Goal: Information Seeking & Learning: Learn about a topic

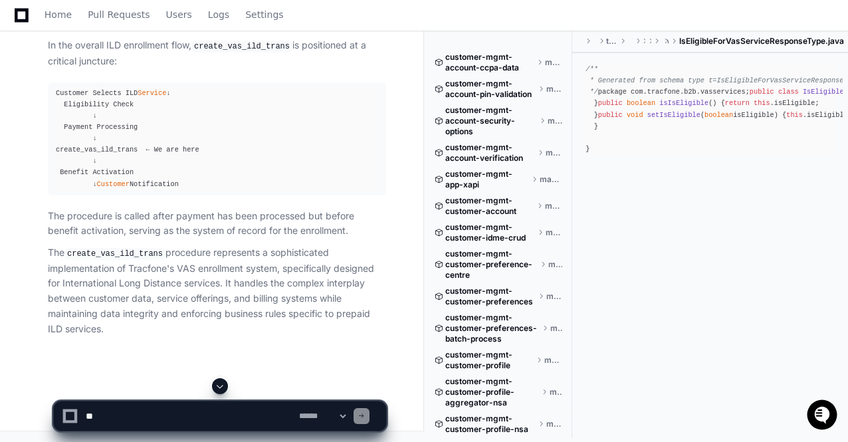
scroll to position [115626, 0]
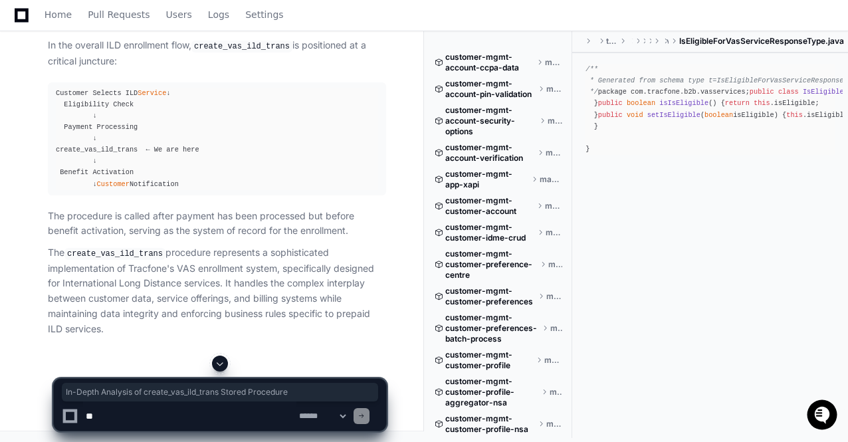
drag, startPoint x: 48, startPoint y: 154, endPoint x: 346, endPoint y: 154, distance: 297.7
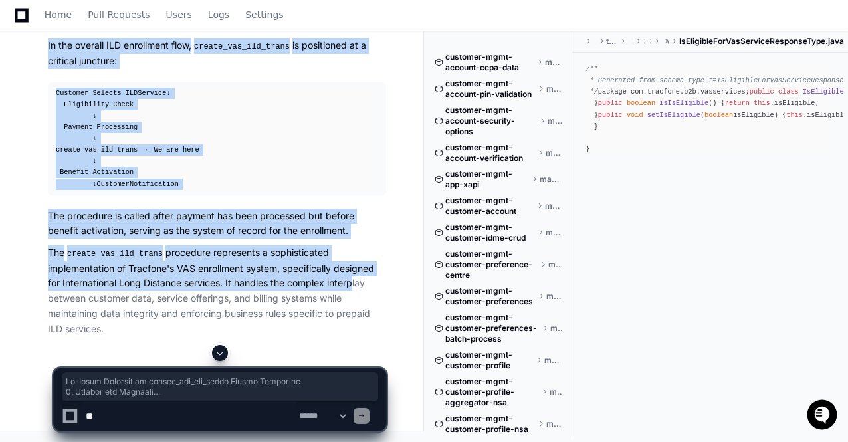
scroll to position [121286, 0]
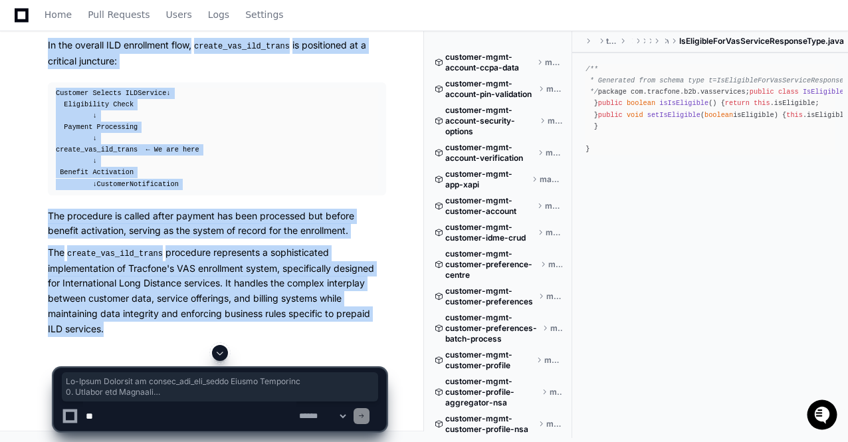
copy div "In-Depth Analysis of create_vas_ild_trans Stored Procedure 1. Package and Locat…"
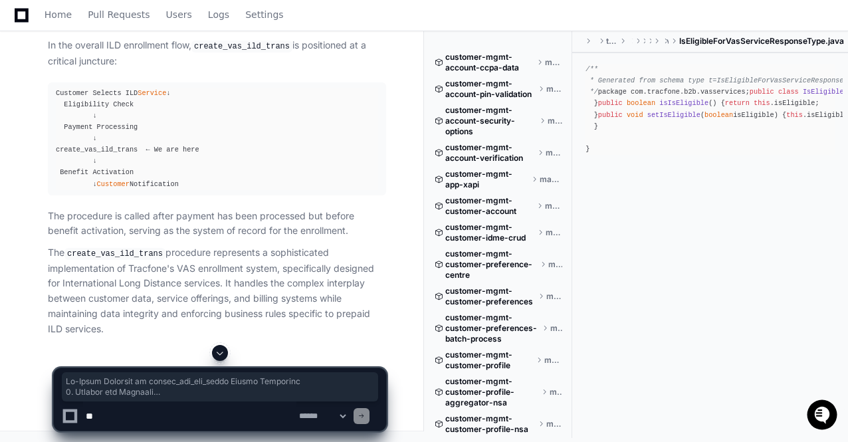
click at [118, 421] on textarea at bounding box center [189, 415] width 213 height 29
paste textarea "**********"
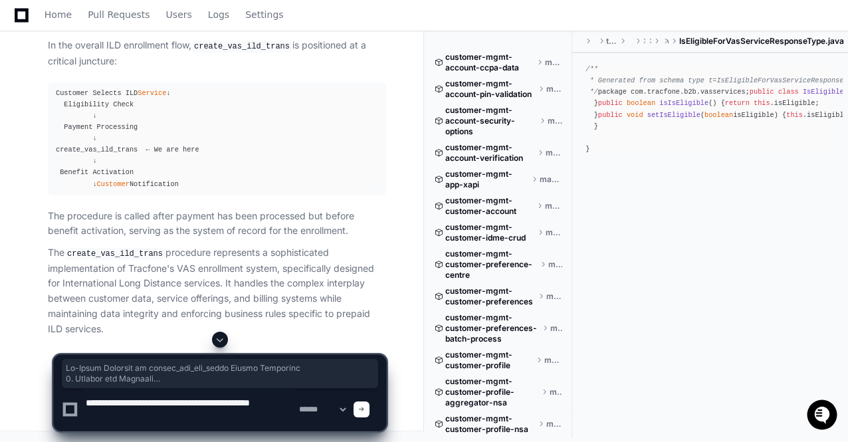
click at [130, 401] on textarea at bounding box center [189, 409] width 213 height 43
click at [182, 413] on textarea at bounding box center [189, 409] width 213 height 43
type textarea "**********"
click at [365, 411] on span at bounding box center [361, 409] width 7 height 7
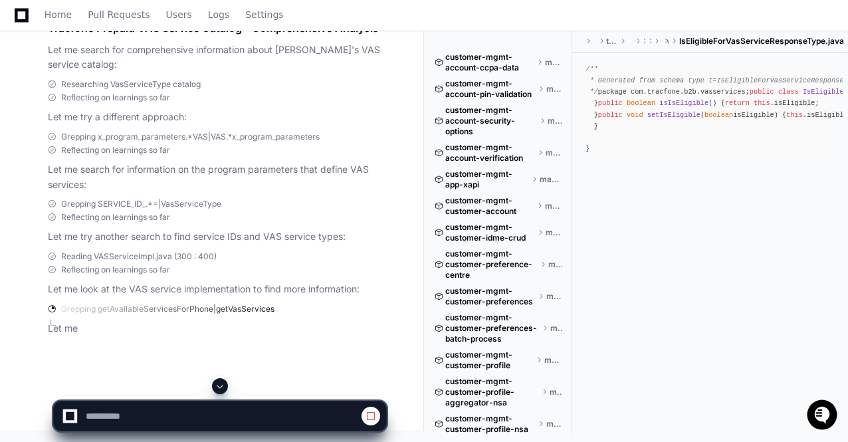
click at [218, 387] on span at bounding box center [220, 386] width 11 height 11
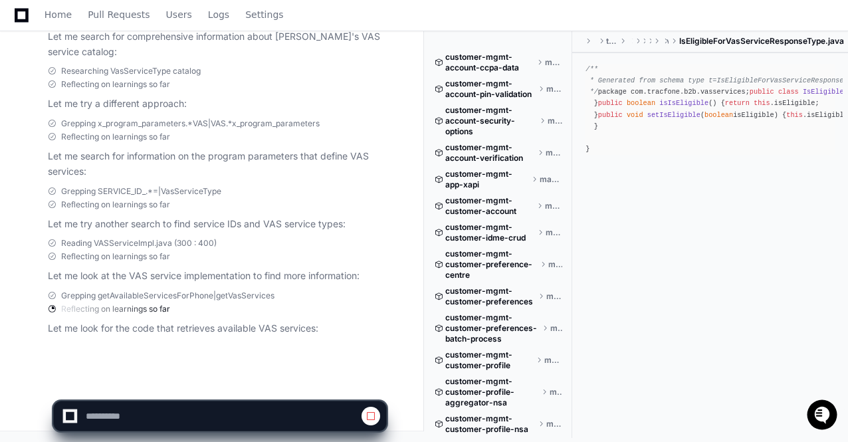
scroll to position [121984, 0]
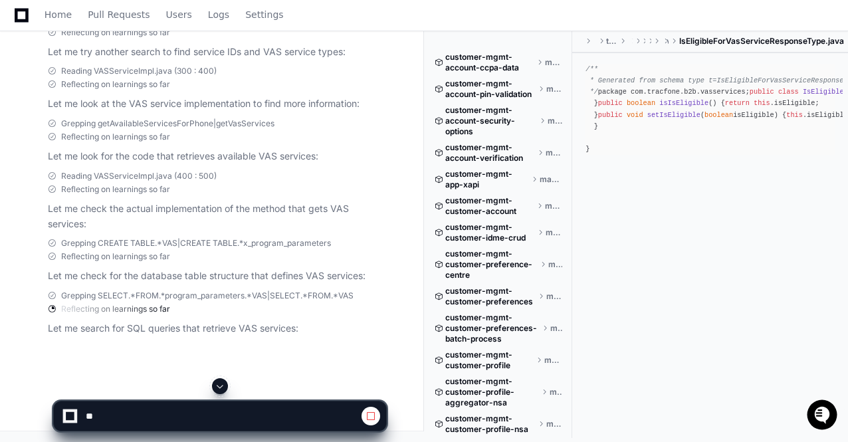
click at [219, 389] on span at bounding box center [220, 386] width 11 height 11
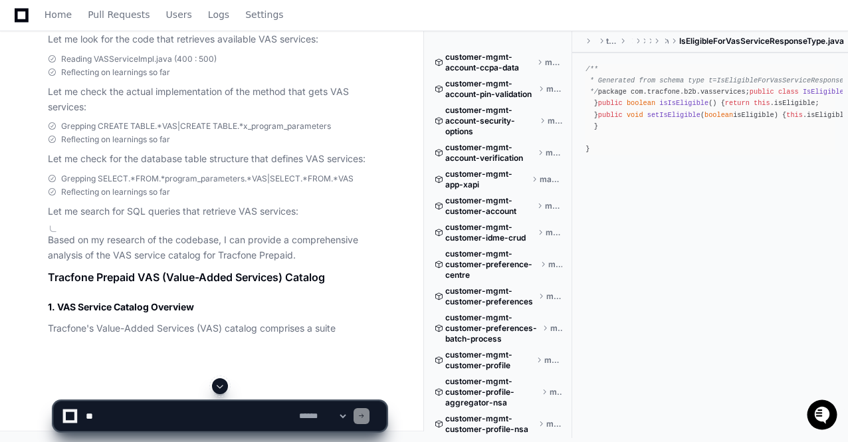
click at [218, 386] on span at bounding box center [220, 386] width 11 height 11
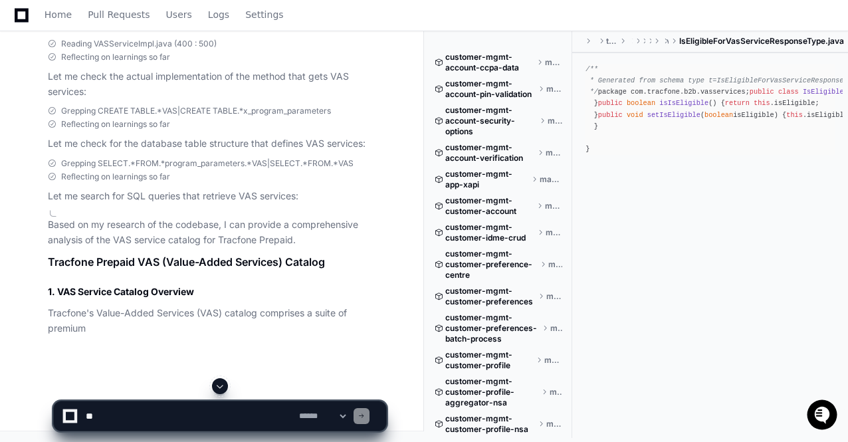
scroll to position [122272, 0]
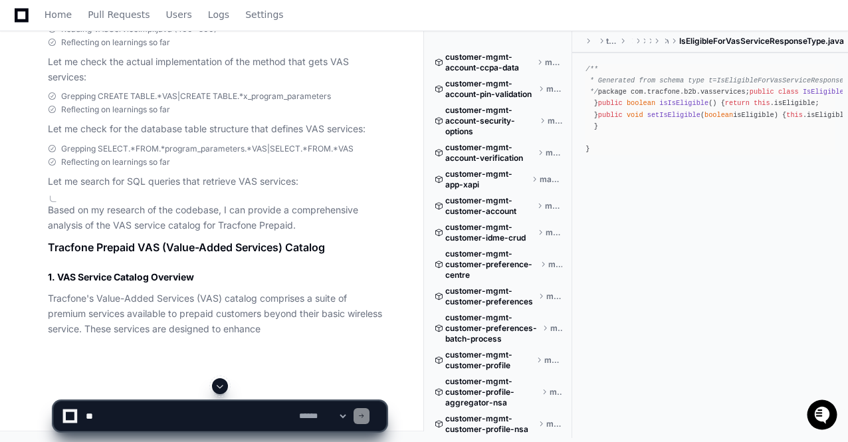
click at [218, 386] on span at bounding box center [220, 386] width 11 height 11
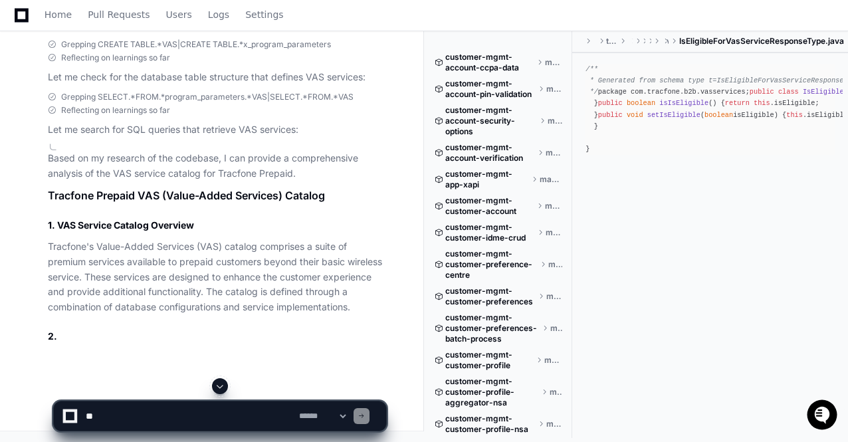
click at [218, 386] on span at bounding box center [220, 386] width 11 height 11
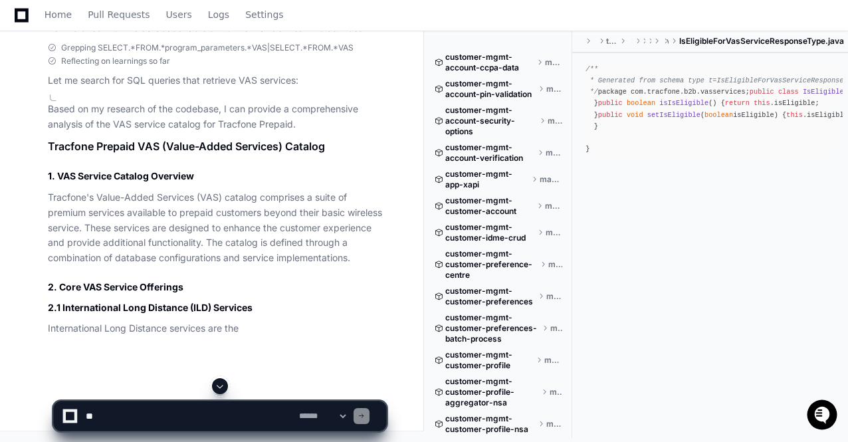
click at [218, 386] on span at bounding box center [220, 386] width 11 height 11
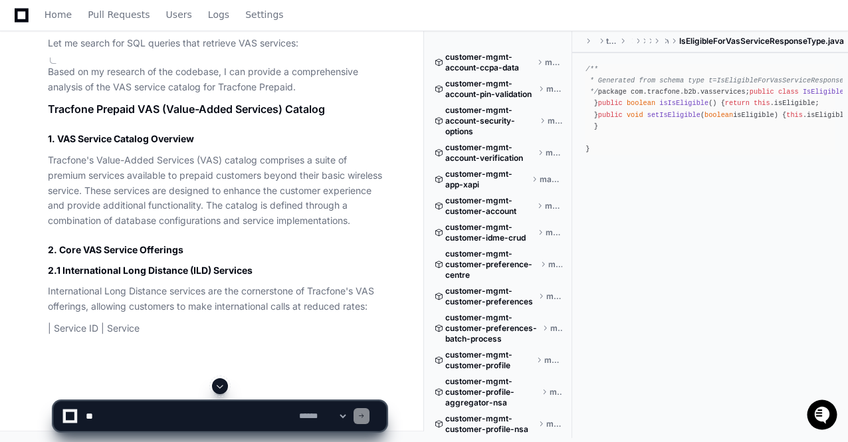
click at [218, 386] on span at bounding box center [220, 386] width 11 height 11
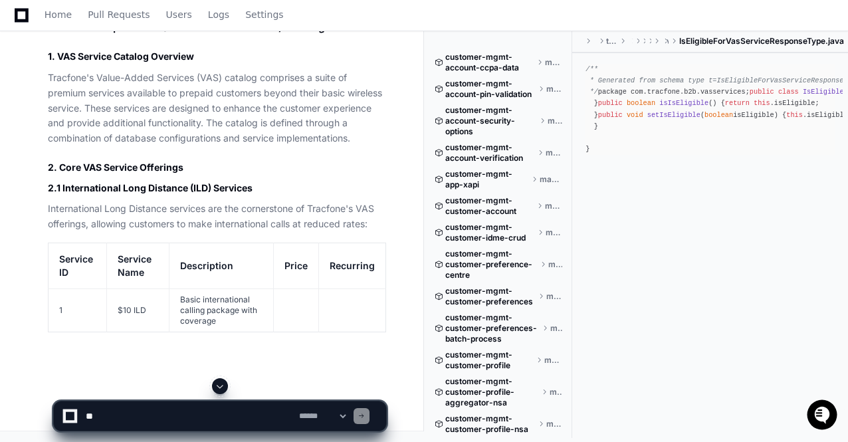
click at [218, 386] on span at bounding box center [220, 386] width 11 height 11
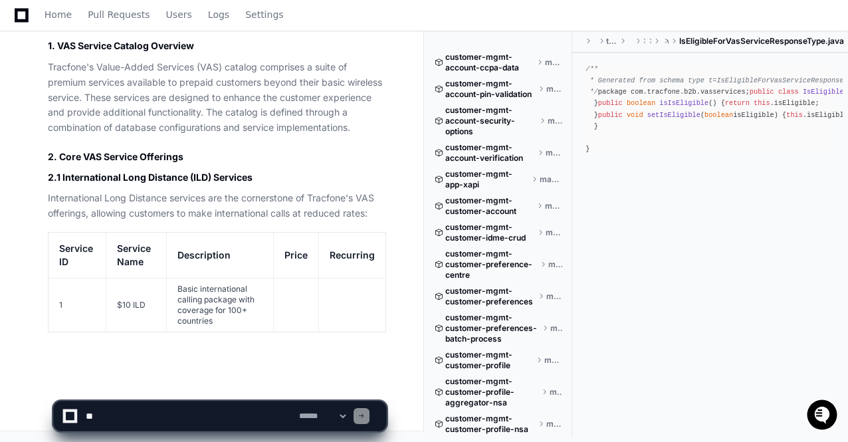
scroll to position [122522, 0]
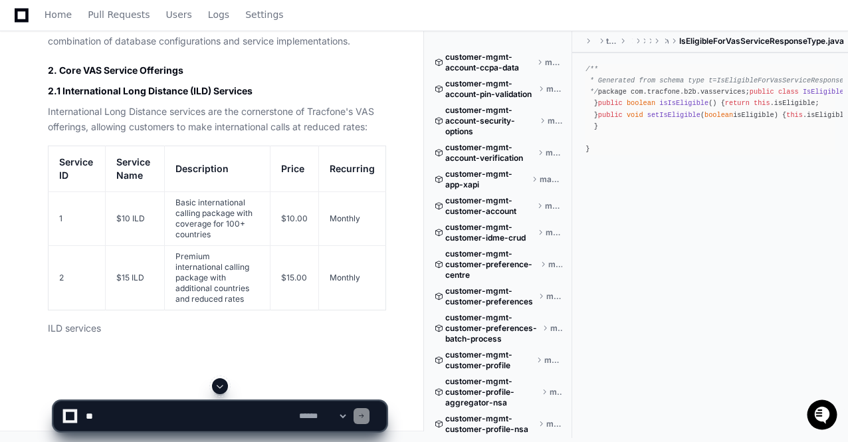
click at [218, 386] on span at bounding box center [220, 386] width 11 height 11
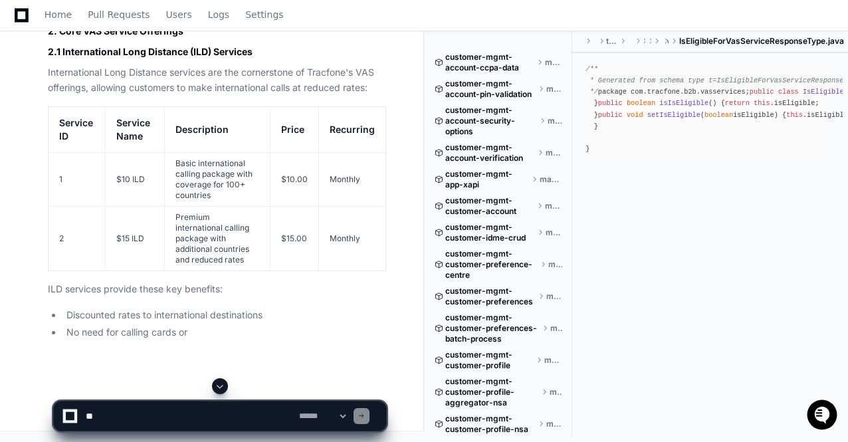
click at [218, 386] on span at bounding box center [220, 386] width 11 height 11
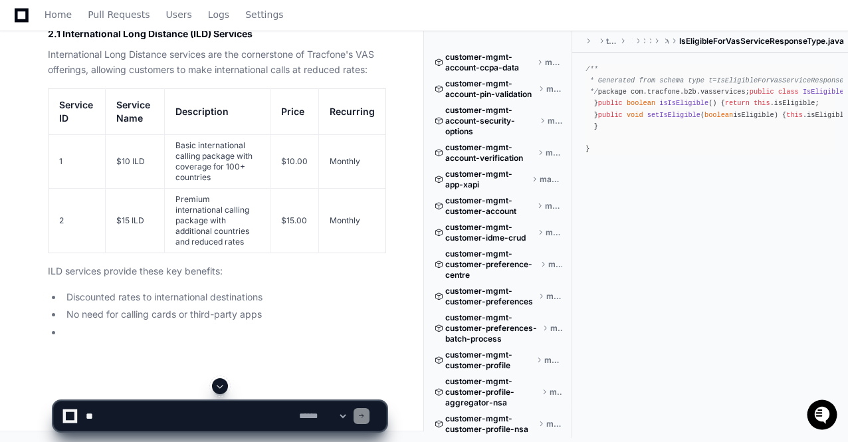
scroll to position [122665, 0]
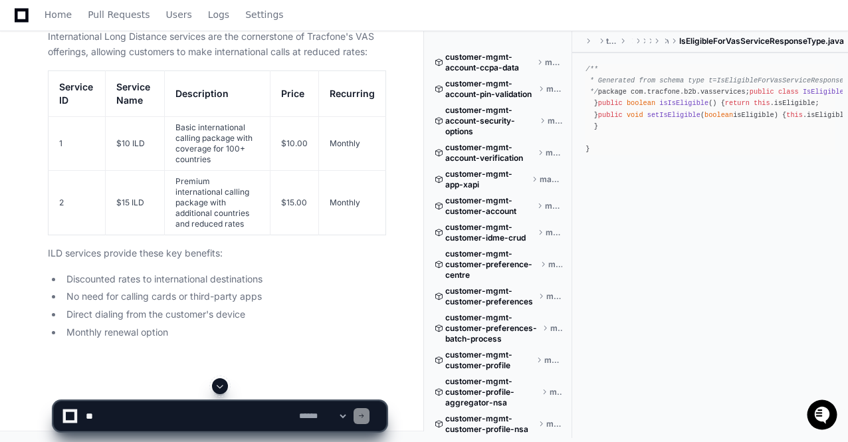
click at [218, 386] on span at bounding box center [220, 386] width 11 height 11
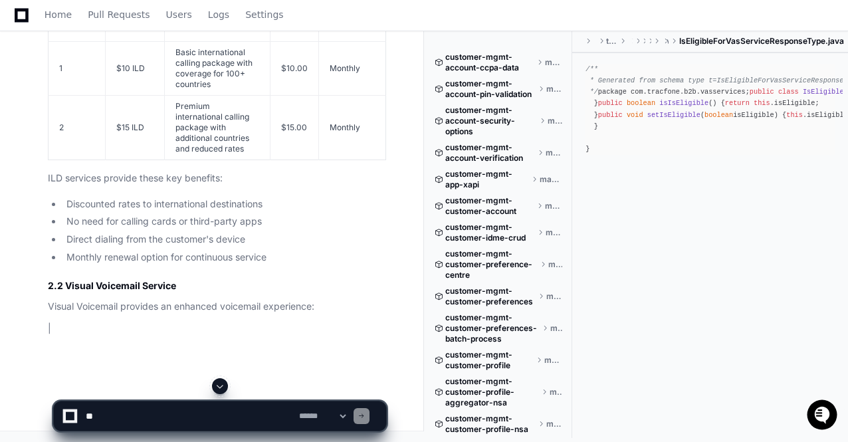
click at [218, 386] on span at bounding box center [220, 386] width 11 height 11
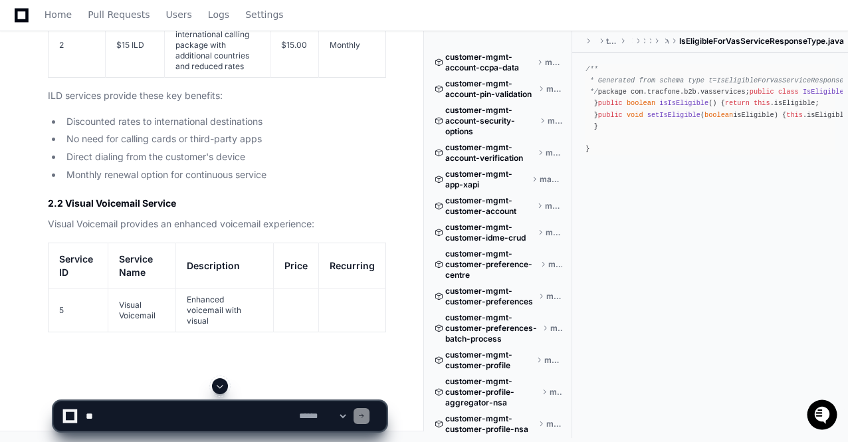
click at [218, 386] on span at bounding box center [220, 386] width 11 height 11
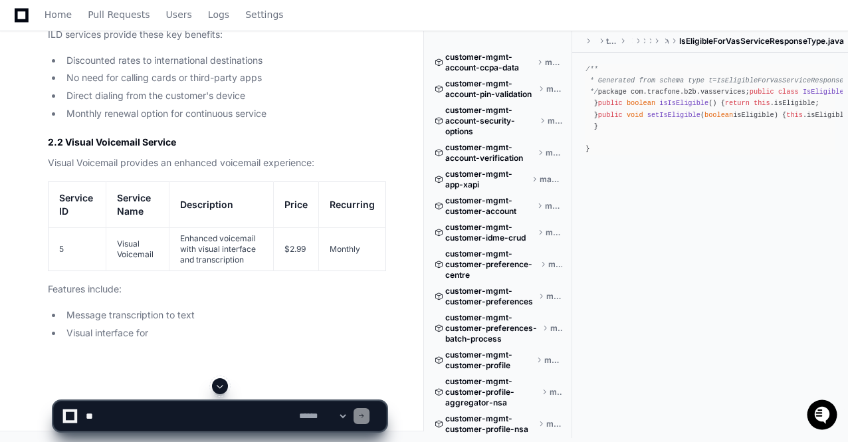
click at [218, 386] on span at bounding box center [220, 386] width 11 height 11
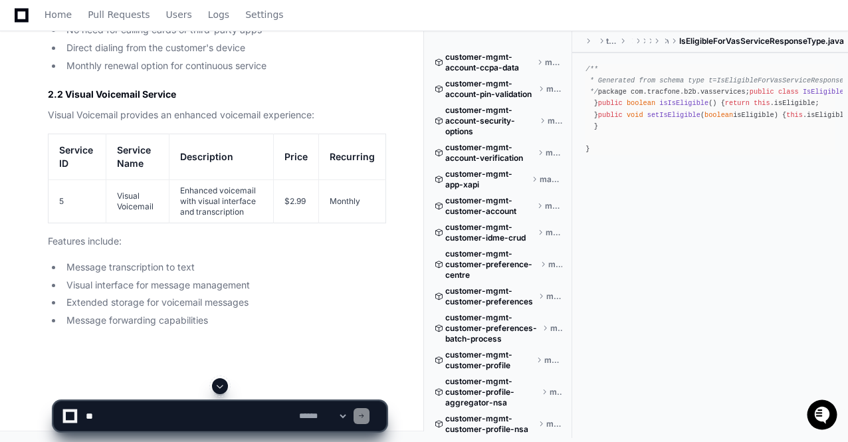
click at [218, 386] on span at bounding box center [220, 386] width 11 height 11
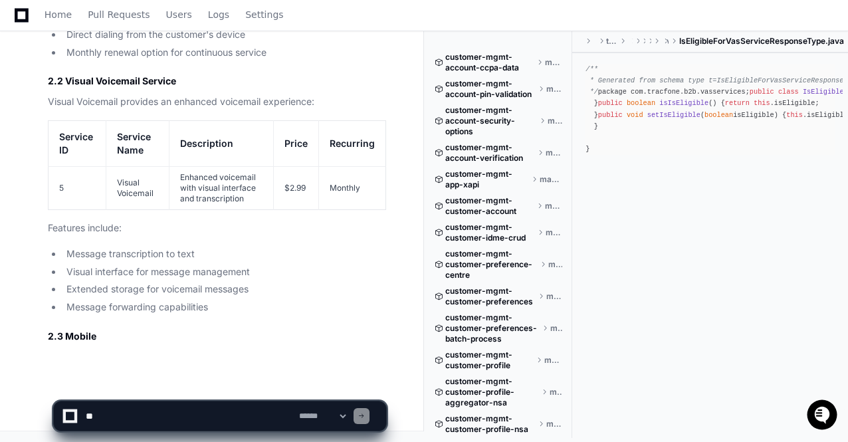
scroll to position [122962, 0]
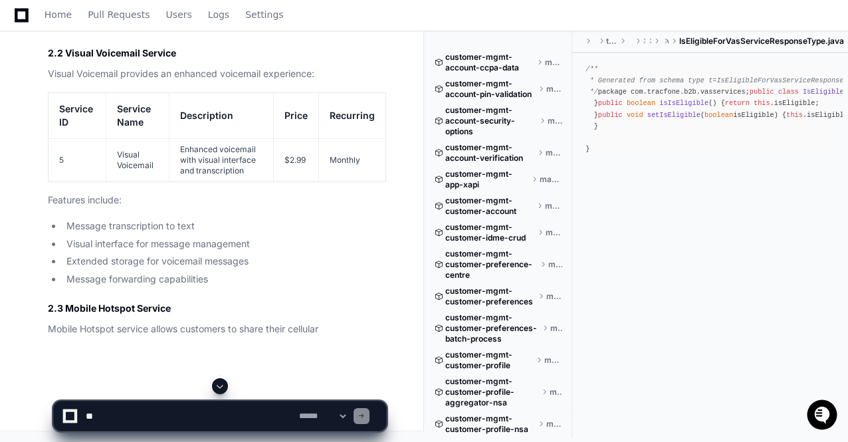
click at [218, 386] on span at bounding box center [220, 386] width 11 height 11
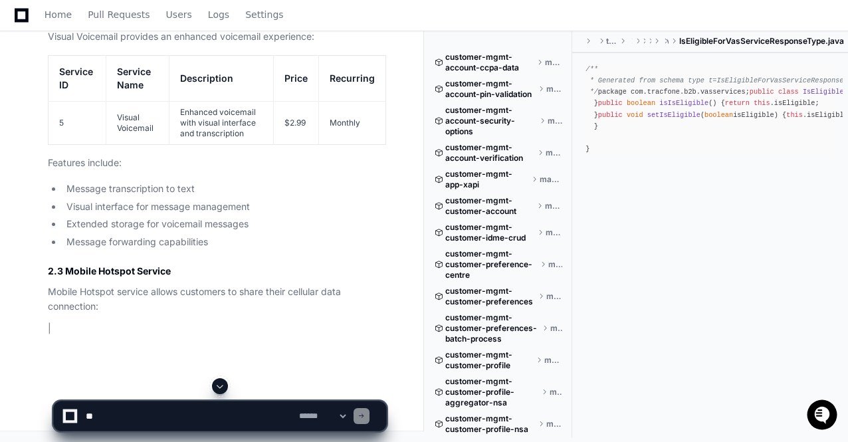
scroll to position [122991, 0]
click at [218, 386] on span at bounding box center [220, 386] width 11 height 11
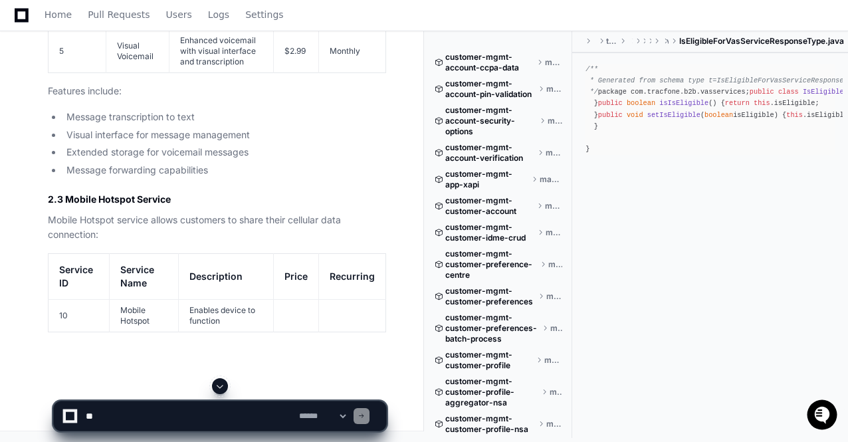
click at [218, 386] on span at bounding box center [220, 386] width 11 height 11
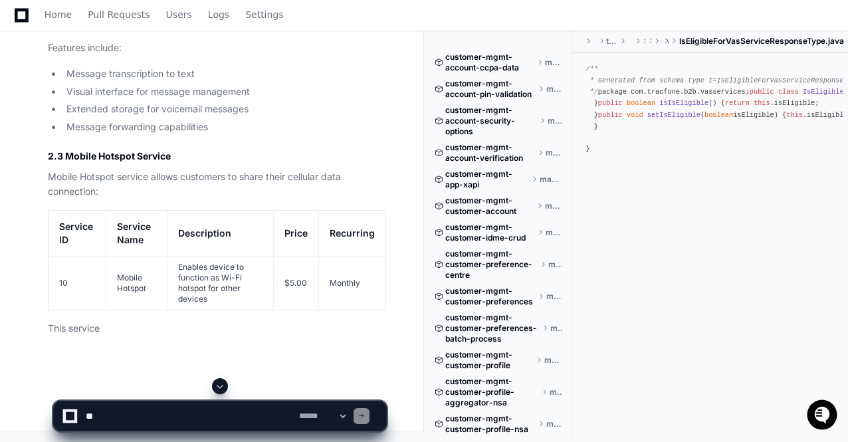
click at [218, 386] on span at bounding box center [220, 386] width 11 height 11
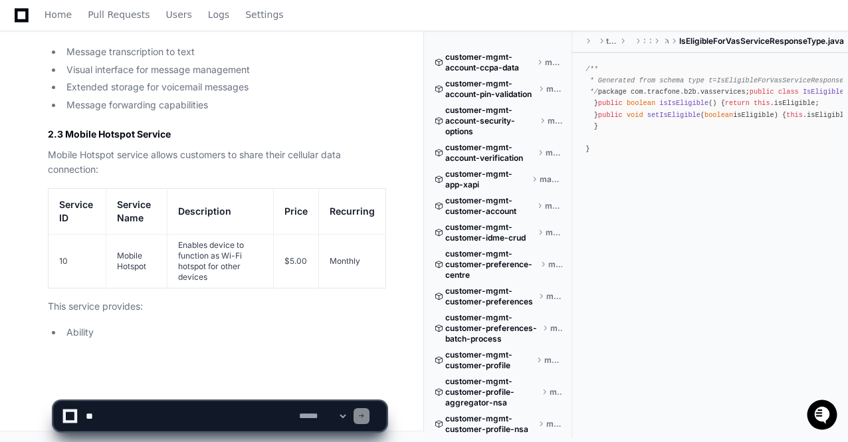
scroll to position [123164, 0]
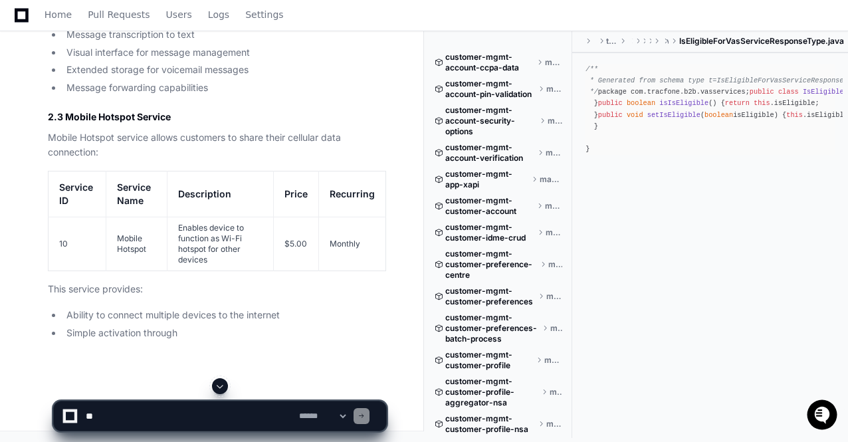
click at [218, 386] on span at bounding box center [220, 386] width 11 height 11
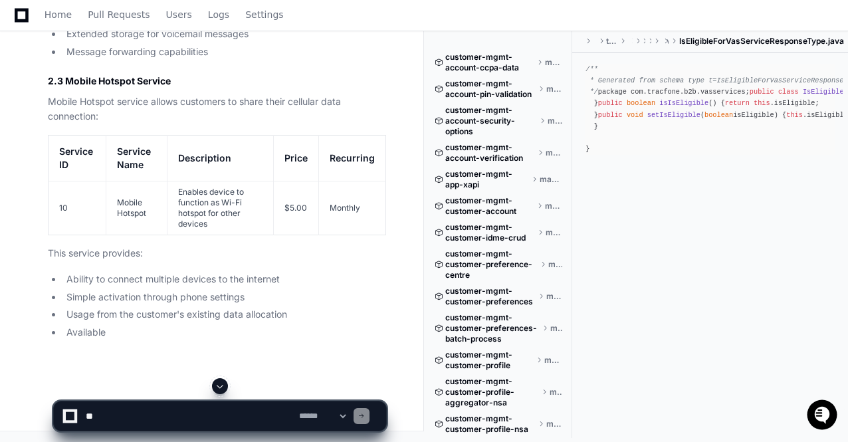
click at [218, 386] on span at bounding box center [220, 386] width 11 height 11
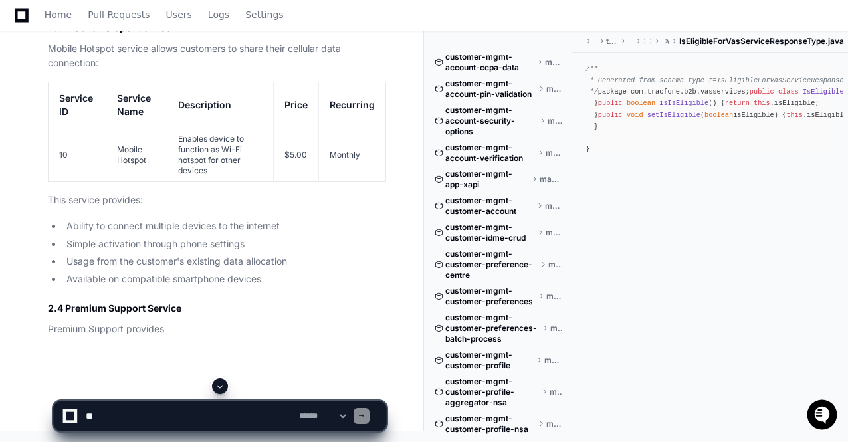
click at [218, 386] on span at bounding box center [220, 386] width 11 height 11
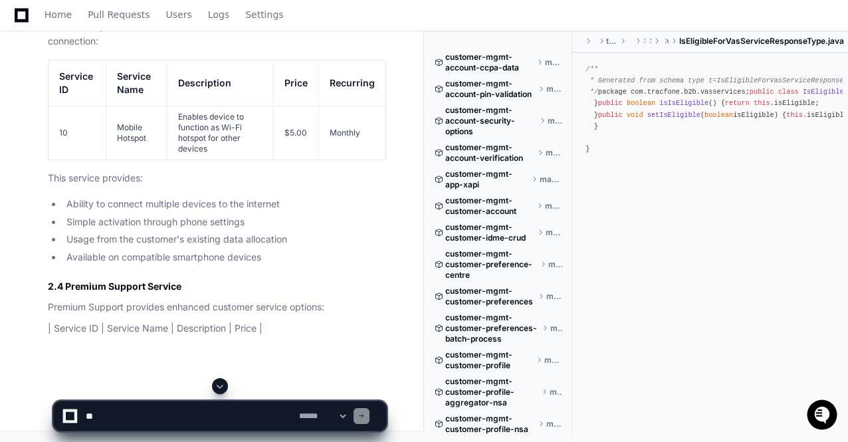
click at [218, 386] on span at bounding box center [220, 386] width 11 height 11
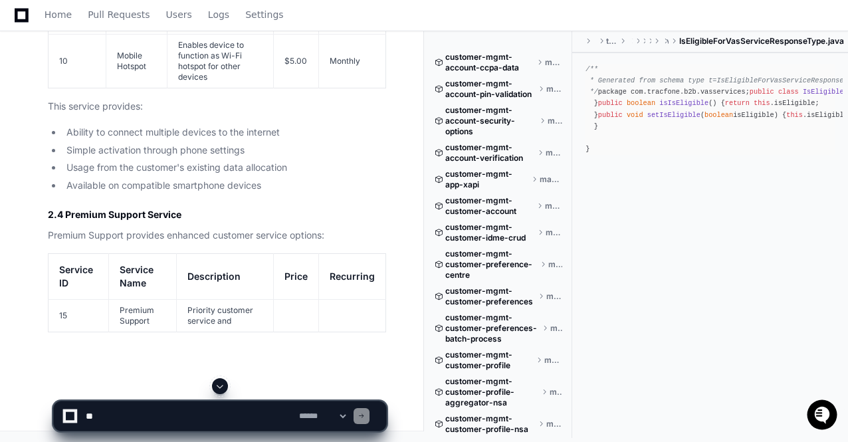
click at [218, 386] on span at bounding box center [220, 386] width 11 height 11
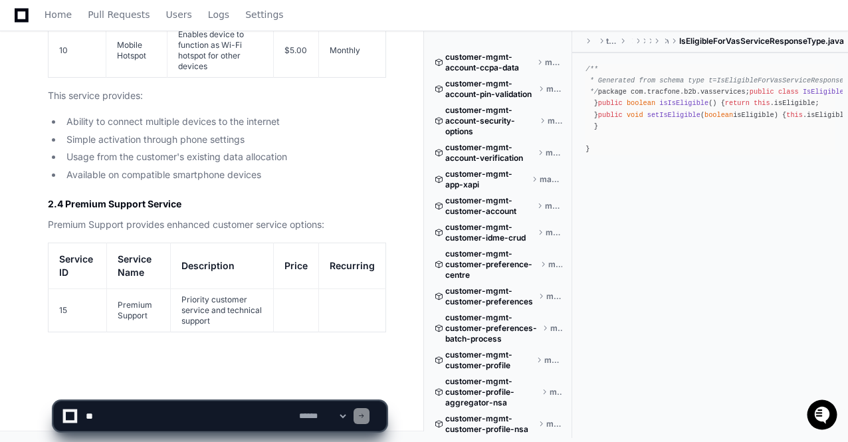
scroll to position [123375, 0]
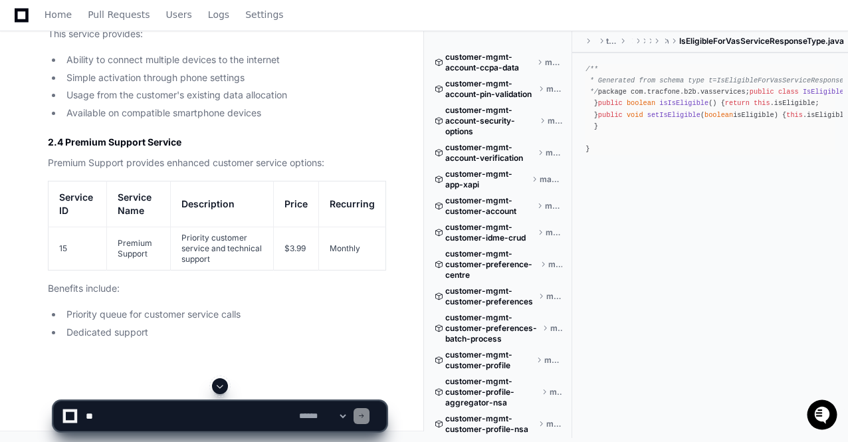
click at [218, 386] on span at bounding box center [220, 386] width 11 height 11
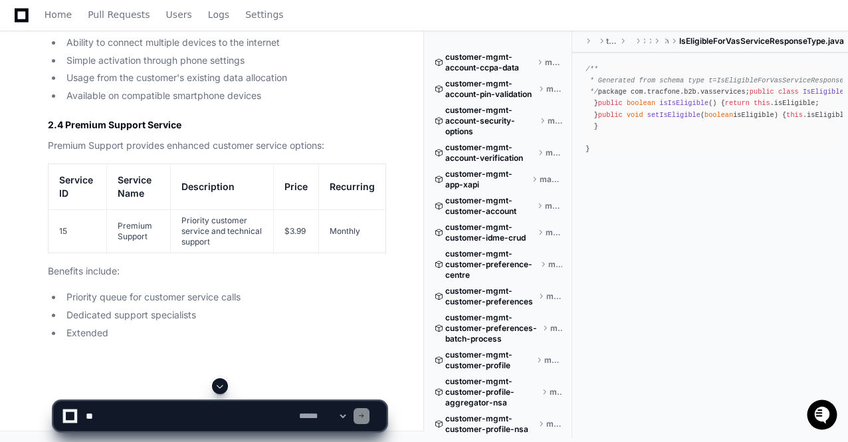
scroll to position [123436, 0]
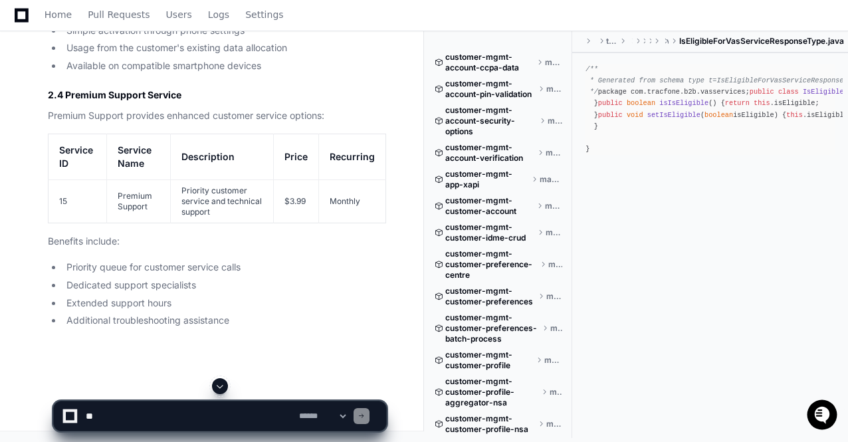
click at [218, 386] on span at bounding box center [220, 386] width 11 height 11
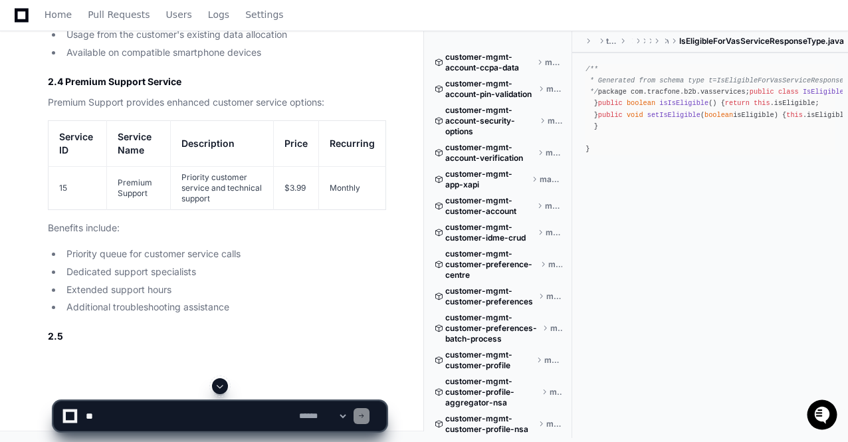
scroll to position [123483, 0]
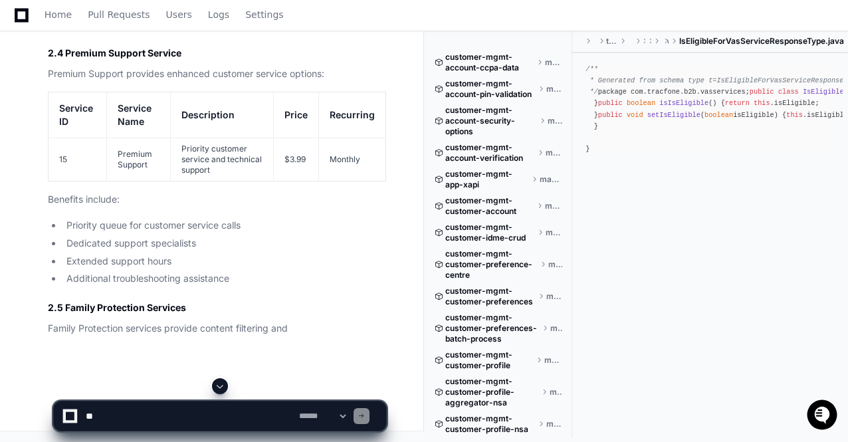
click at [218, 386] on span at bounding box center [220, 386] width 11 height 11
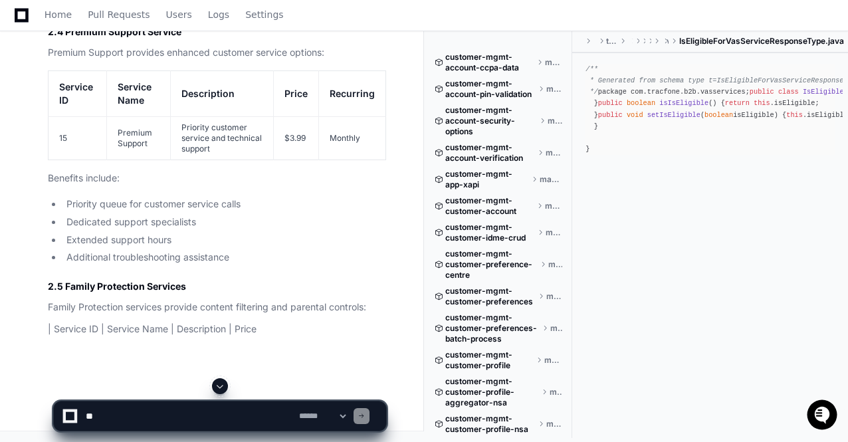
click at [218, 386] on span at bounding box center [220, 386] width 11 height 11
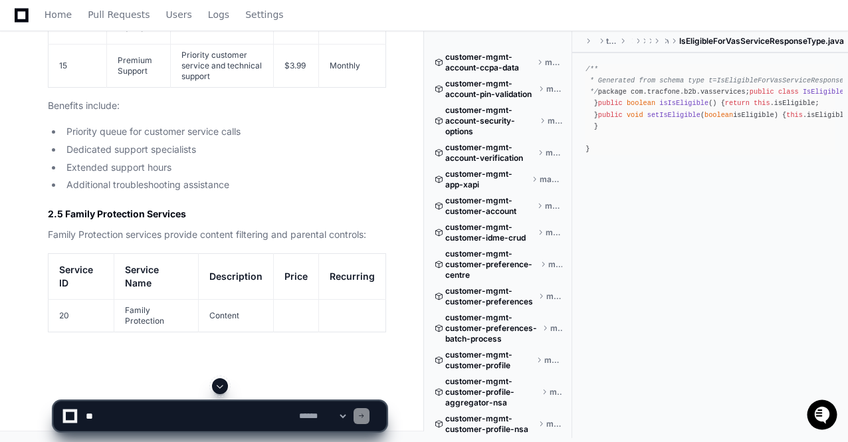
click at [218, 386] on span at bounding box center [220, 386] width 11 height 11
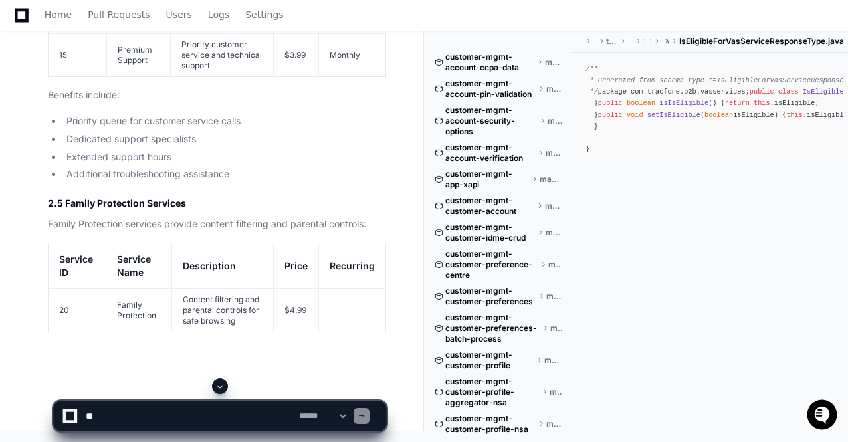
click at [218, 386] on span at bounding box center [220, 386] width 11 height 11
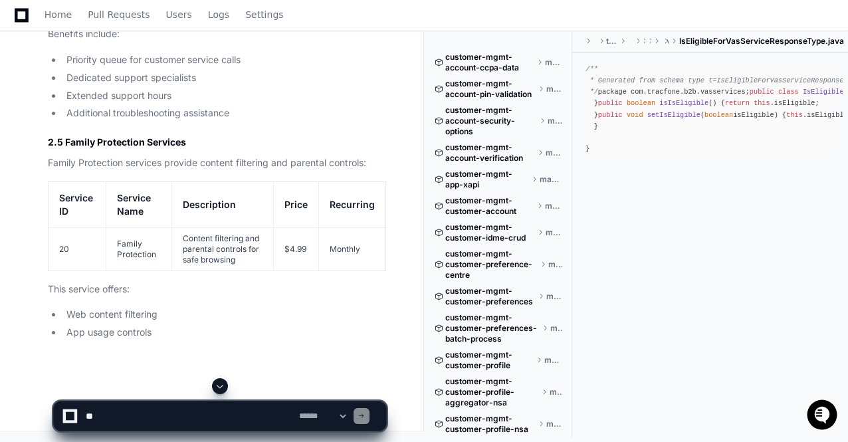
click at [218, 386] on span at bounding box center [220, 386] width 11 height 11
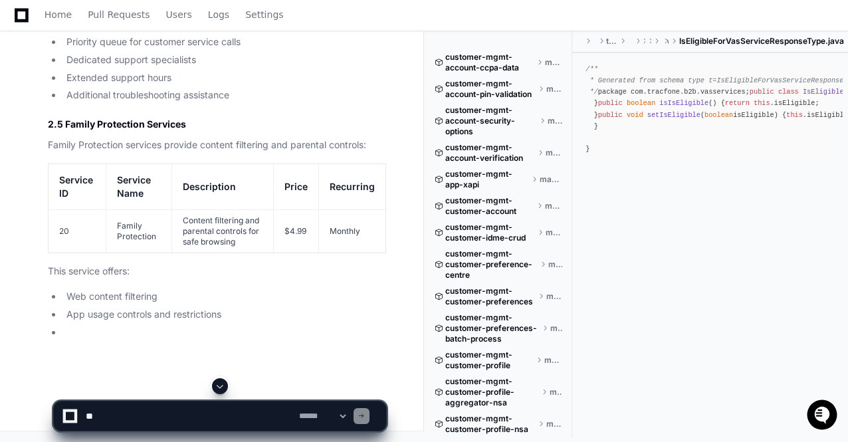
scroll to position [123707, 0]
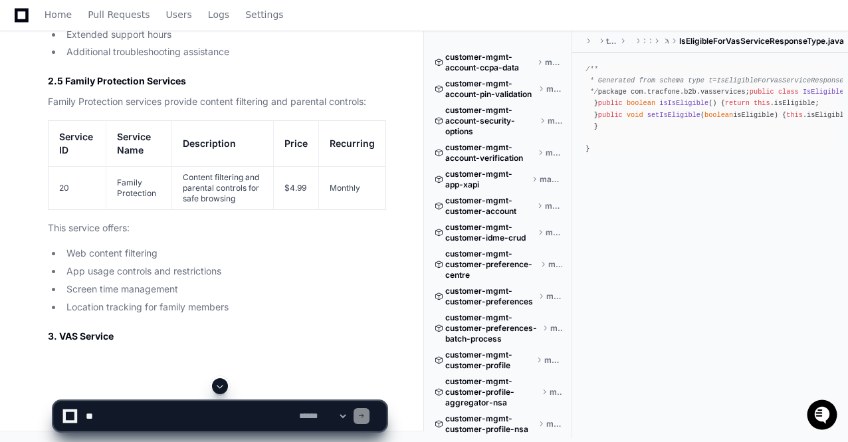
click at [218, 386] on span at bounding box center [220, 386] width 11 height 11
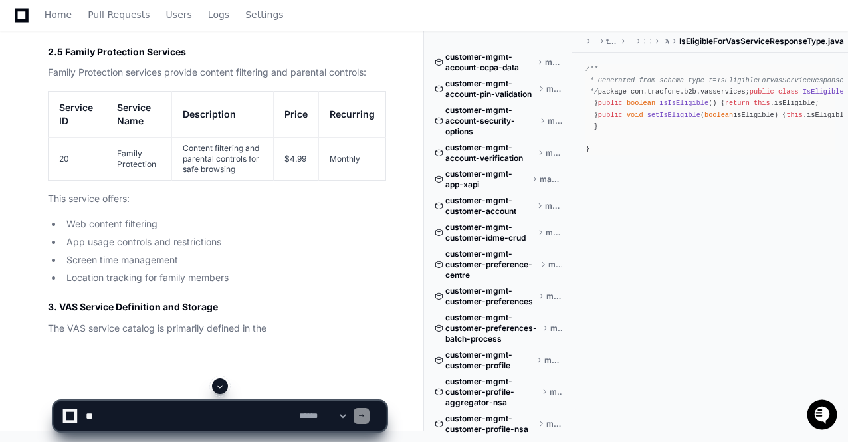
click at [218, 386] on span at bounding box center [220, 386] width 11 height 11
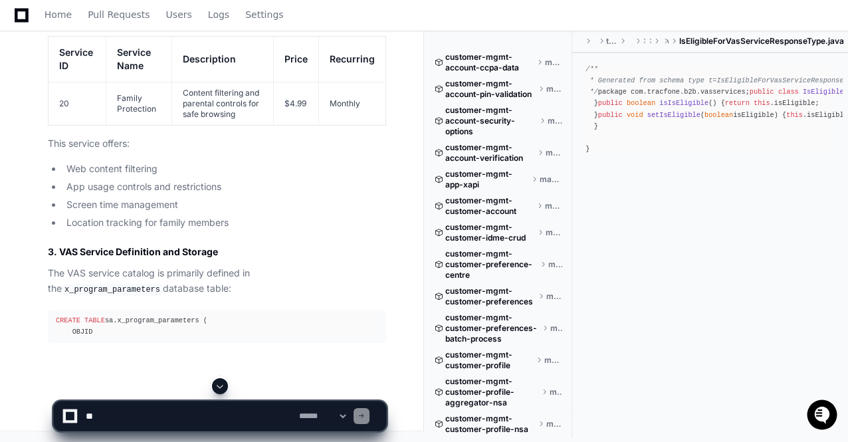
click at [218, 386] on span at bounding box center [220, 386] width 11 height 11
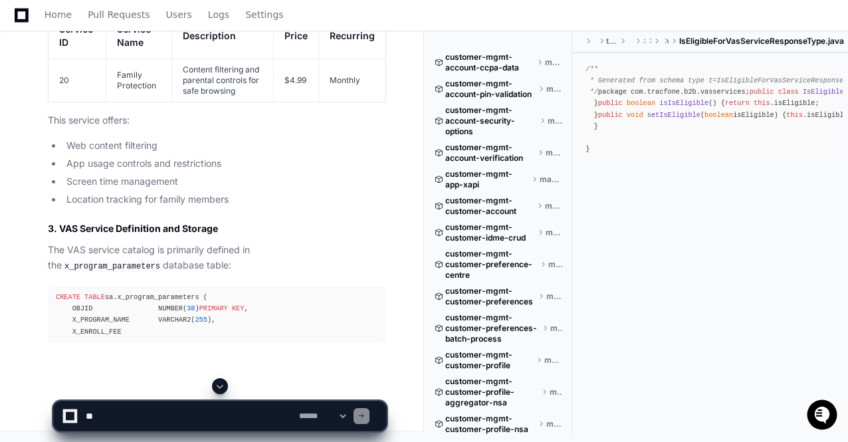
click at [219, 389] on span at bounding box center [220, 386] width 11 height 11
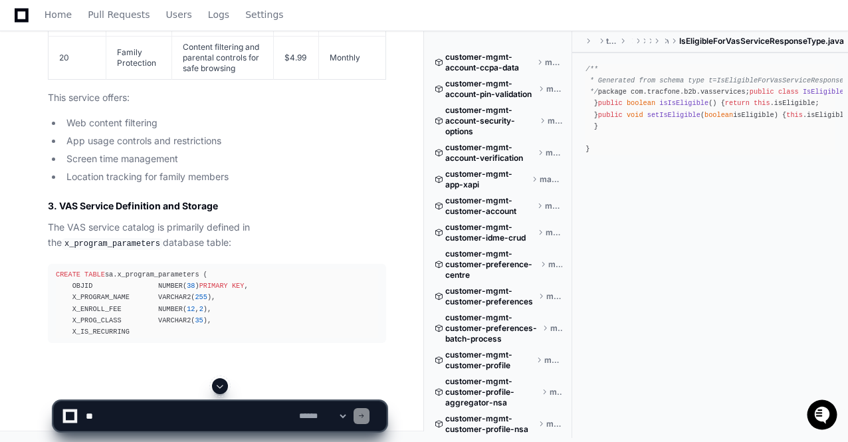
click at [223, 387] on span at bounding box center [220, 386] width 11 height 11
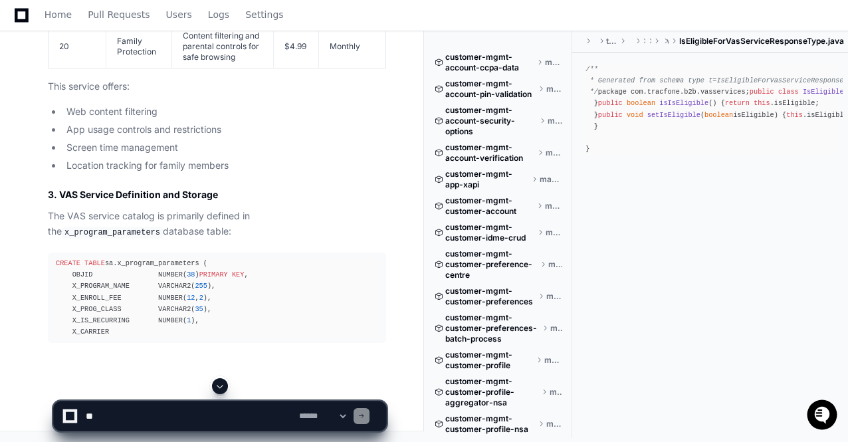
click at [223, 387] on span at bounding box center [220, 386] width 11 height 11
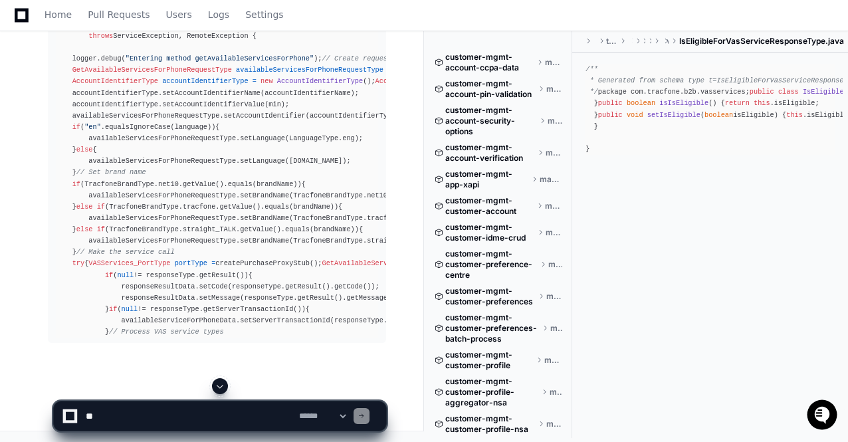
scroll to position [125449, 0]
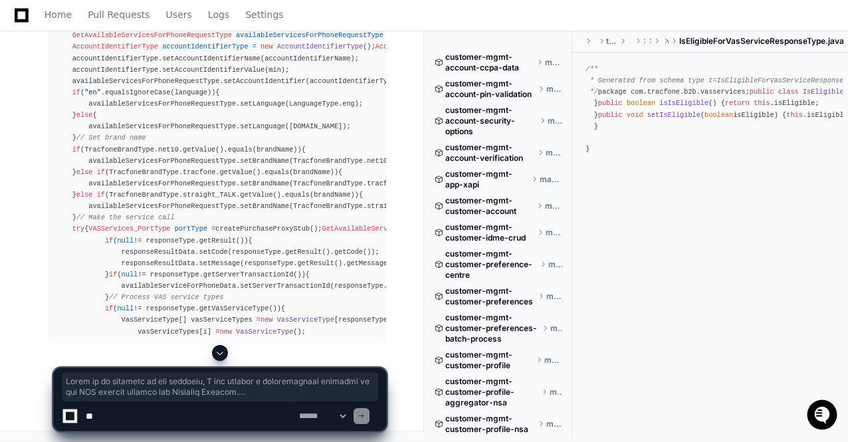
click at [219, 353] on span at bounding box center [220, 353] width 11 height 11
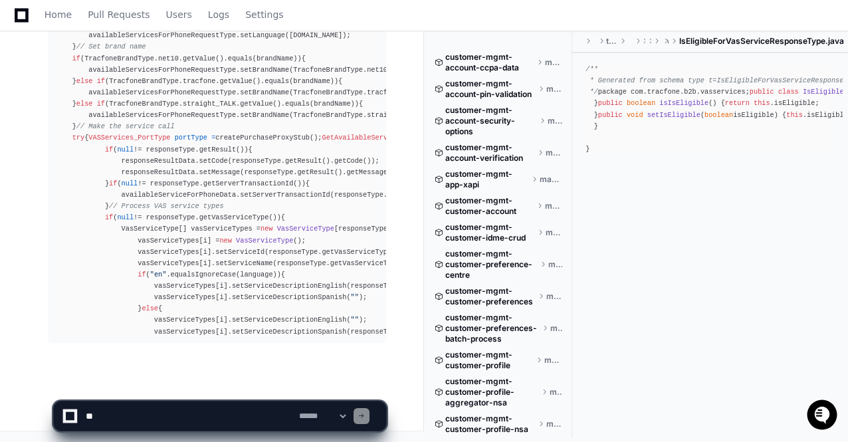
scroll to position [125688, 0]
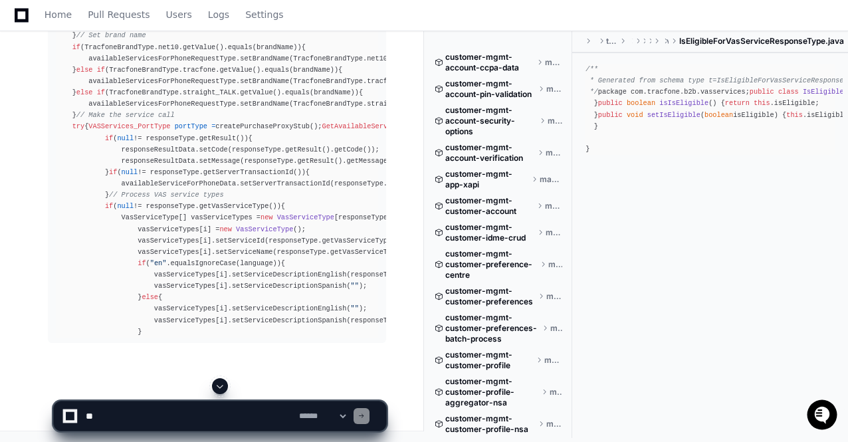
click at [217, 385] on span at bounding box center [220, 386] width 11 height 11
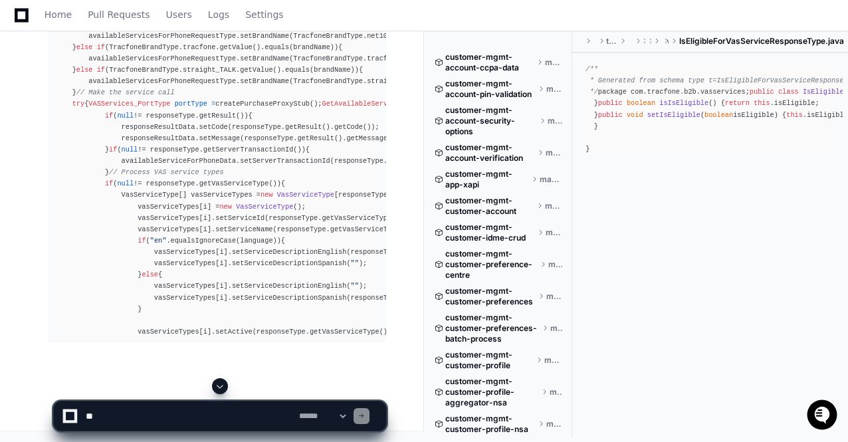
click at [219, 383] on span at bounding box center [220, 386] width 11 height 11
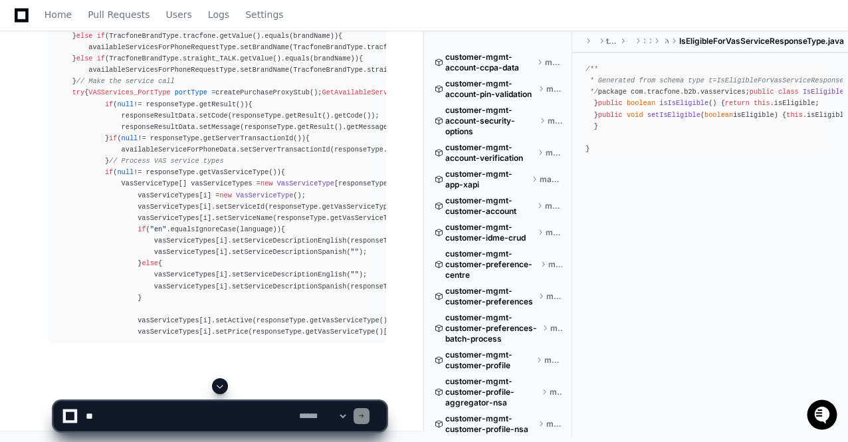
click at [219, 383] on span at bounding box center [220, 386] width 11 height 11
click at [222, 389] on span at bounding box center [220, 386] width 11 height 11
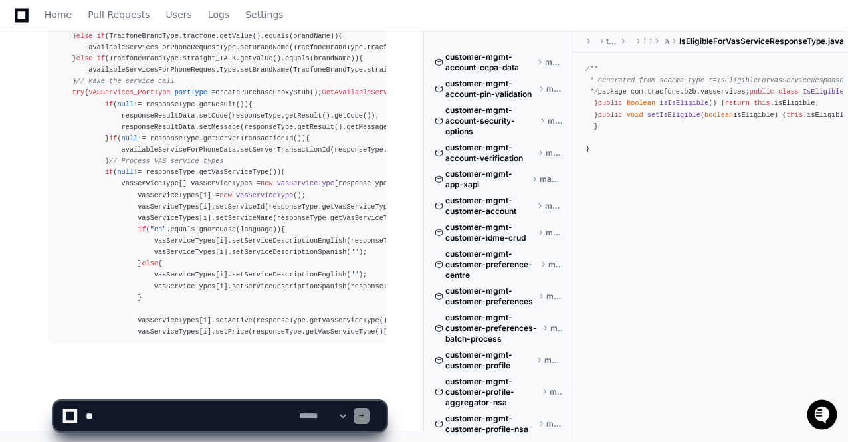
click at [222, 389] on app-app-chat-input "**********" at bounding box center [220, 404] width 334 height 53
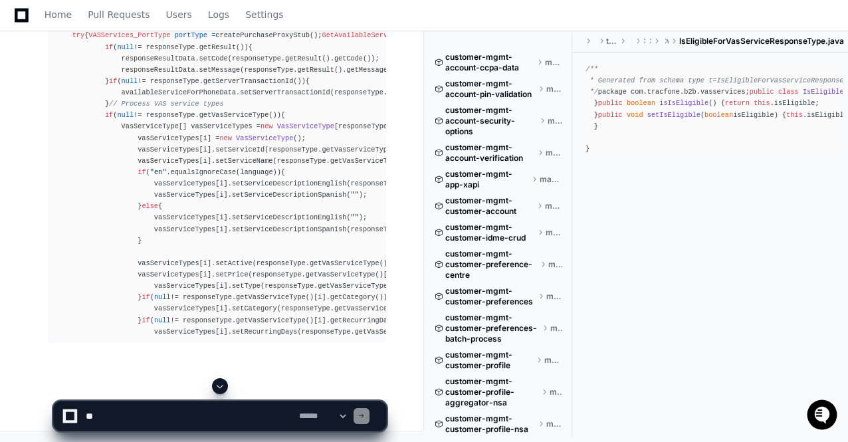
scroll to position [125859, 0]
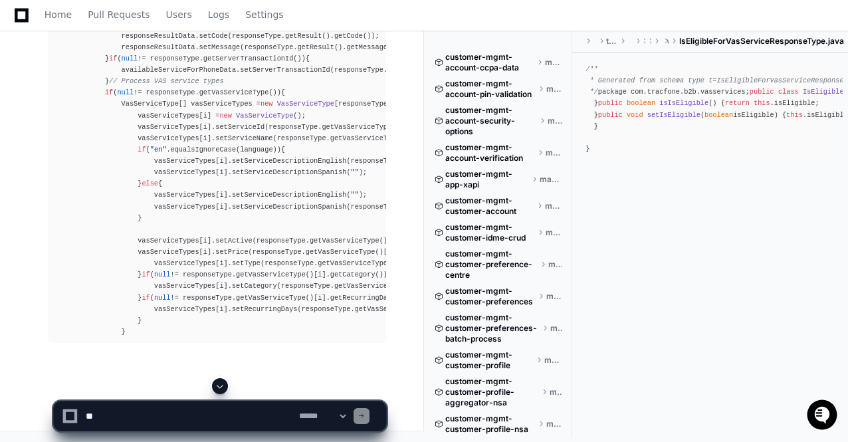
click at [221, 385] on span at bounding box center [220, 386] width 11 height 11
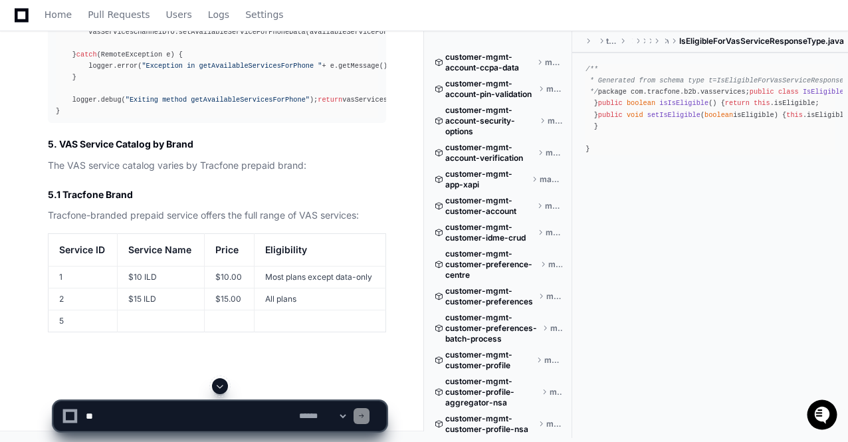
scroll to position [122407, 0]
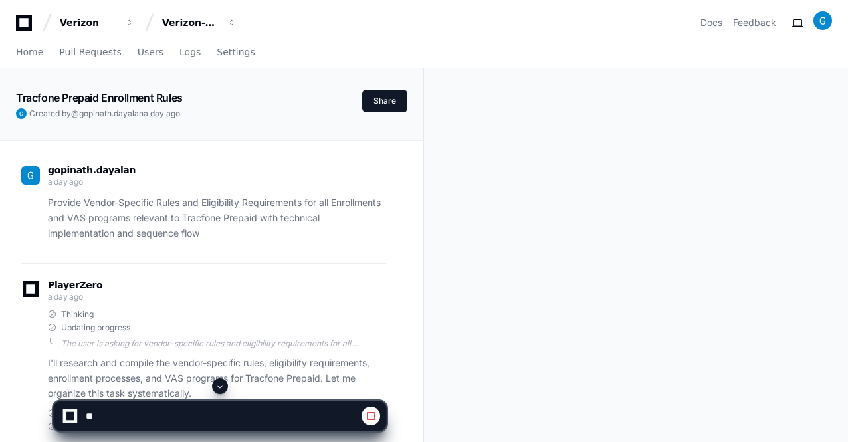
click at [222, 385] on span at bounding box center [220, 386] width 11 height 11
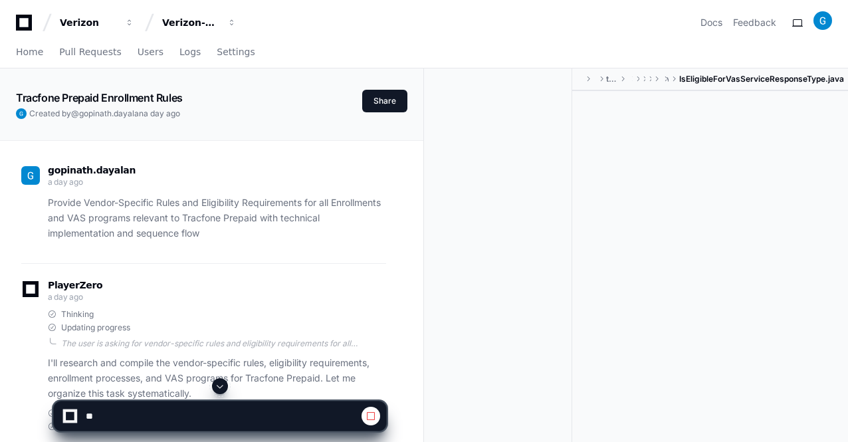
click at [222, 385] on span at bounding box center [220, 386] width 11 height 11
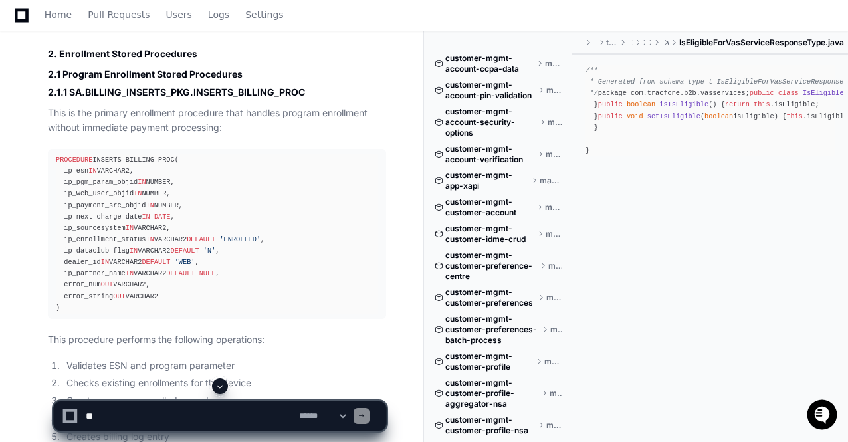
click at [221, 387] on span at bounding box center [220, 386] width 11 height 11
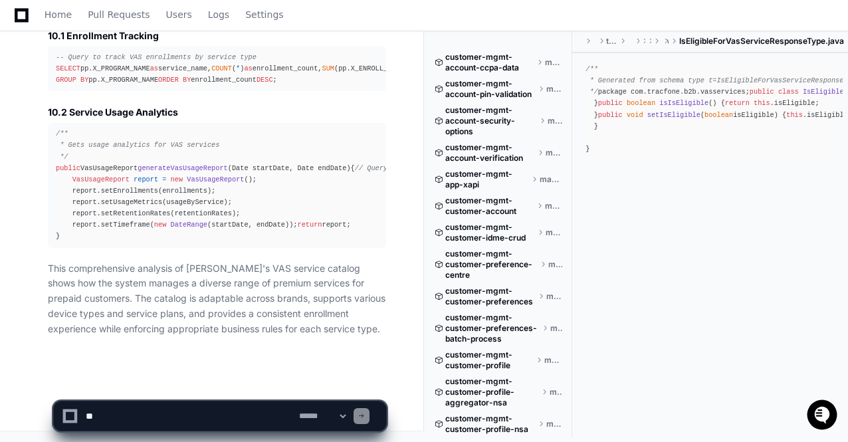
click at [259, 304] on p "This comprehensive analysis of Tracfone's VAS service catalog shows how the sys…" at bounding box center [217, 299] width 338 height 76
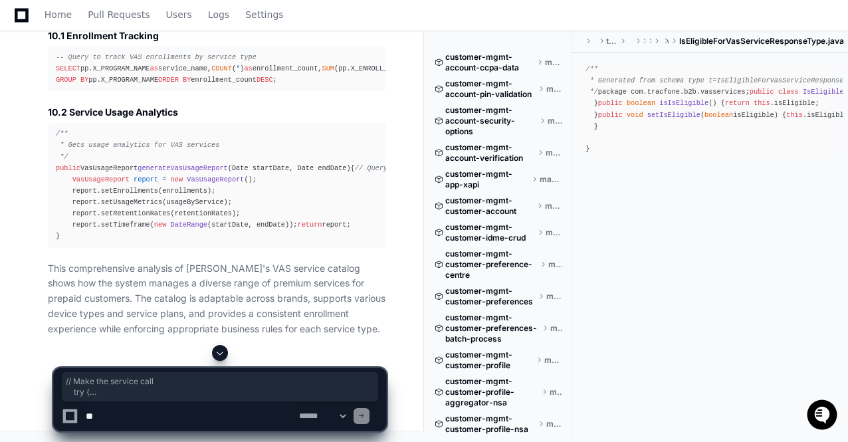
scroll to position [0, 194]
drag, startPoint x: 68, startPoint y: 178, endPoint x: 388, endPoint y: 209, distance: 321.2
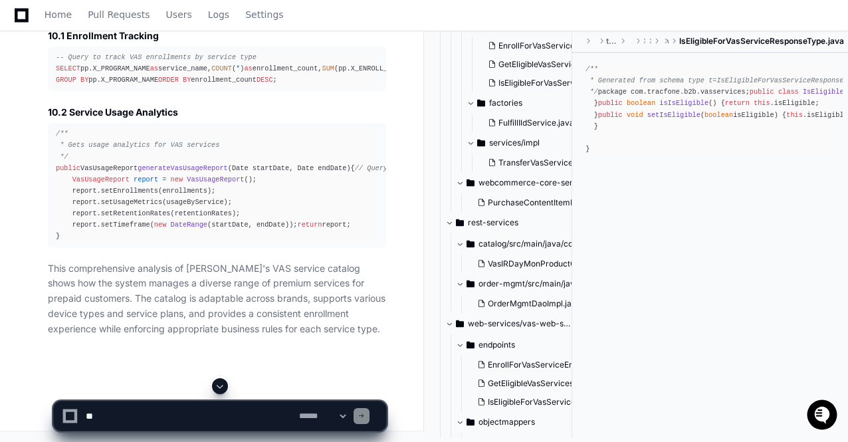
scroll to position [6749, 0]
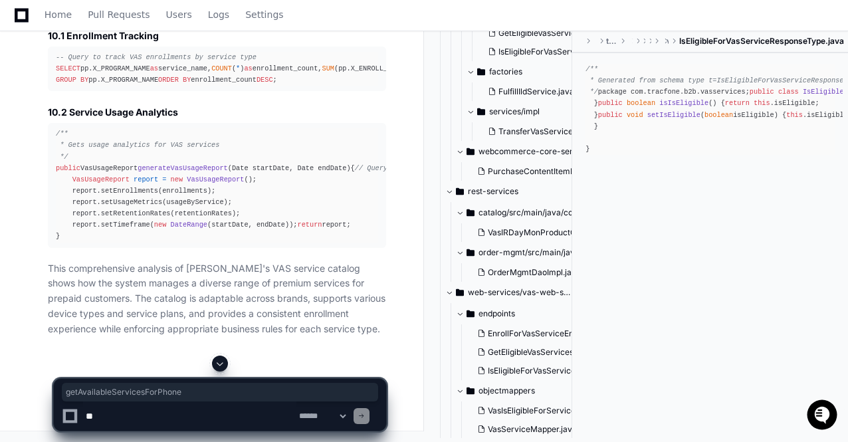
drag, startPoint x: 70, startPoint y: 87, endPoint x: 197, endPoint y: 87, distance: 126.9
copy p "getAvailableServicesForPhone"
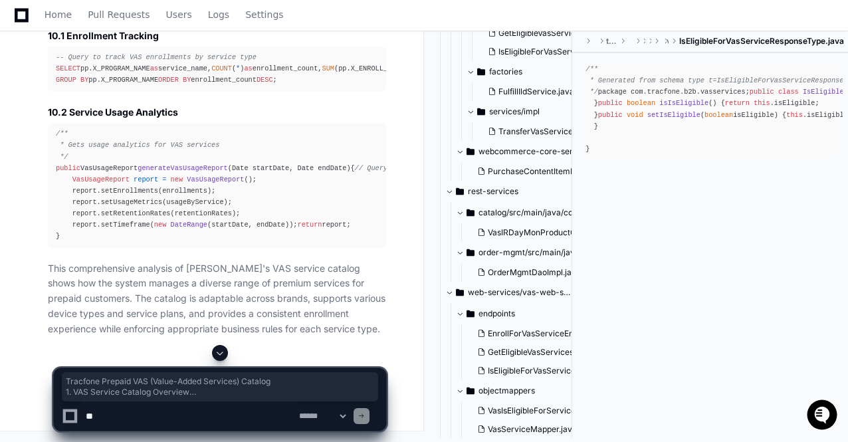
drag, startPoint x: 49, startPoint y: 144, endPoint x: 203, endPoint y: 193, distance: 162.5
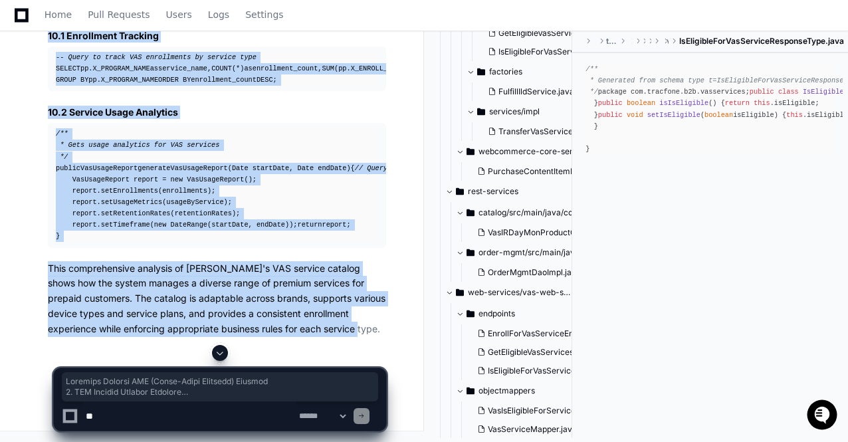
scroll to position [124904, 0]
copy div "Tracfone Prepaid VAS (Value-Added Services) Catalog 1. VAS Service Catalog Over…"
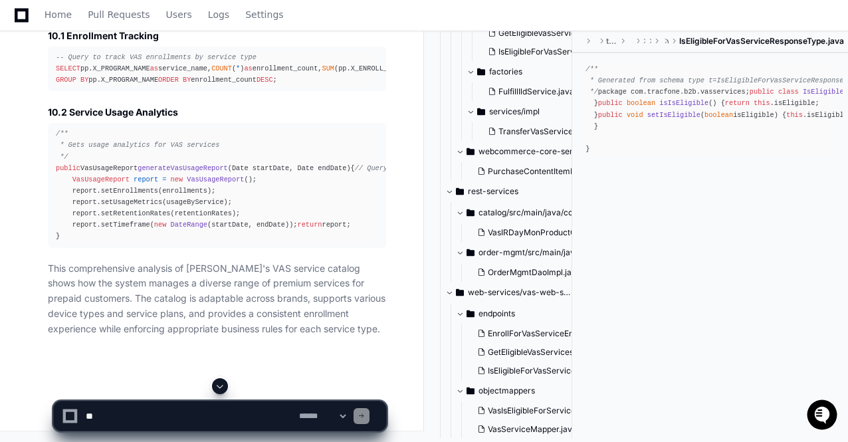
scroll to position [125063, 0]
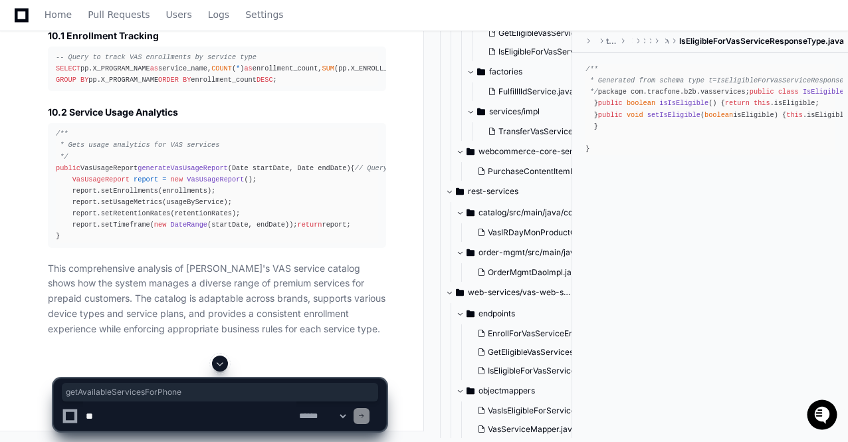
drag, startPoint x: 70, startPoint y: 106, endPoint x: 195, endPoint y: 102, distance: 125.0
copy code "getAvailableServicesForPhone"
click at [112, 414] on textarea at bounding box center [189, 415] width 213 height 29
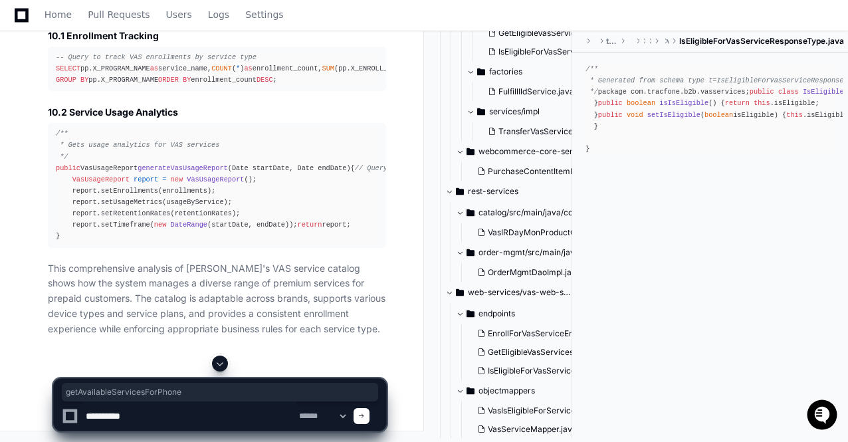
click at [221, 366] on span at bounding box center [220, 363] width 11 height 11
click at [117, 415] on textarea at bounding box center [189, 415] width 213 height 29
click at [152, 419] on textarea at bounding box center [189, 415] width 213 height 29
click at [162, 417] on textarea at bounding box center [189, 415] width 213 height 29
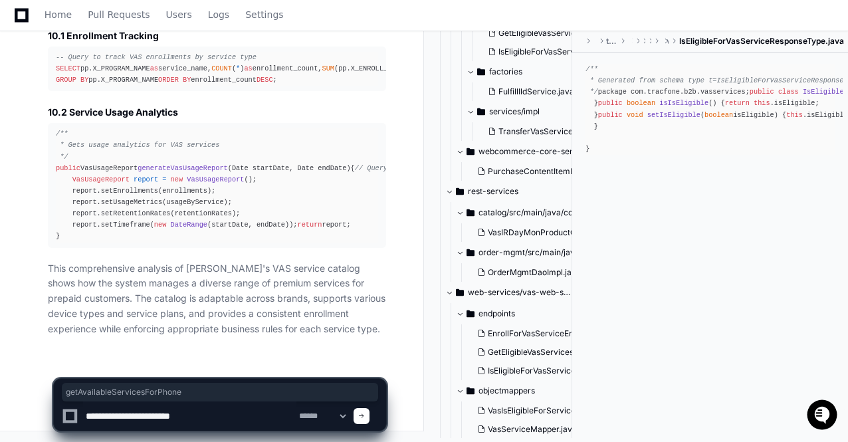
click at [208, 416] on textarea at bounding box center [189, 415] width 213 height 29
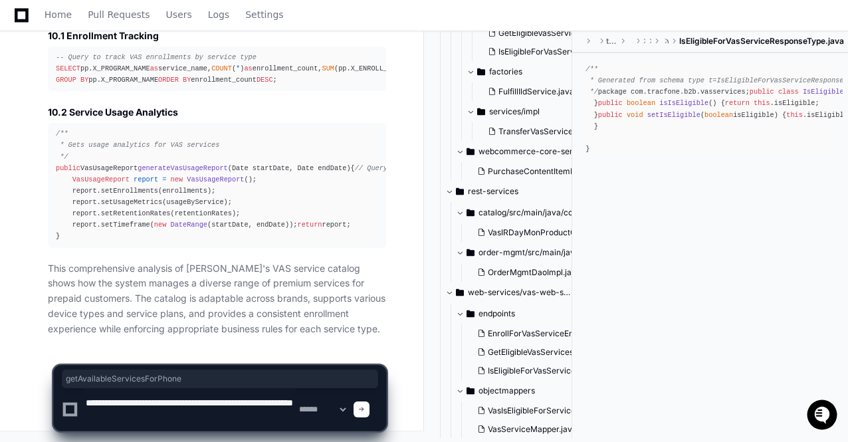
paste textarea "**********"
type textarea "**********"
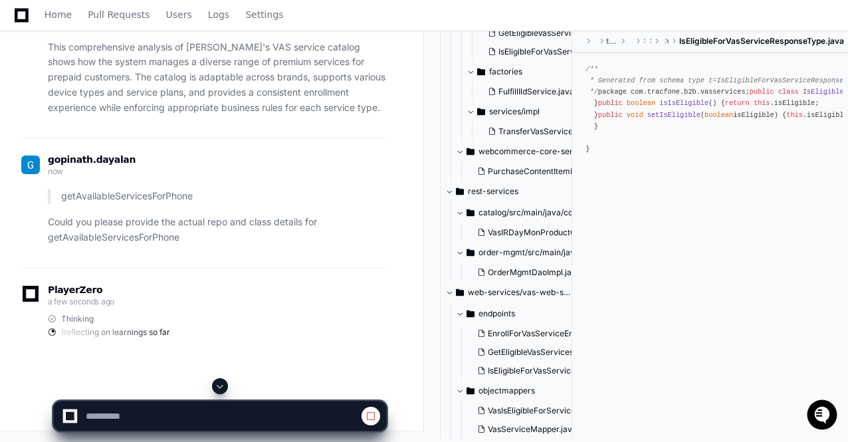
scroll to position [130002, 0]
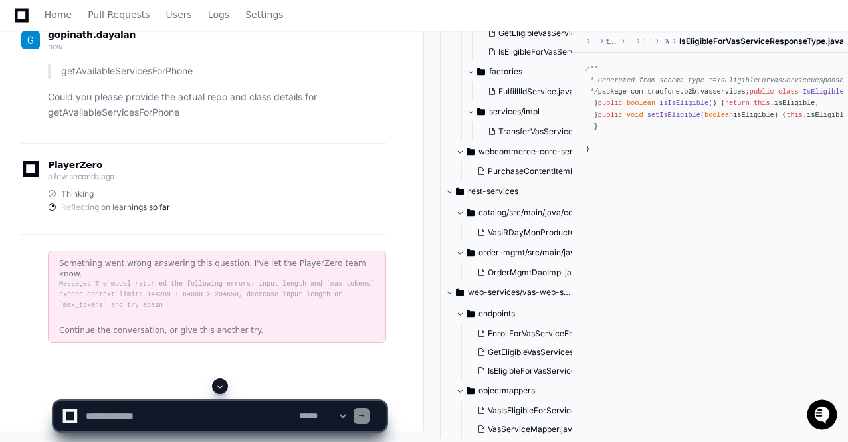
click at [217, 386] on span at bounding box center [220, 386] width 11 height 11
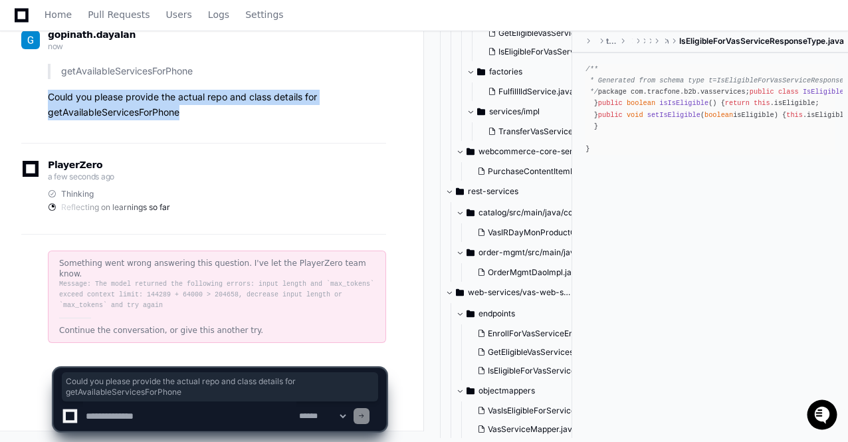
drag, startPoint x: 186, startPoint y: 122, endPoint x: 44, endPoint y: 108, distance: 142.9
click at [44, 108] on div "getAvailableServicesForPhone Could you please provide the actual repo and class…" at bounding box center [203, 92] width 365 height 56
copy p "Could you please provide the actual repo and class details for getAvailableServ…"
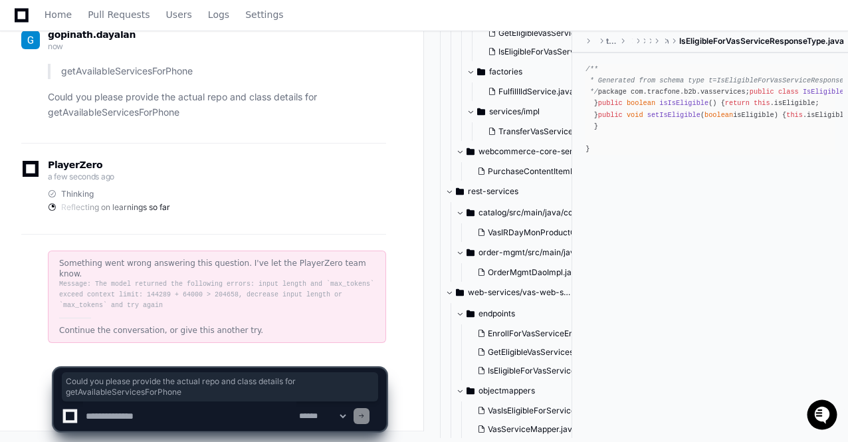
click at [121, 409] on textarea at bounding box center [189, 415] width 213 height 29
paste textarea "**********"
type textarea "**********"
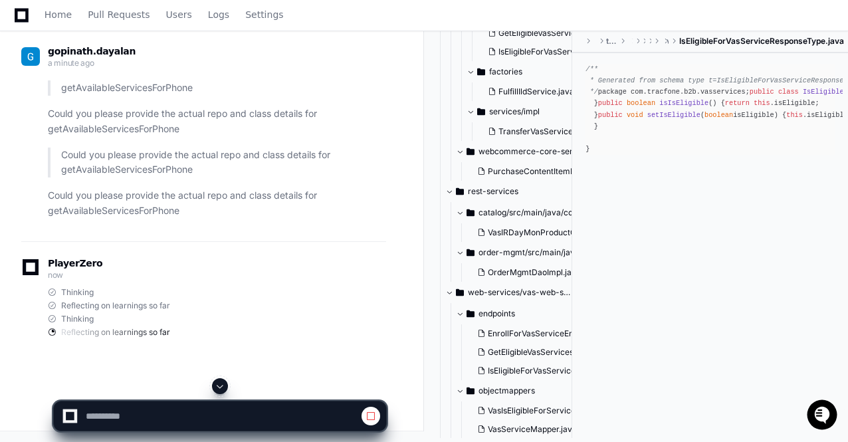
scroll to position [130335, 0]
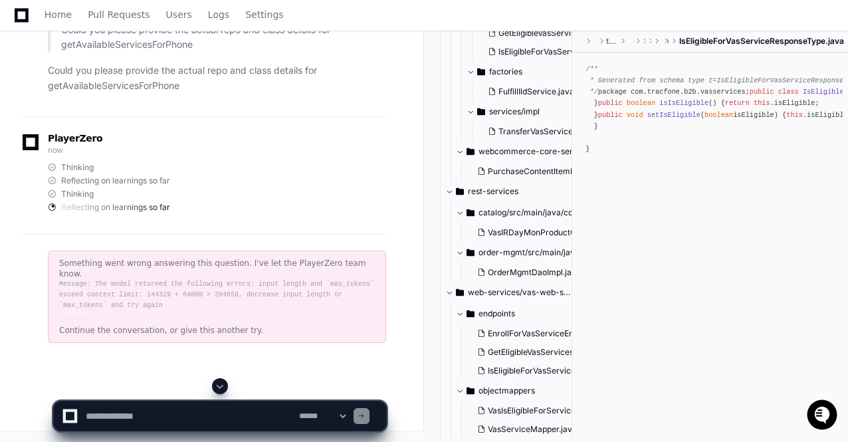
click at [219, 385] on span at bounding box center [220, 386] width 11 height 11
click at [188, 92] on p "Could you please provide the actual repo and class details for getAvailableServ…" at bounding box center [217, 78] width 338 height 31
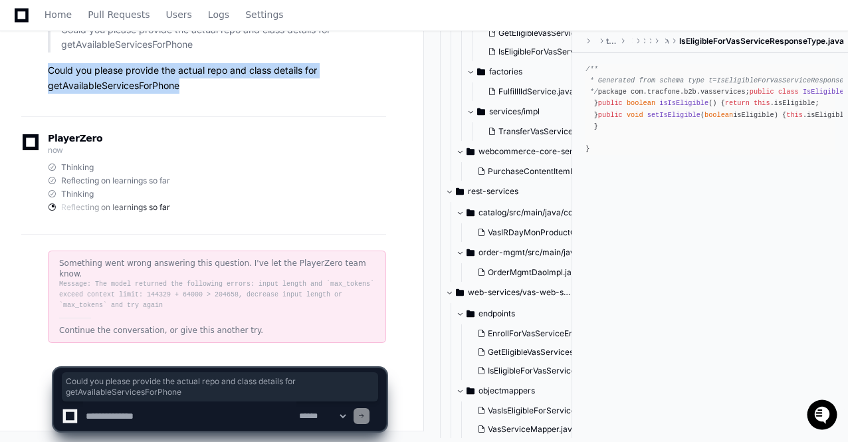
drag, startPoint x: 188, startPoint y: 92, endPoint x: 44, endPoint y: 83, distance: 144.5
click at [44, 83] on div "Could you please provide the actual repo and class details for getAvailableServ…" at bounding box center [203, 58] width 365 height 71
copy p "Could you please provide the actual repo and class details for getAvailableServ…"
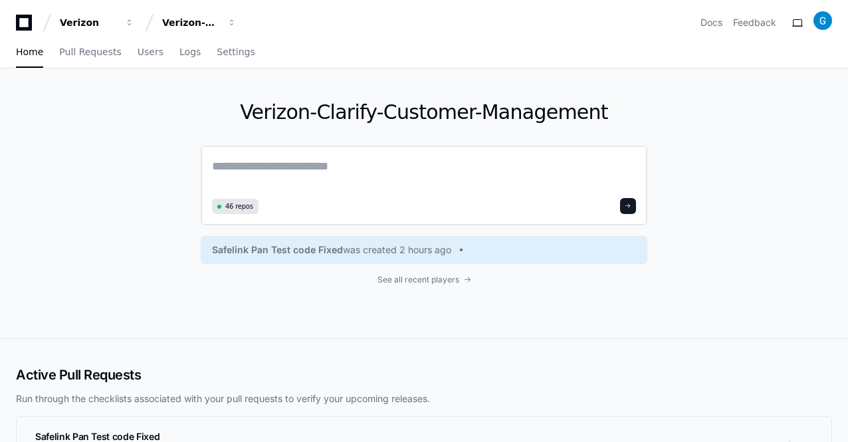
click at [248, 159] on textarea at bounding box center [424, 175] width 424 height 37
paste textarea "**********"
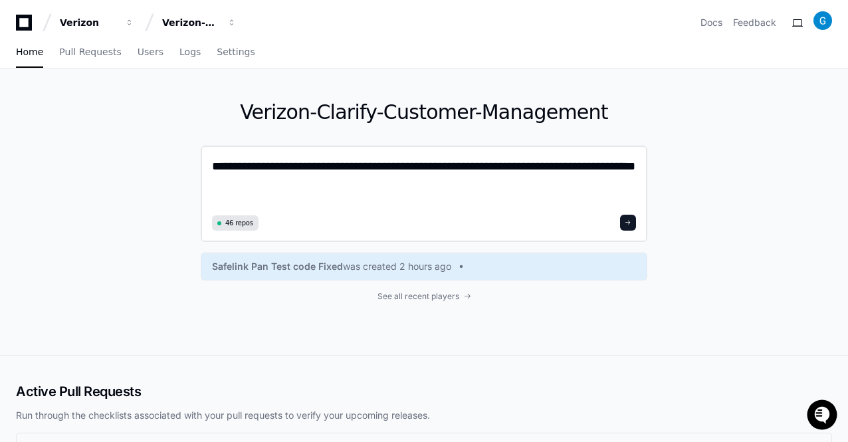
type textarea "**********"
click at [629, 223] on span at bounding box center [628, 222] width 7 height 7
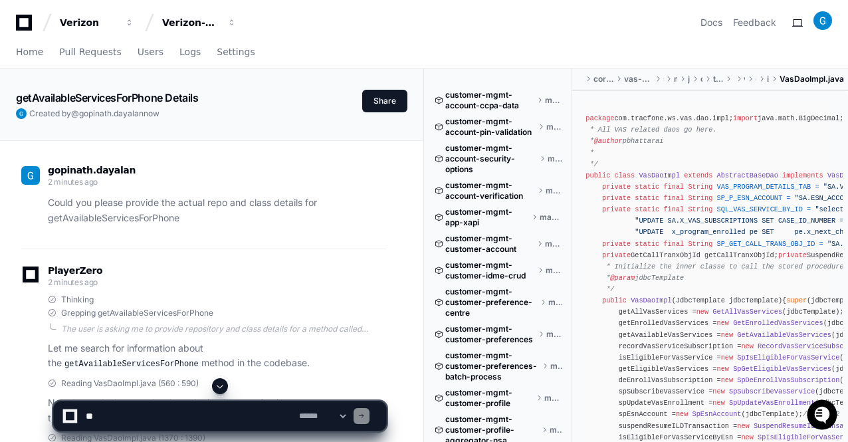
click at [222, 387] on span at bounding box center [220, 386] width 11 height 11
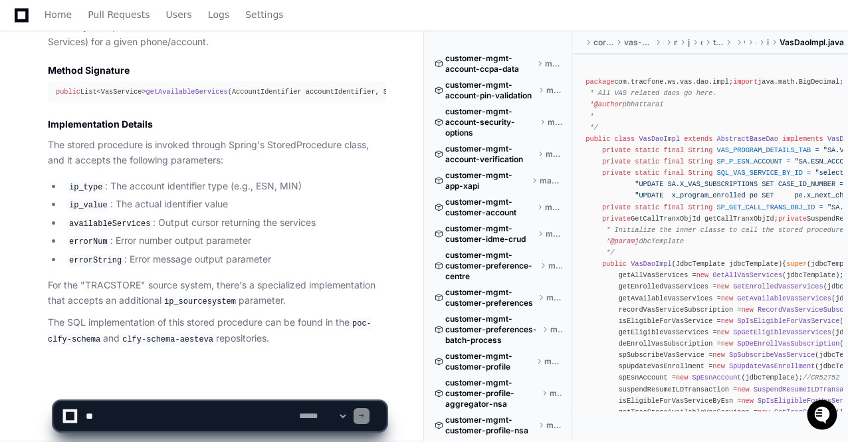
click at [257, 320] on p "The SQL implementation of this stored procedure can be found in the poc-clfy-sc…" at bounding box center [217, 330] width 338 height 31
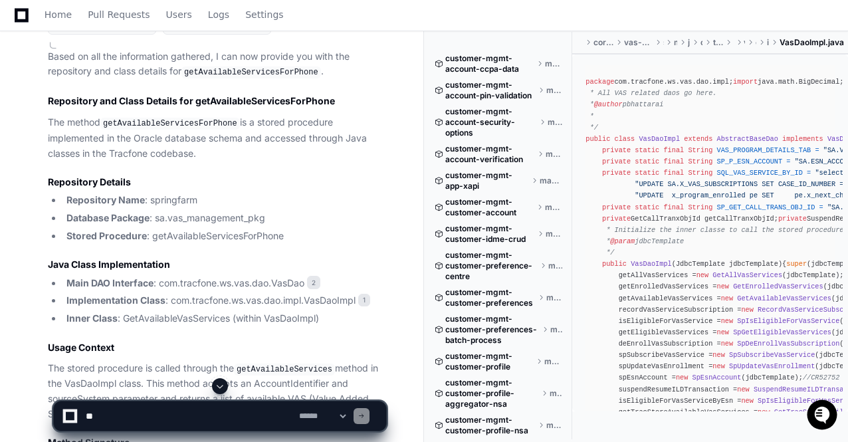
scroll to position [849, 0]
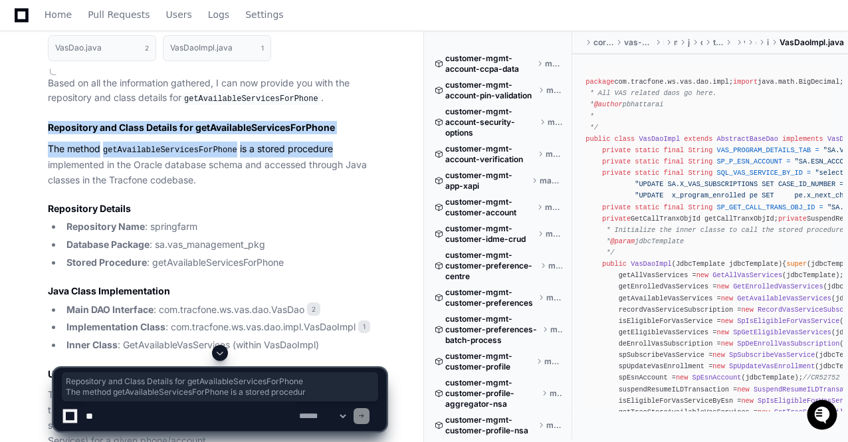
drag, startPoint x: 49, startPoint y: 122, endPoint x: 321, endPoint y: 134, distance: 272.7
click at [321, 134] on article "Based on all the information gathered, I can now provide you with the repositor…" at bounding box center [217, 411] width 338 height 670
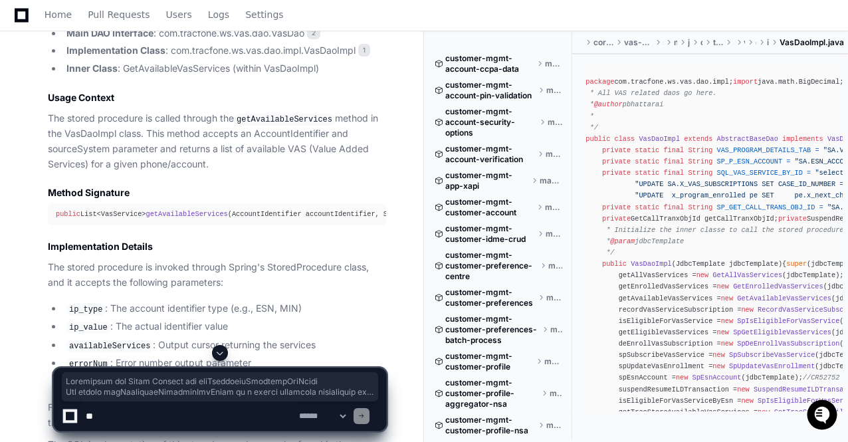
scroll to position [1140, 0]
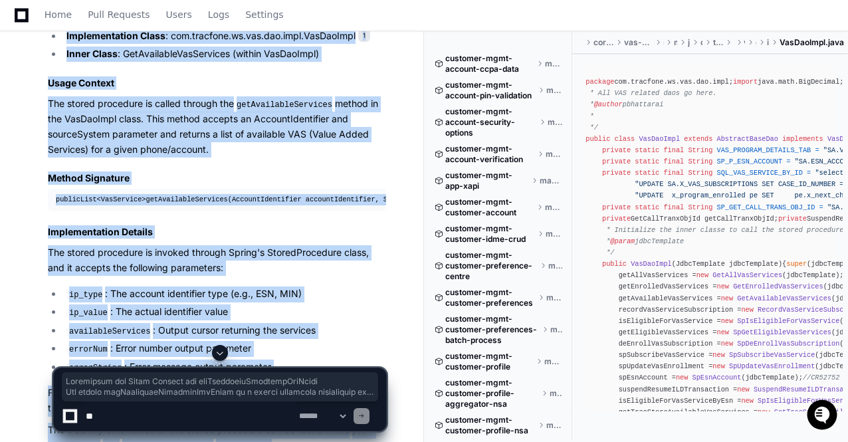
copy div "Repository and Class Details for getAvailableServicesForPhone The method getAva…"
click at [221, 251] on p "The stored procedure is invoked through Spring's StoredProcedure class, and it …" at bounding box center [217, 260] width 338 height 31
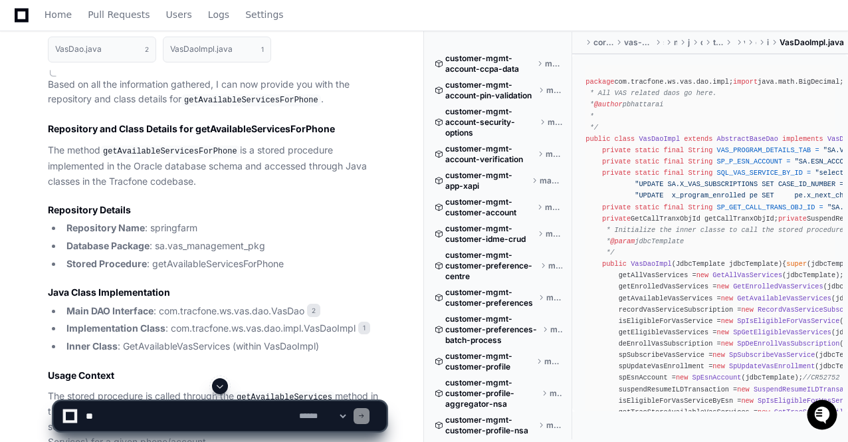
scroll to position [821, 0]
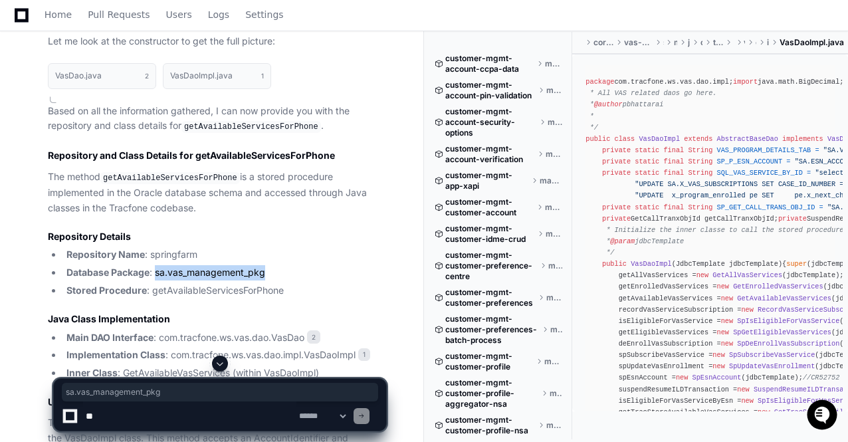
drag, startPoint x: 268, startPoint y: 266, endPoint x: 158, endPoint y: 264, distance: 111.0
click at [158, 265] on li "Database Package : sa.vas_management_pkg" at bounding box center [224, 272] width 324 height 15
copy li "sa.vas_management_pkg"
click at [112, 417] on textarea at bounding box center [189, 415] width 213 height 29
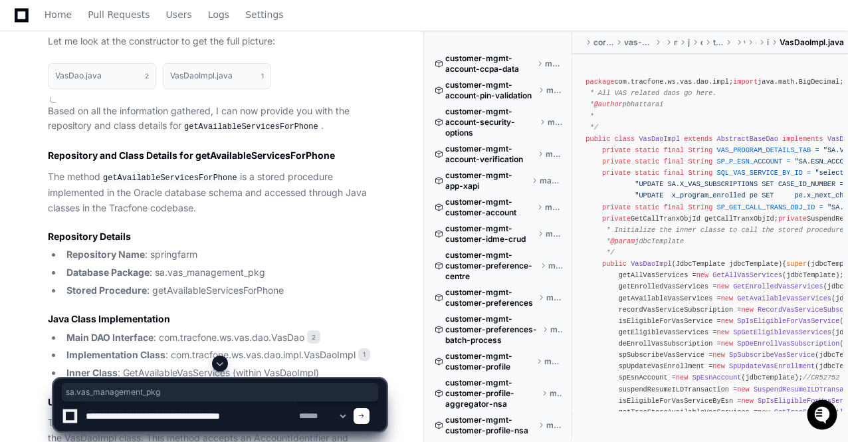
paste textarea "**********"
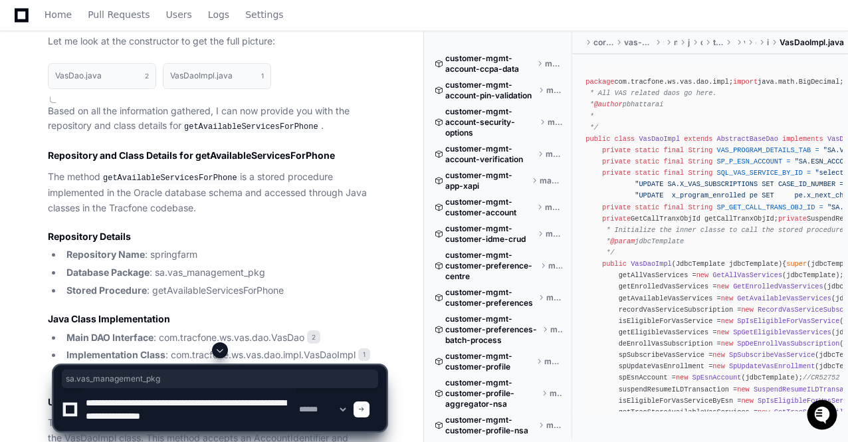
click at [217, 402] on textarea at bounding box center [189, 409] width 213 height 43
click at [125, 424] on textarea at bounding box center [189, 409] width 213 height 43
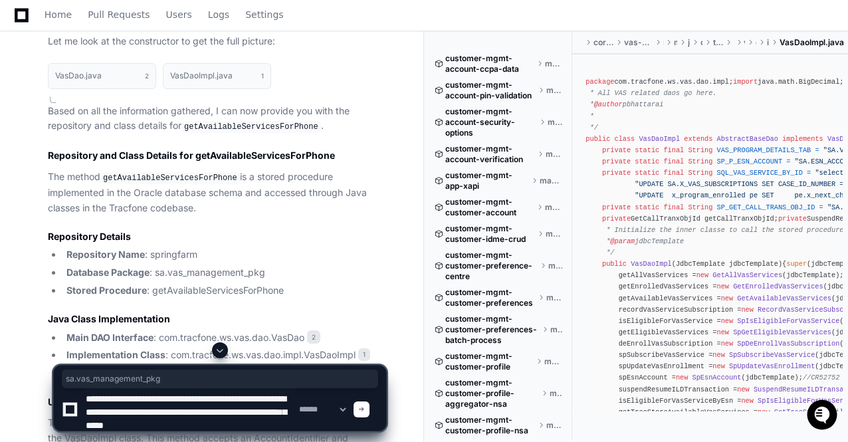
type textarea "**********"
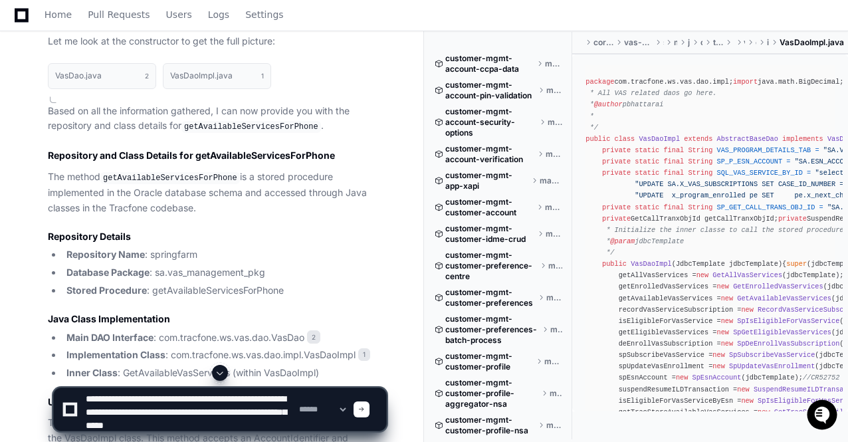
click at [365, 409] on span at bounding box center [361, 409] width 7 height 7
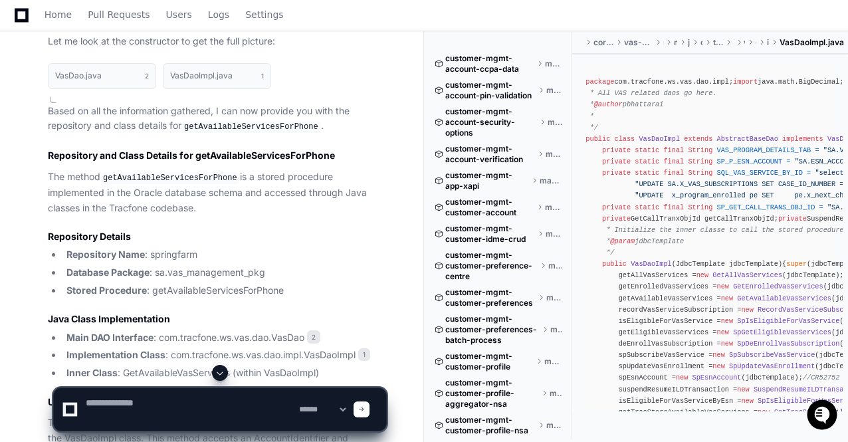
scroll to position [0, 0]
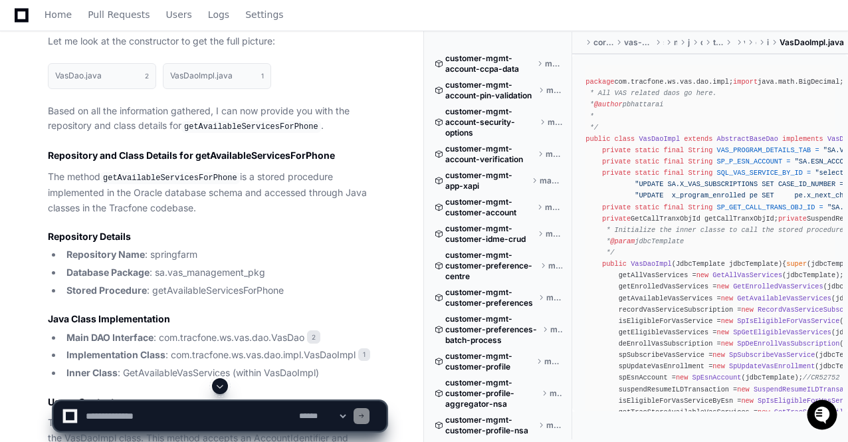
click at [221, 387] on span at bounding box center [220, 386] width 11 height 11
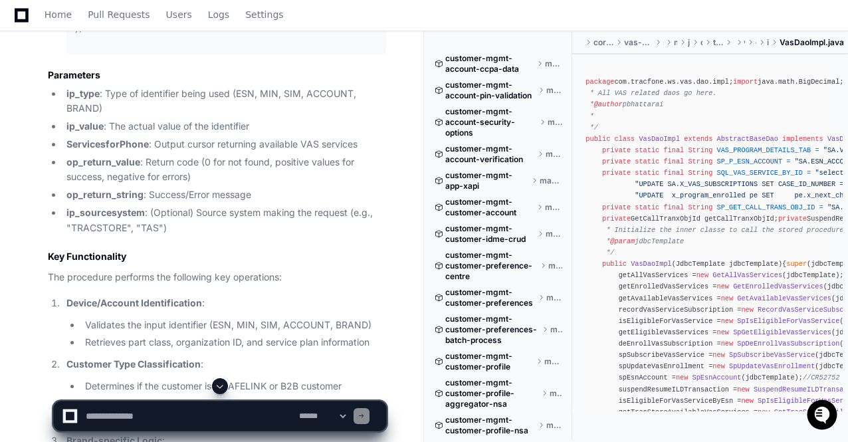
click at [221, 387] on span at bounding box center [220, 386] width 11 height 11
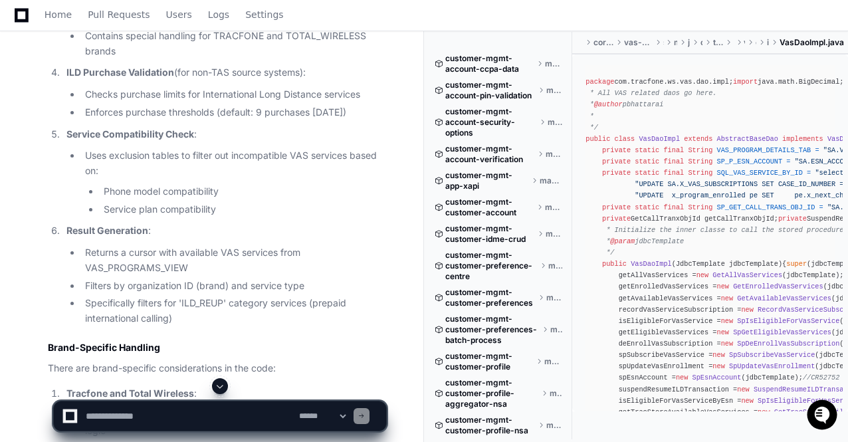
click at [221, 387] on span at bounding box center [220, 386] width 11 height 11
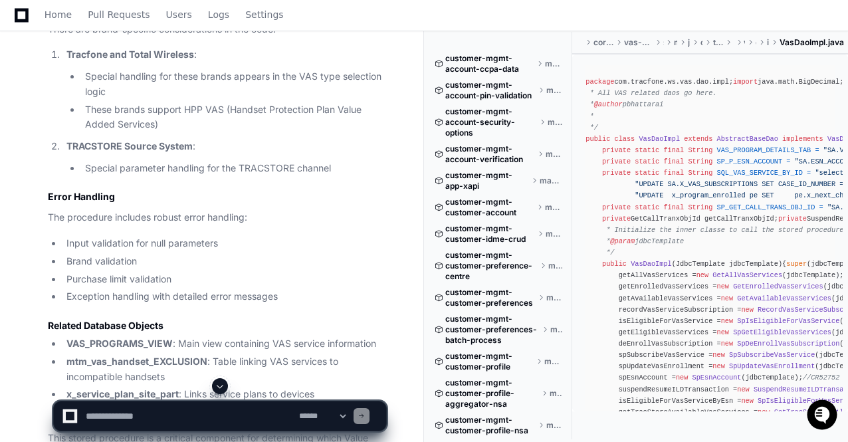
click at [221, 387] on span at bounding box center [220, 386] width 11 height 11
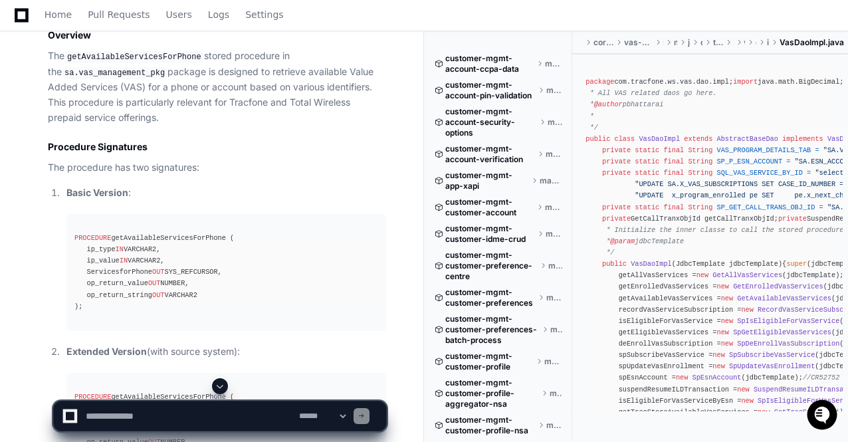
scroll to position [2035, 0]
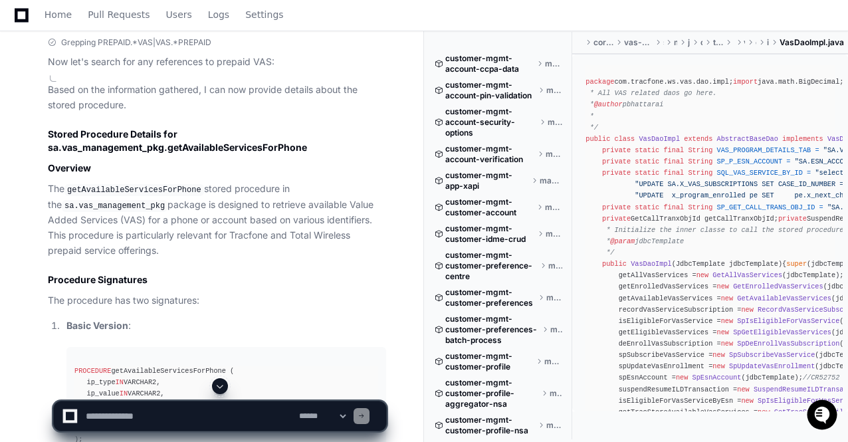
click at [100, 413] on textarea at bounding box center [189, 415] width 213 height 29
type textarea "*"
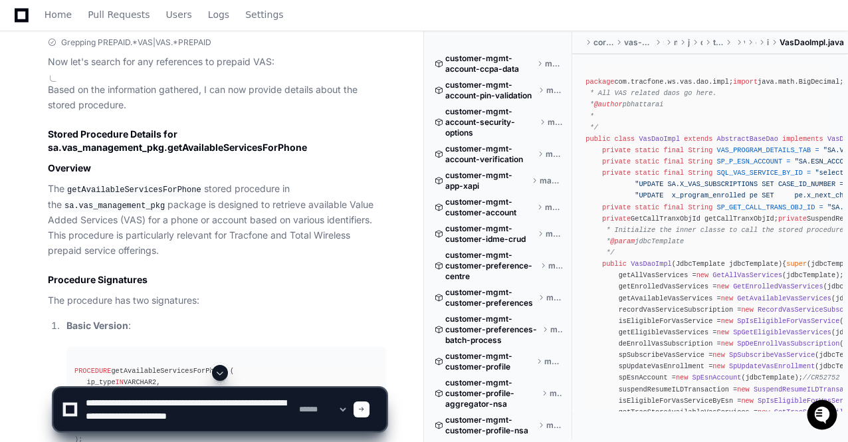
paste textarea "**********"
type textarea "**********"
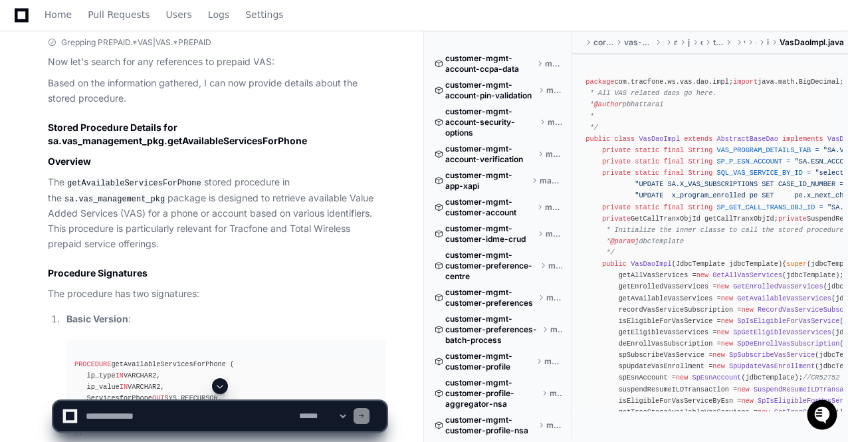
scroll to position [0, 0]
click at [221, 386] on span at bounding box center [220, 386] width 11 height 11
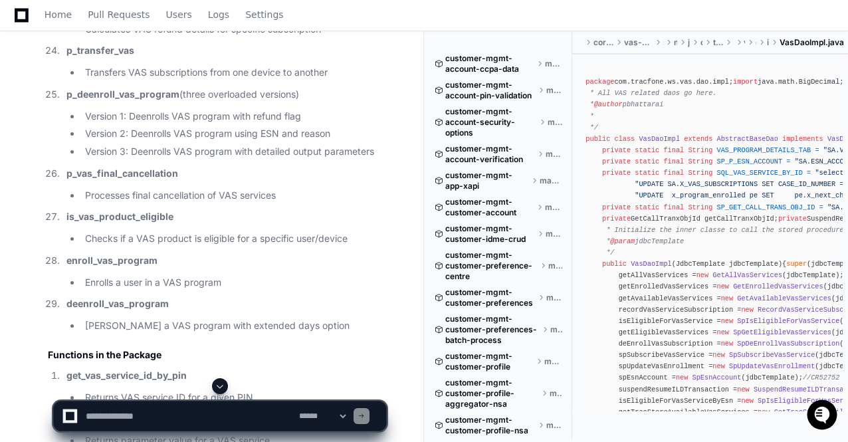
click at [221, 386] on span at bounding box center [220, 386] width 11 height 11
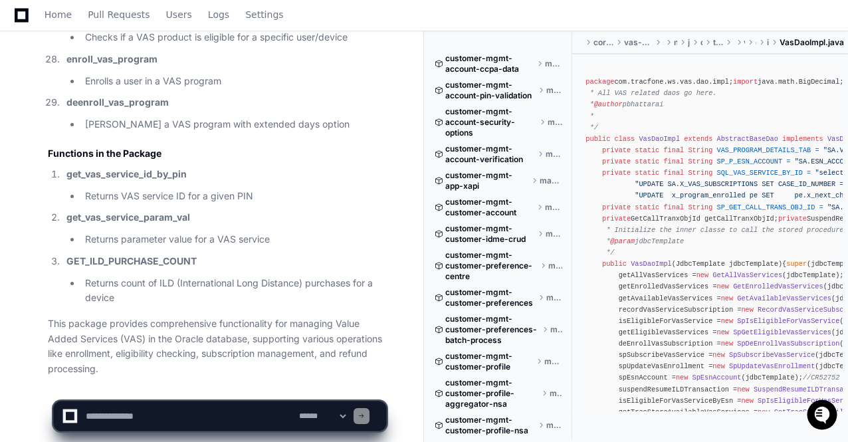
click at [224, 328] on p "This package provides comprehensive functionality for managing Value Added Serv…" at bounding box center [217, 346] width 338 height 60
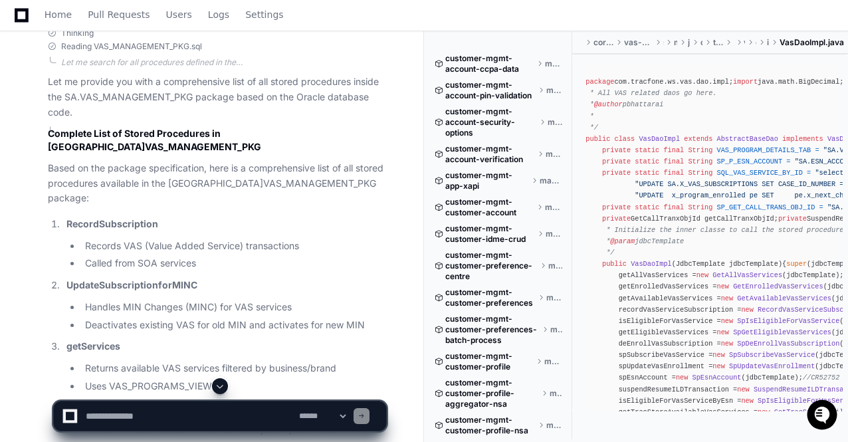
scroll to position [3978, 0]
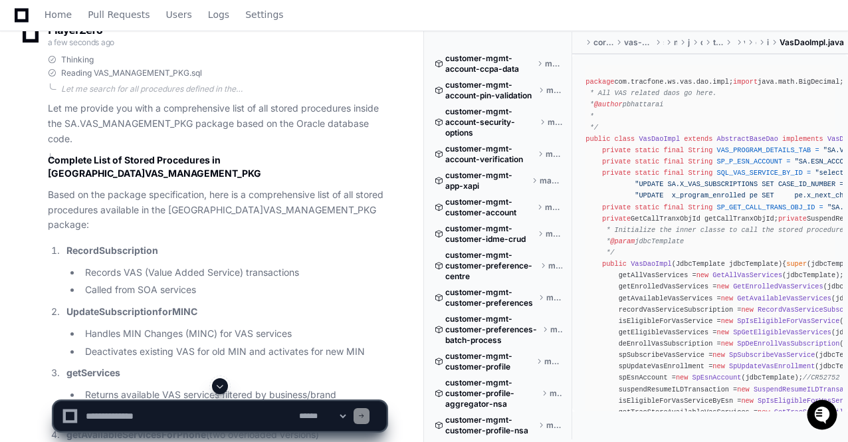
click at [219, 387] on span at bounding box center [220, 386] width 11 height 11
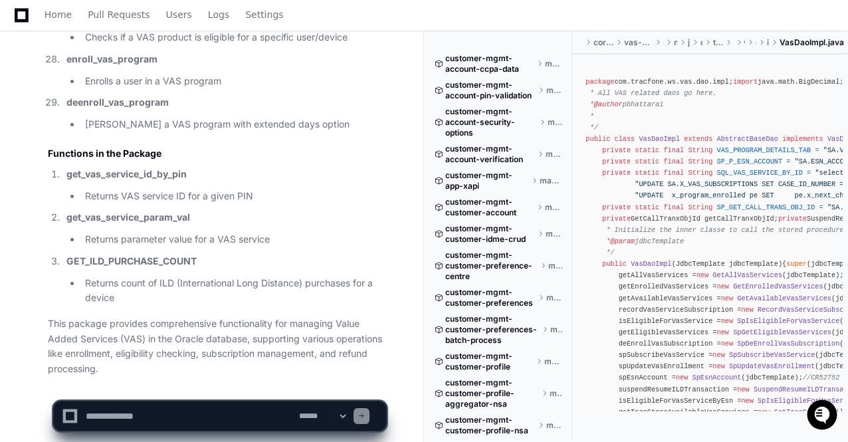
click at [241, 316] on p "This package provides comprehensive functionality for managing Value Added Serv…" at bounding box center [217, 346] width 338 height 60
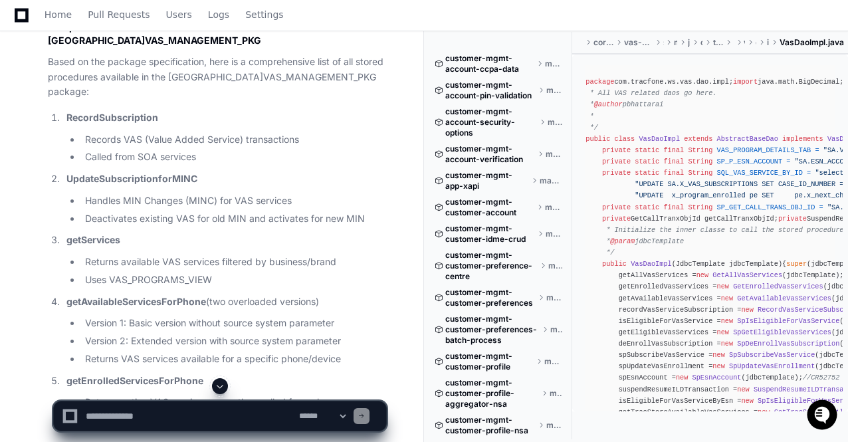
scroll to position [4084, 0]
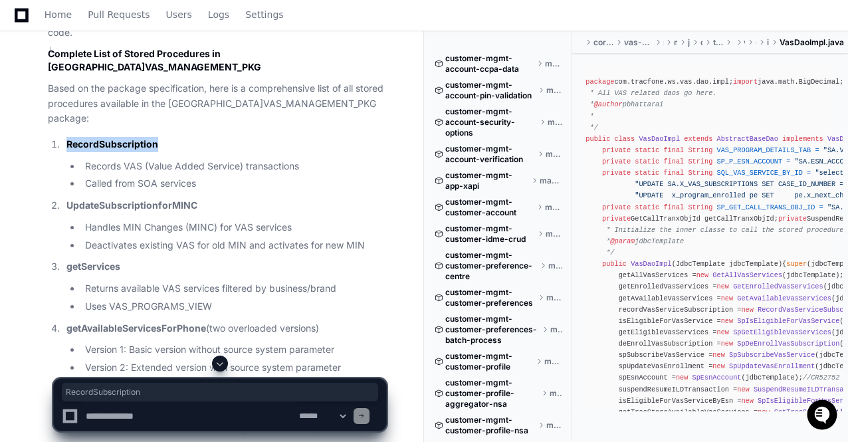
drag, startPoint x: 51, startPoint y: 101, endPoint x: 165, endPoint y: 103, distance: 114.3
copy strong "RecordSubscription"
click at [119, 423] on textarea at bounding box center [189, 415] width 213 height 29
paste textarea "**********"
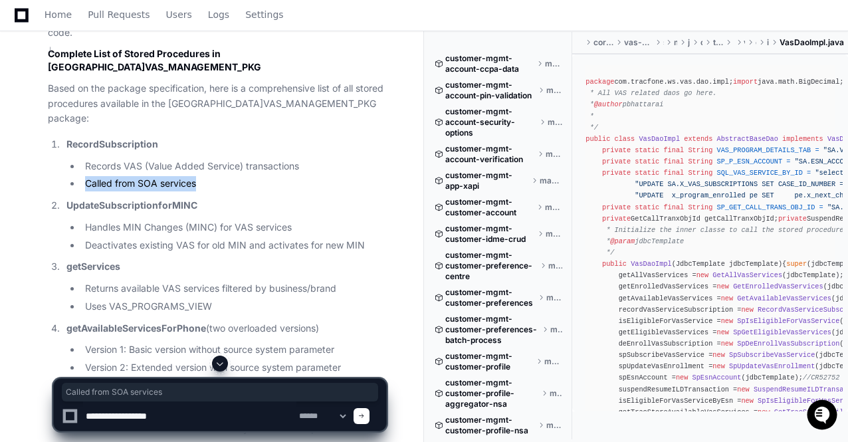
drag, startPoint x: 86, startPoint y: 142, endPoint x: 200, endPoint y: 143, distance: 113.6
click at [200, 176] on li "Called from SOA services" at bounding box center [233, 183] width 305 height 15
copy li "Called from SOA services"
click at [201, 419] on textarea at bounding box center [189, 415] width 213 height 29
paste textarea "**********"
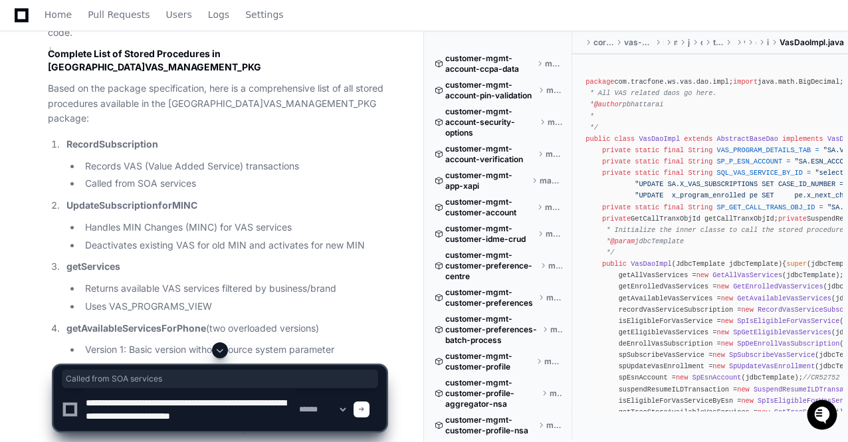
scroll to position [4, 0]
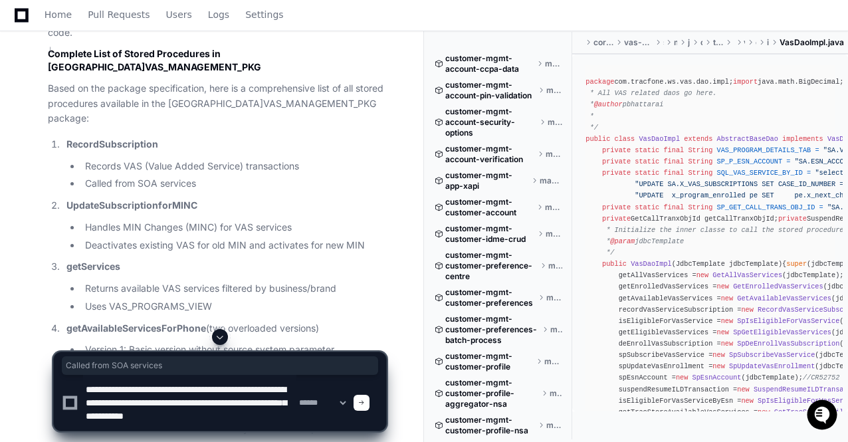
type textarea "**********"
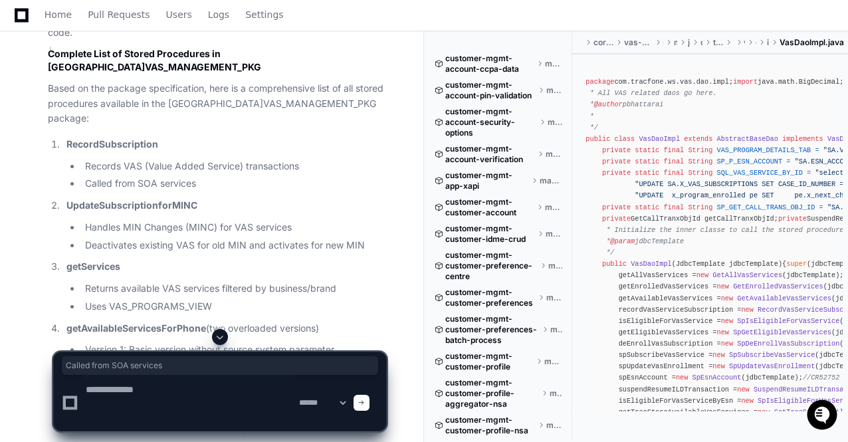
scroll to position [0, 0]
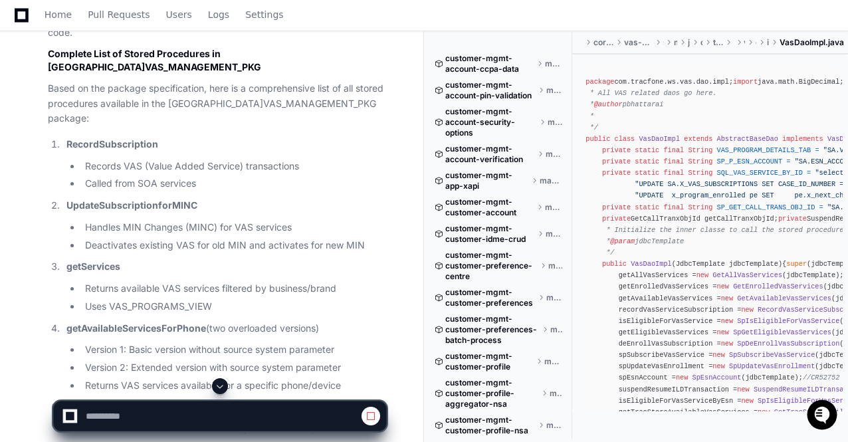
click at [218, 387] on span at bounding box center [220, 386] width 11 height 11
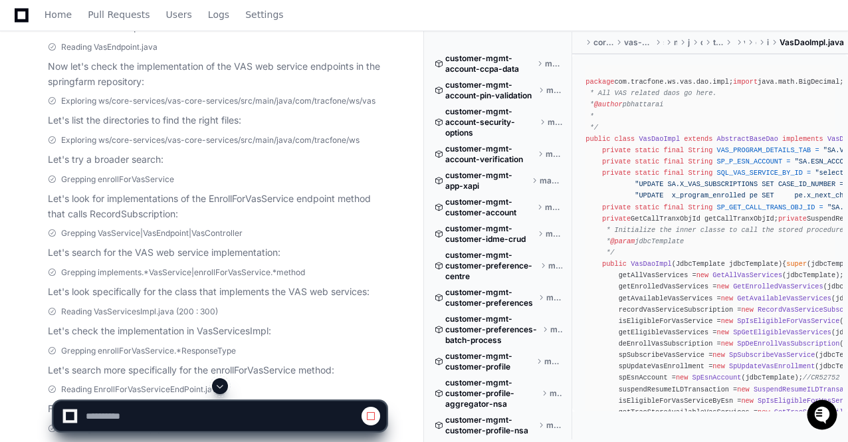
click at [218, 387] on span at bounding box center [220, 386] width 11 height 11
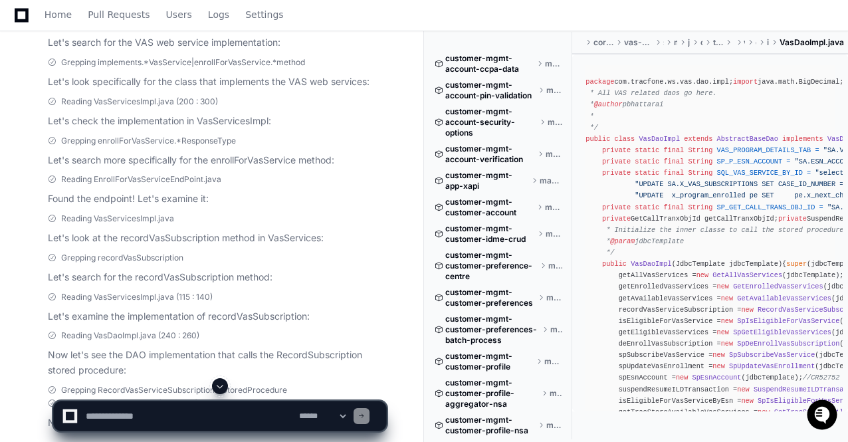
click at [222, 385] on span at bounding box center [220, 386] width 11 height 11
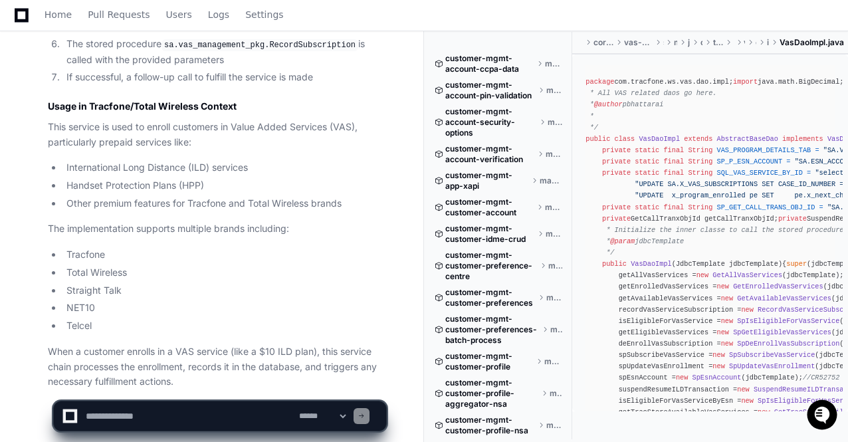
click at [272, 318] on li "Telcel" at bounding box center [224, 325] width 324 height 15
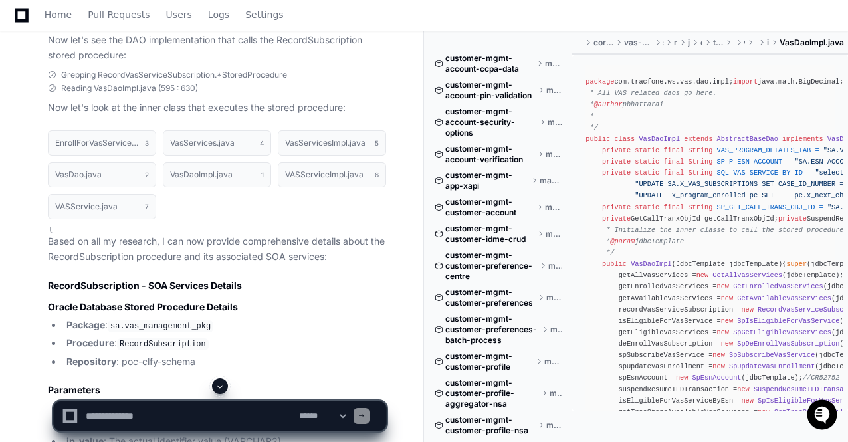
scroll to position [6915, 0]
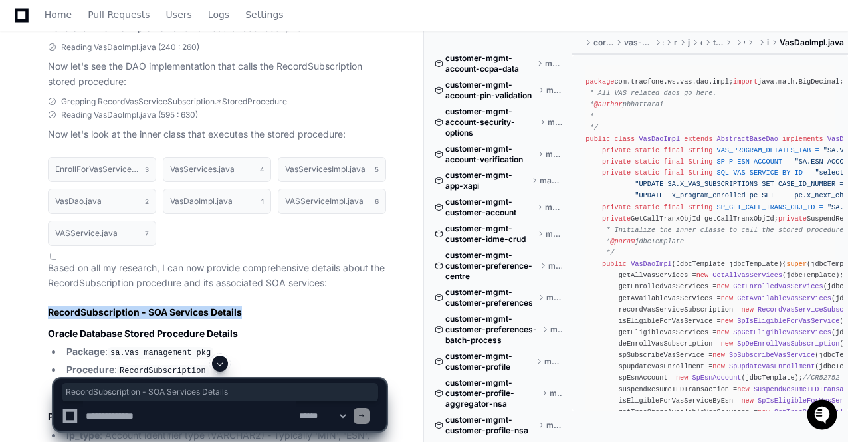
drag, startPoint x: 49, startPoint y: 269, endPoint x: 245, endPoint y: 268, distance: 195.4
click at [245, 306] on h2 "RecordSubscription - SOA Services Details" at bounding box center [217, 312] width 338 height 13
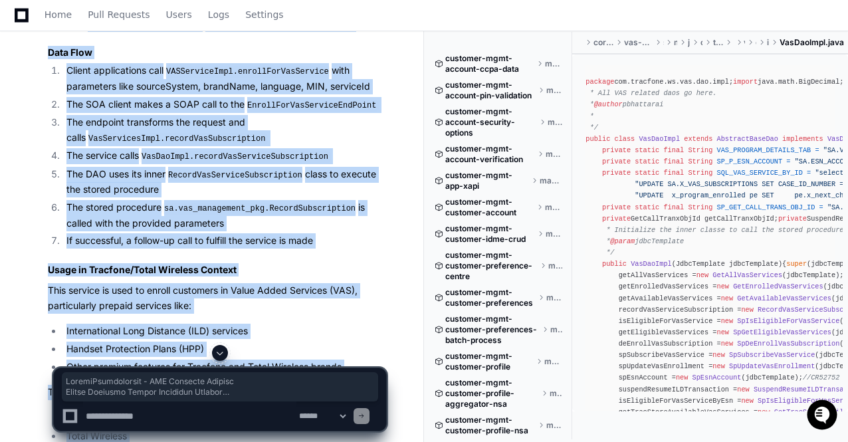
scroll to position [7924, 0]
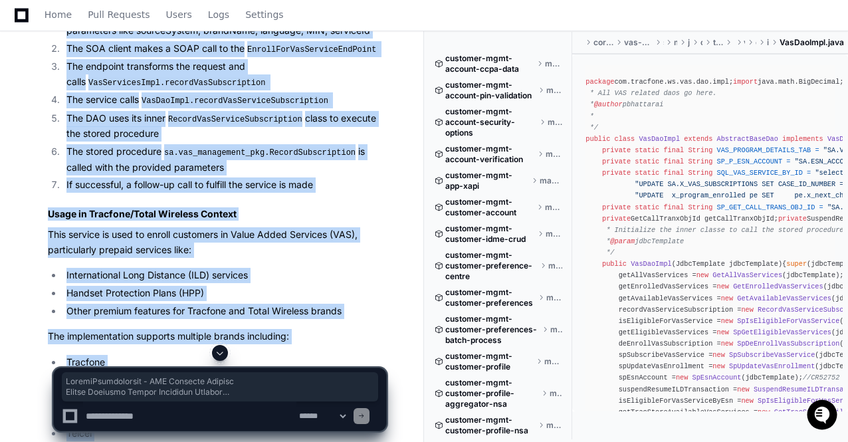
copy div "RecordSubscription - SOA Services Details Oracle Database Stored Procedure Deta…"
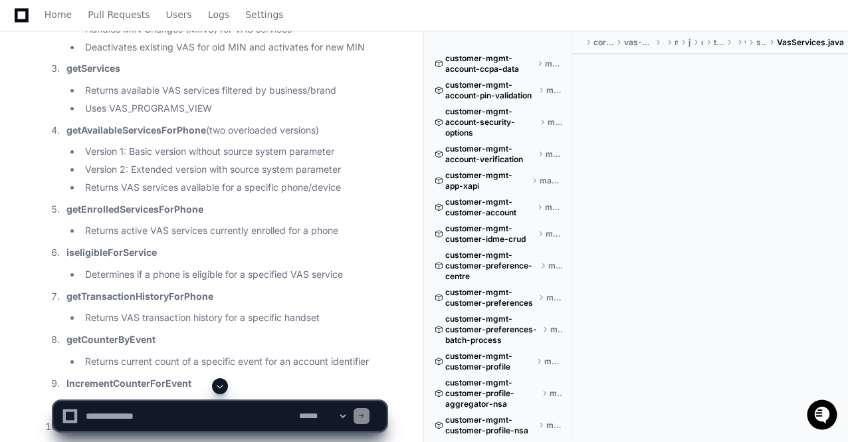
scroll to position [4309, 0]
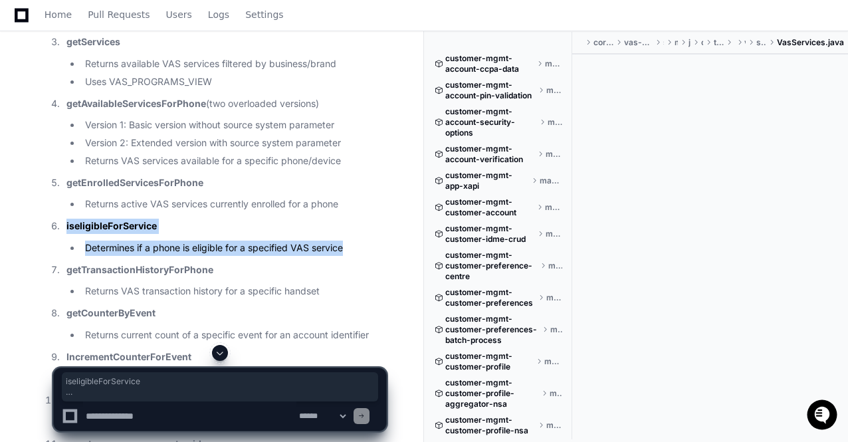
drag, startPoint x: 67, startPoint y: 187, endPoint x: 347, endPoint y: 207, distance: 280.5
click at [347, 219] on li "iseligibleForService Determines if a phone is eligible for a specified VAS serv…" at bounding box center [224, 237] width 324 height 37
copy li "iseligibleForService Determines if a phone is eligible for a specified VAS serv…"
click at [282, 219] on p "iseligibleForService" at bounding box center [226, 226] width 320 height 15
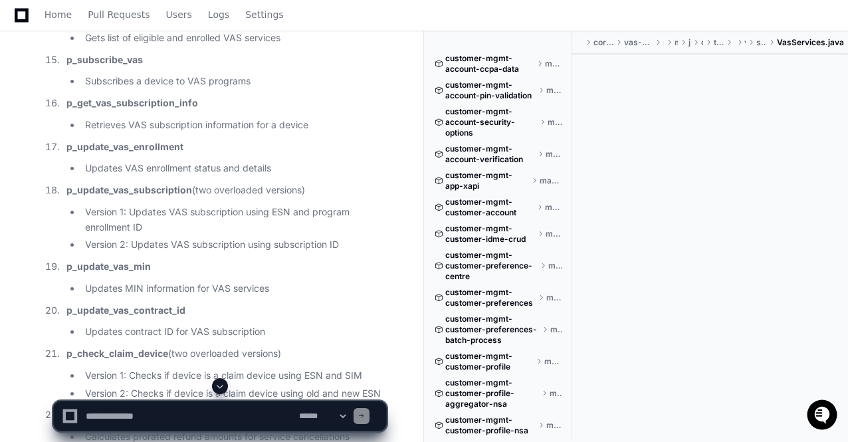
scroll to position [4655, 0]
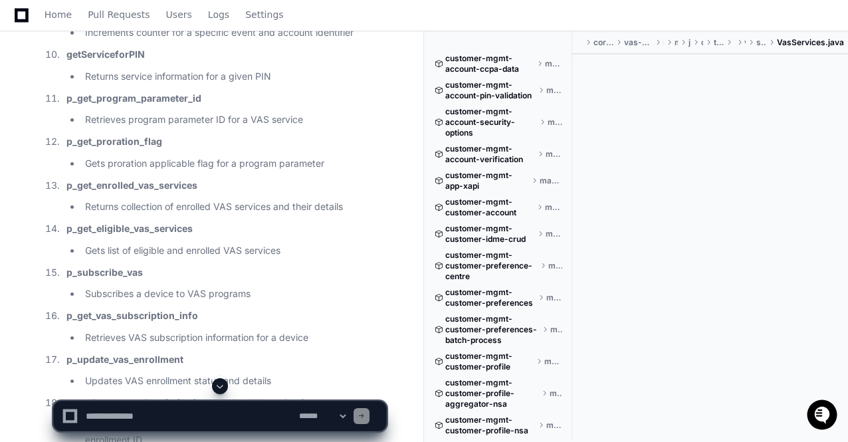
click at [219, 383] on span at bounding box center [220, 386] width 11 height 11
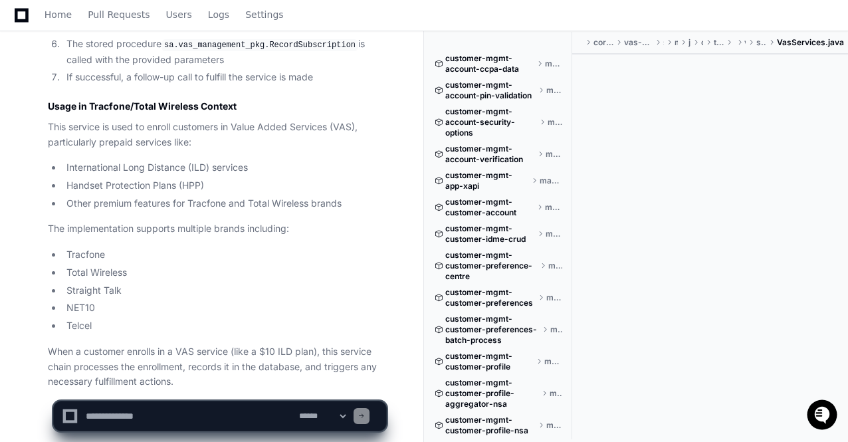
click at [239, 318] on li "Telcel" at bounding box center [224, 325] width 324 height 15
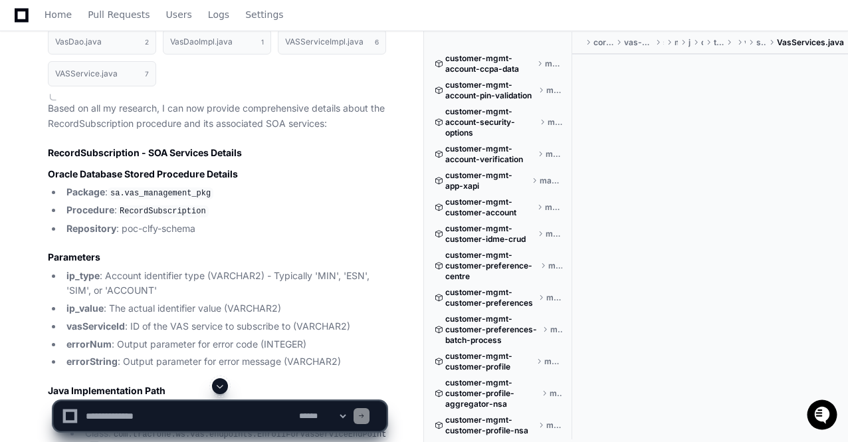
scroll to position [7048, 0]
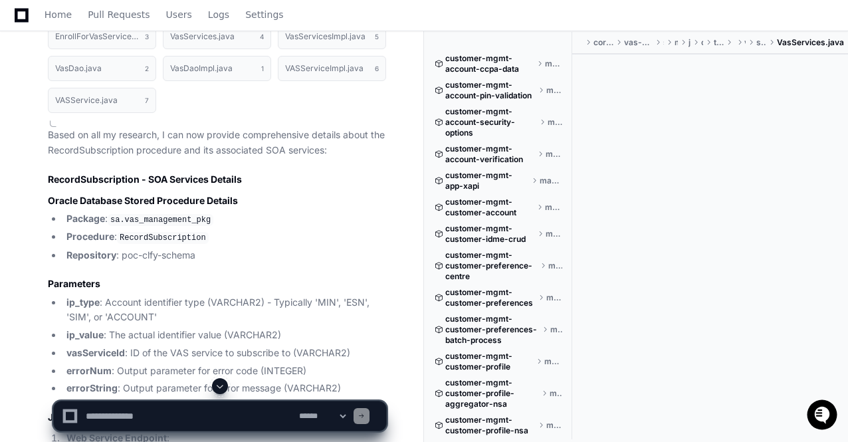
click at [102, 411] on textarea at bounding box center [189, 415] width 213 height 29
click at [225, 415] on textarea at bounding box center [189, 415] width 213 height 29
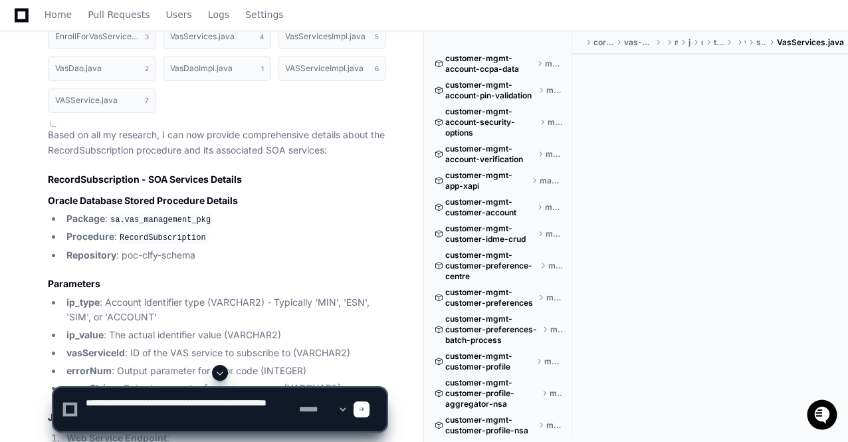
click at [185, 421] on textarea at bounding box center [189, 409] width 213 height 43
click at [239, 403] on textarea at bounding box center [189, 409] width 213 height 43
click at [269, 415] on textarea at bounding box center [189, 409] width 213 height 43
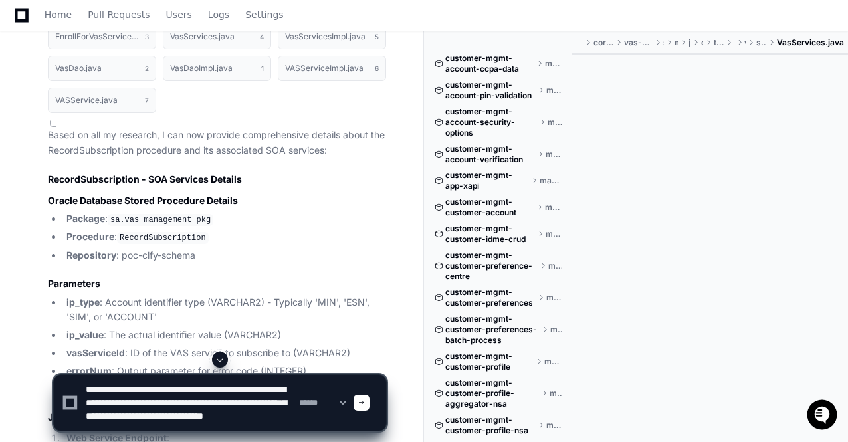
type textarea "**********"
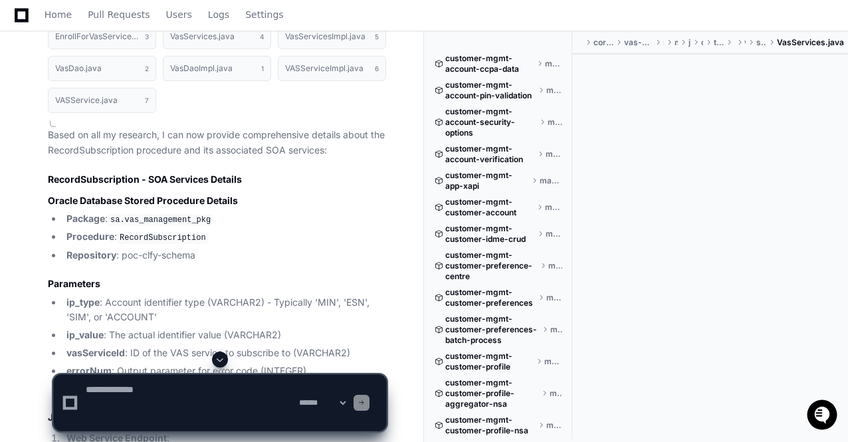
scroll to position [0, 0]
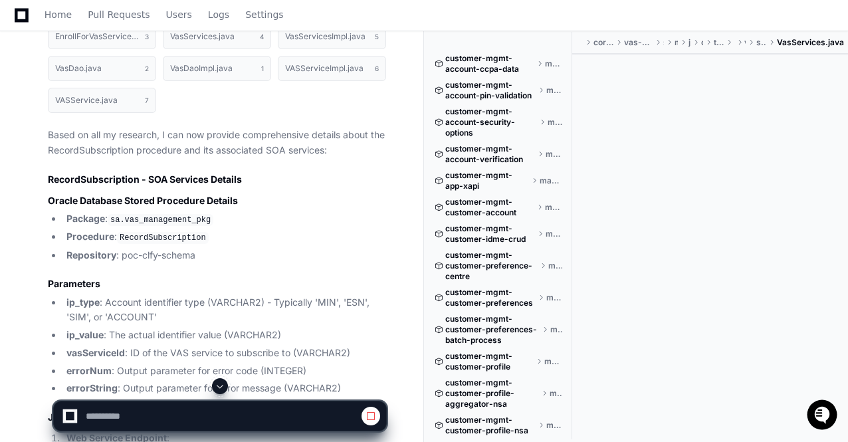
click at [223, 383] on span at bounding box center [220, 386] width 11 height 11
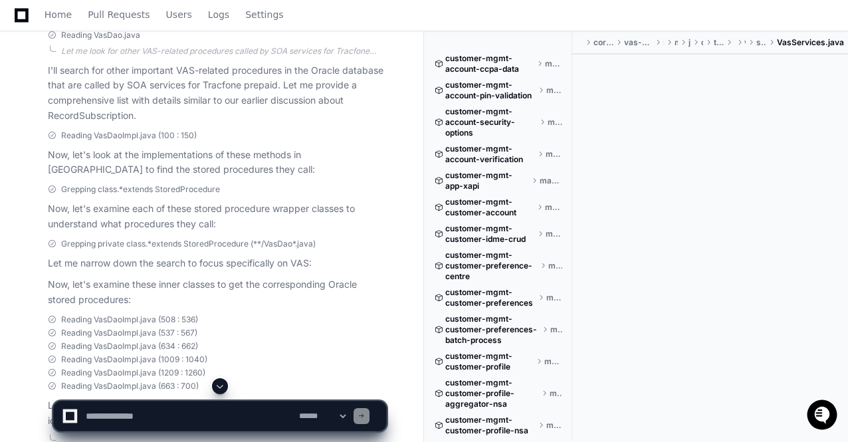
click at [223, 383] on span at bounding box center [220, 386] width 11 height 11
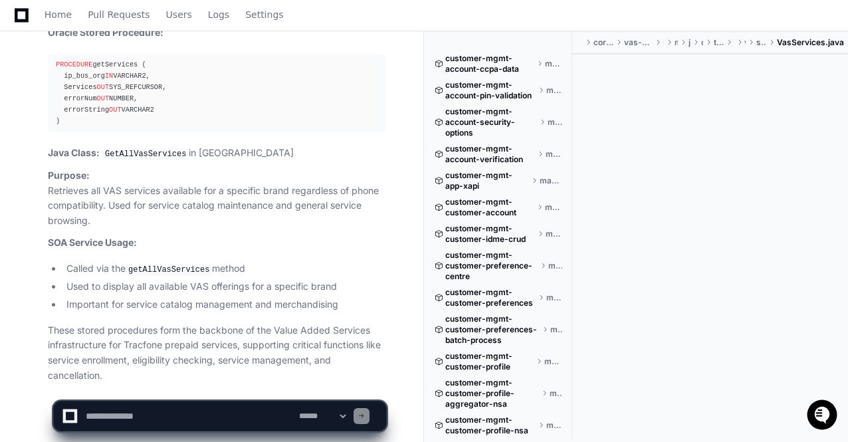
click at [261, 323] on p "These stored procedures form the backbone of the Value Added Services infrastru…" at bounding box center [217, 353] width 338 height 60
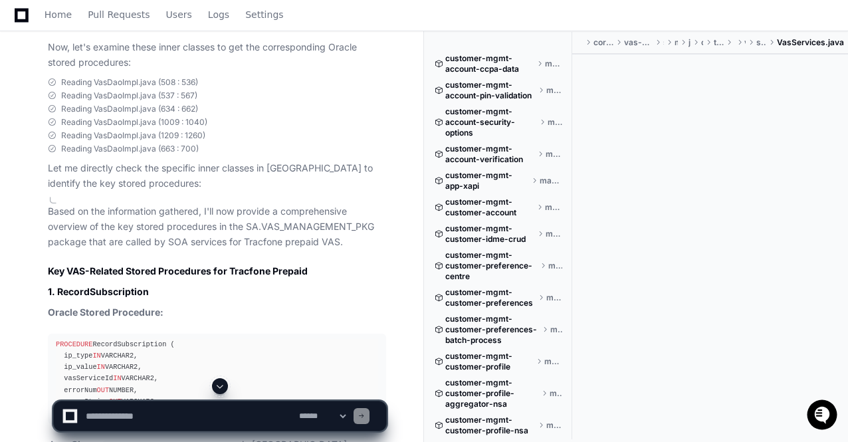
scroll to position [8837, 0]
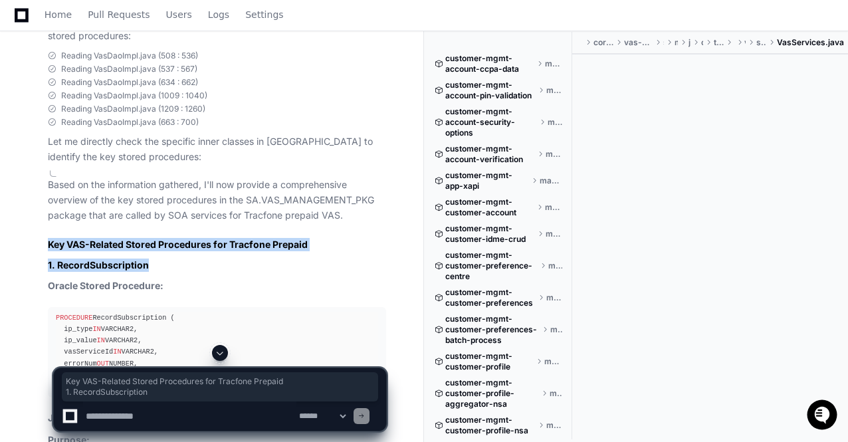
drag, startPoint x: 49, startPoint y: 201, endPoint x: 231, endPoint y: 233, distance: 184.9
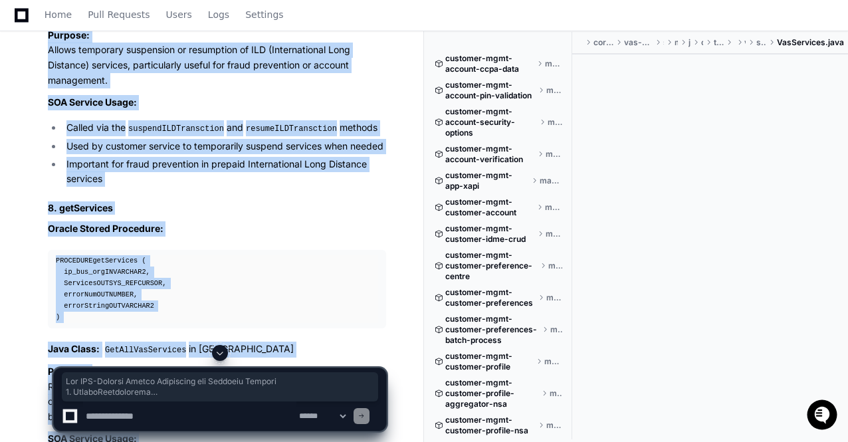
scroll to position [11681, 0]
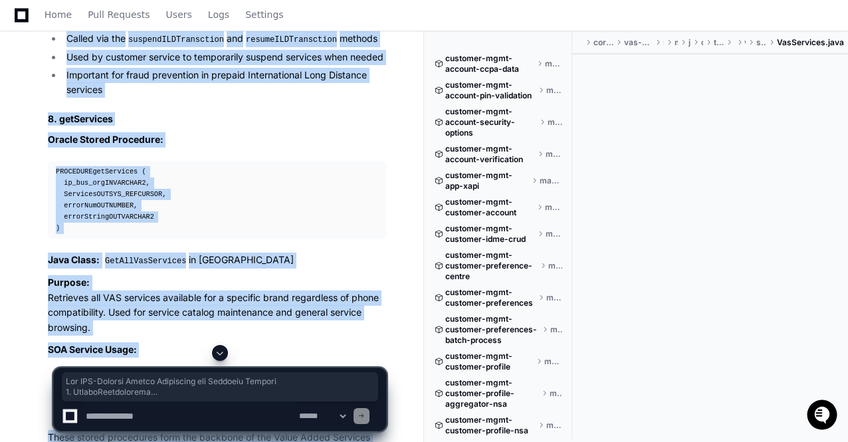
copy div "Key VAS-Related Stored Procedures for Tracfone Prepaid 1. RecordSubscription Or…"
click at [242, 275] on p "Purpose: Retrieves all VAS services available for a specific brand regardless o…" at bounding box center [217, 305] width 338 height 60
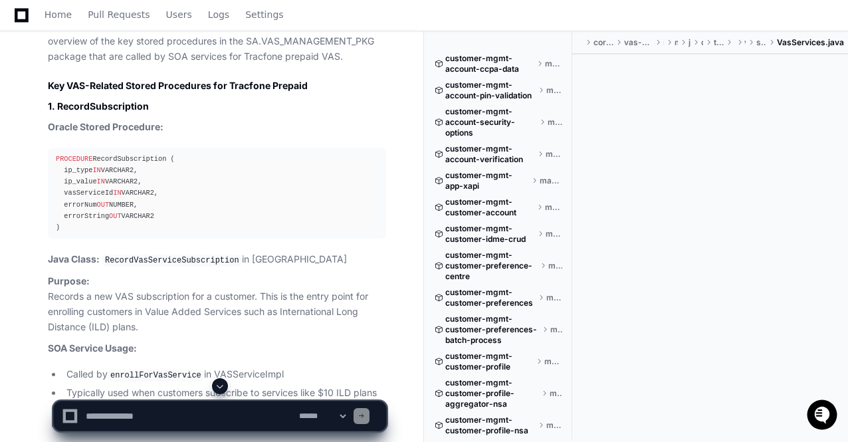
scroll to position [9023, 0]
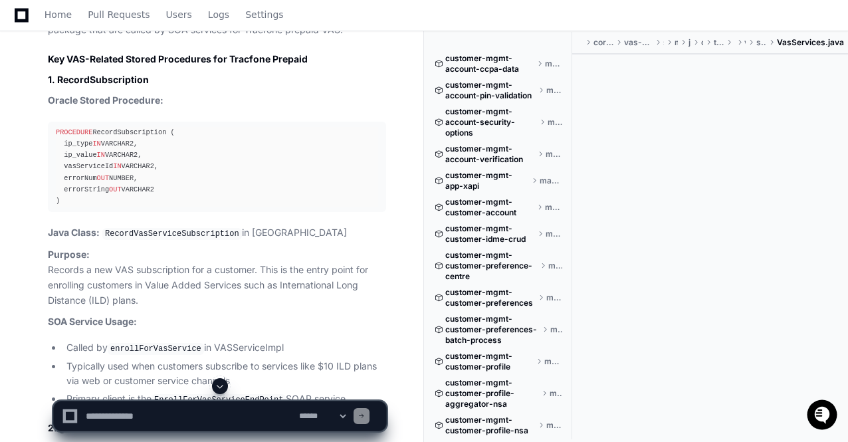
click at [118, 425] on textarea at bounding box center [189, 415] width 213 height 29
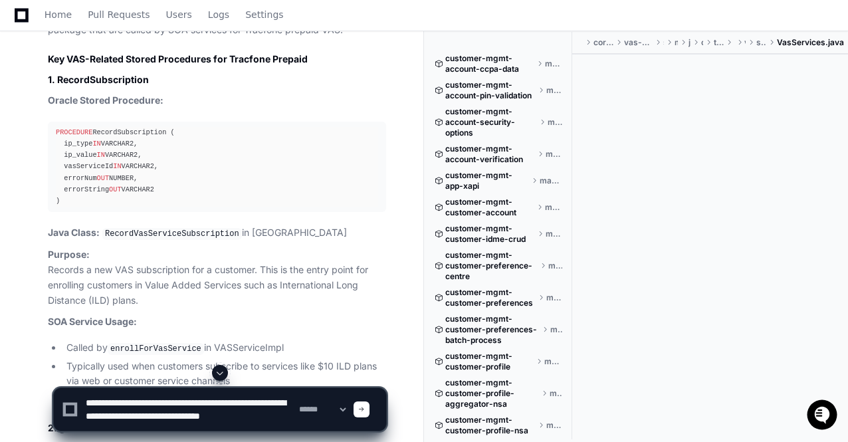
scroll to position [4, 0]
type textarea "**********"
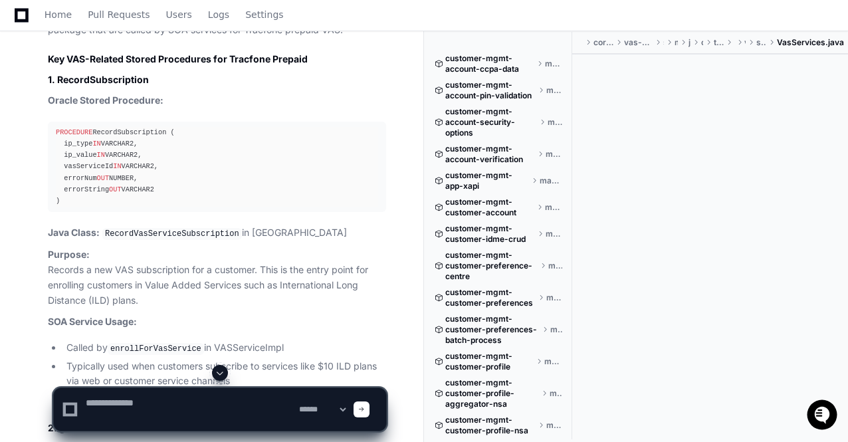
scroll to position [0, 0]
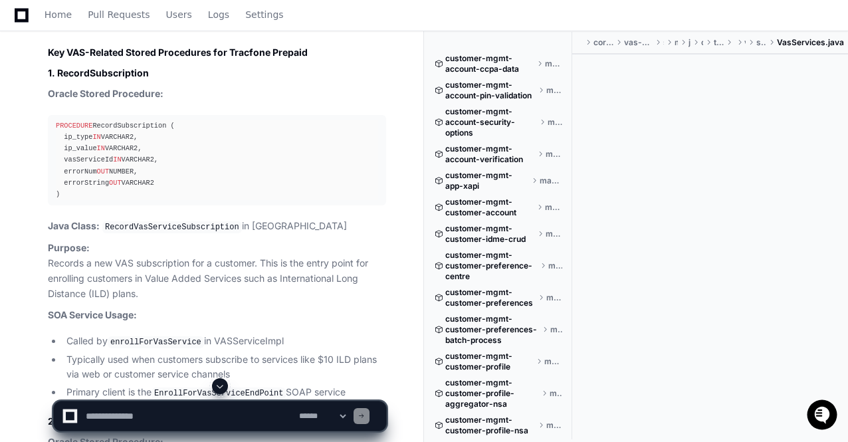
click at [220, 385] on span at bounding box center [220, 386] width 11 height 11
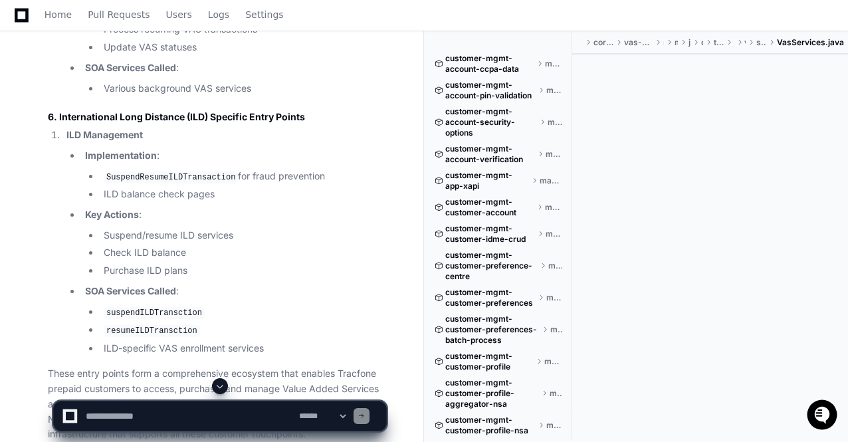
scroll to position [14831, 0]
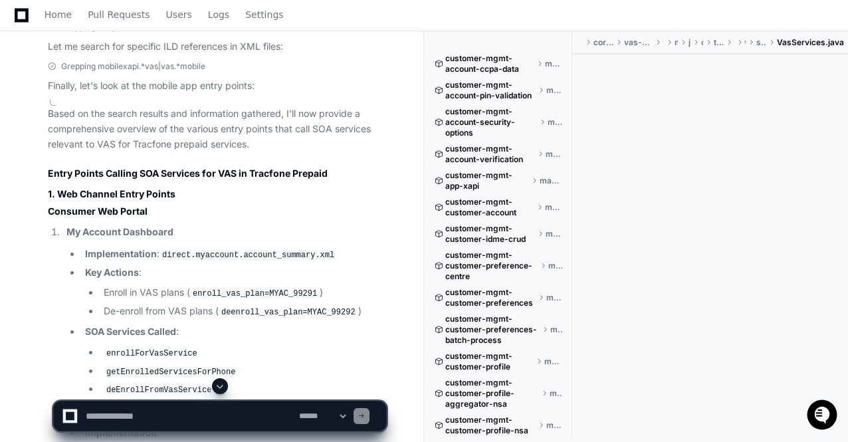
scroll to position [12625, 0]
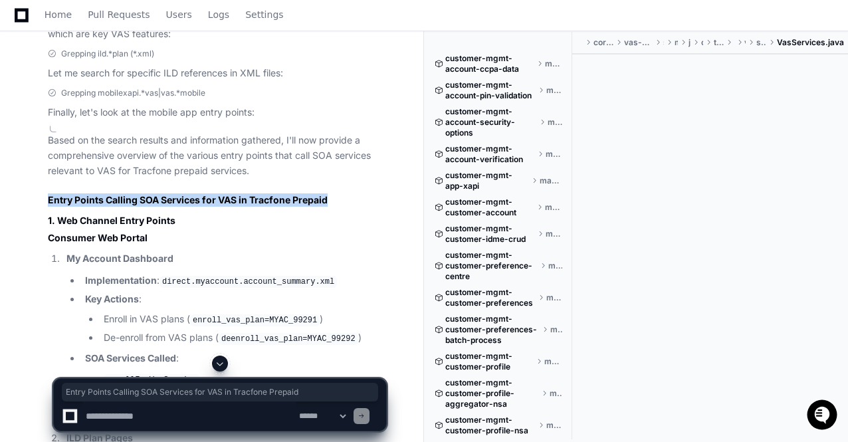
drag, startPoint x: 48, startPoint y: 152, endPoint x: 326, endPoint y: 155, distance: 278.5
click at [326, 193] on h2 "Entry Points Calling SOA Services for VAS in Tracfone Prepaid" at bounding box center [217, 199] width 338 height 13
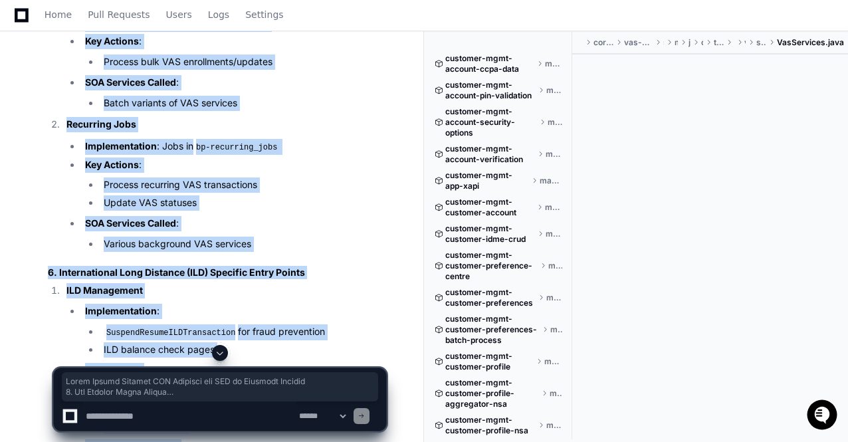
scroll to position [14753, 0]
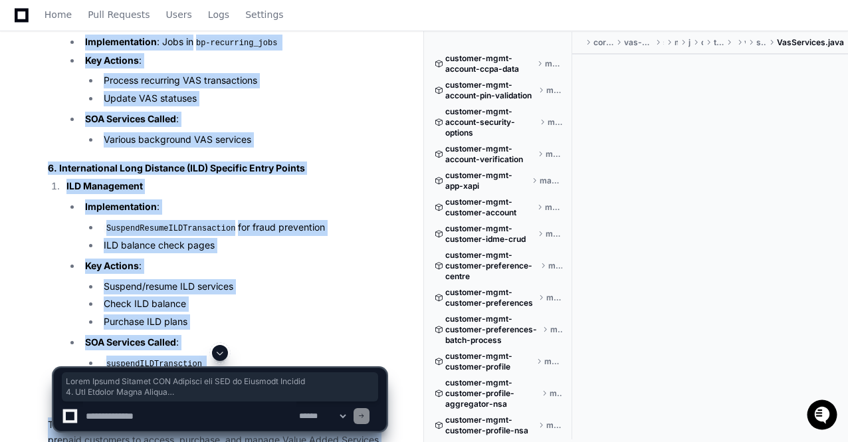
copy article "Entry Points Calling SOA Services for VAS in Tracfone Prepaid 1. Web Channel En…"
click at [254, 356] on li "suspendILDTransction" at bounding box center [243, 364] width 286 height 16
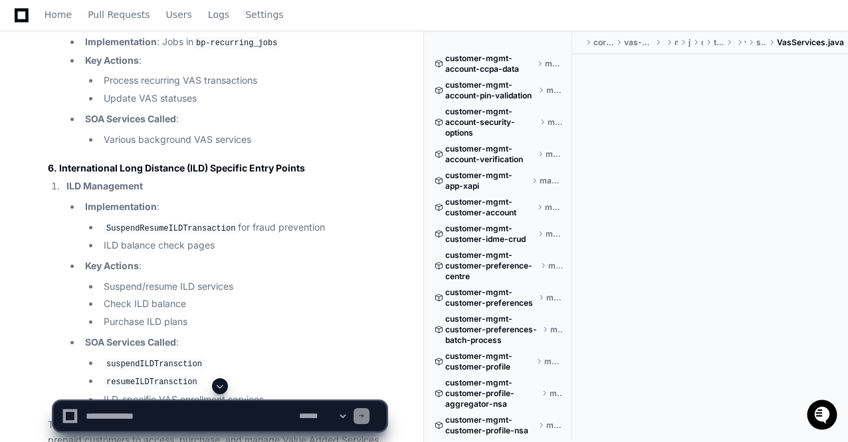
click at [218, 386] on span at bounding box center [220, 386] width 11 height 11
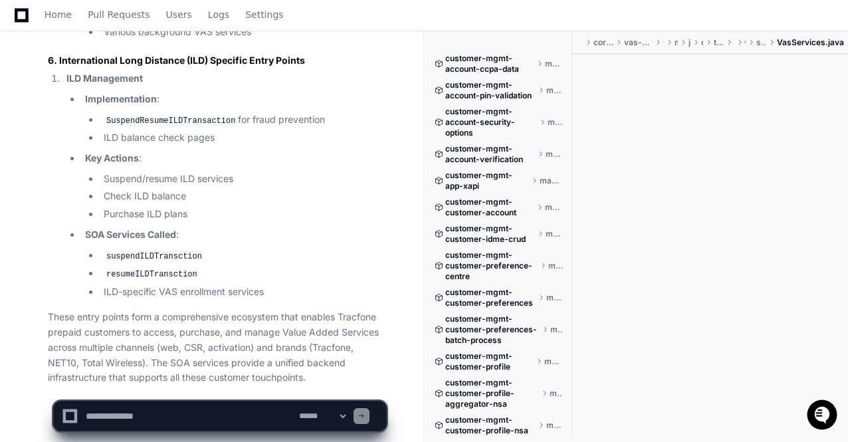
click at [299, 321] on p "These entry points form a comprehensive ecosystem that enables Tracfone prepaid…" at bounding box center [217, 348] width 338 height 76
click at [242, 284] on li "ILD-specific VAS enrollment services" at bounding box center [243, 291] width 286 height 15
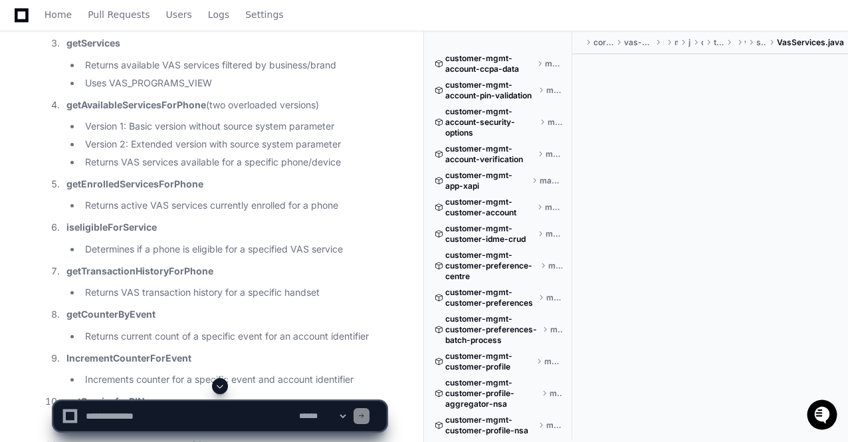
scroll to position [4148, 0]
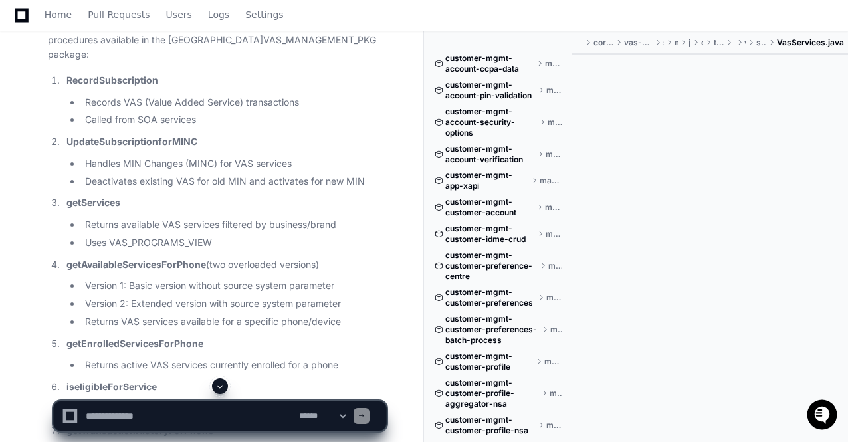
click at [253, 195] on li "getServices Returns available VAS services filtered by business/brand Uses VAS_…" at bounding box center [224, 222] width 324 height 54
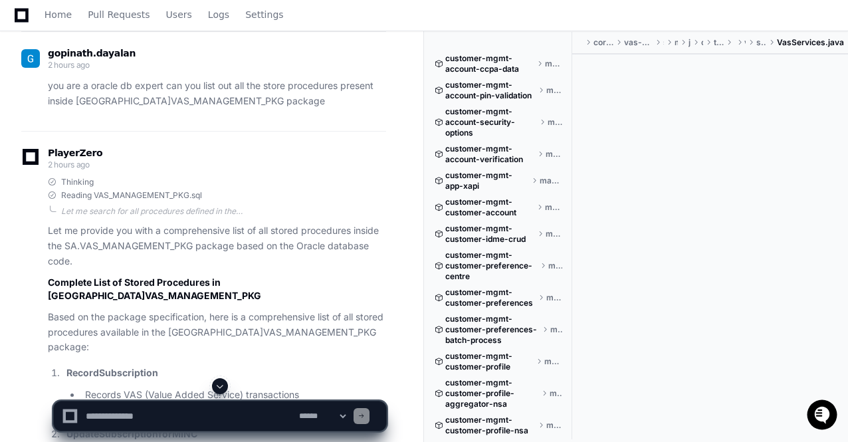
scroll to position [3829, 0]
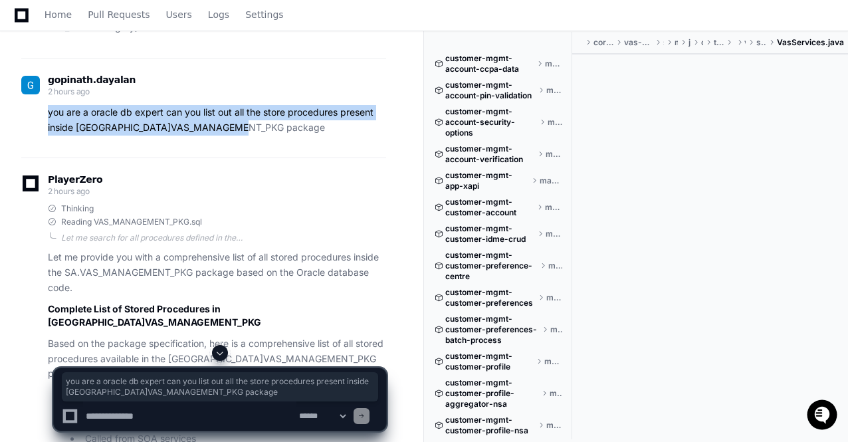
drag, startPoint x: 252, startPoint y: 112, endPoint x: 44, endPoint y: 103, distance: 208.2
click at [44, 105] on div "you are a oracle db expert can you list out all the store procedures present in…" at bounding box center [203, 120] width 365 height 31
copy p "you are a oracle db expert can you list out all the store procedures present in…"
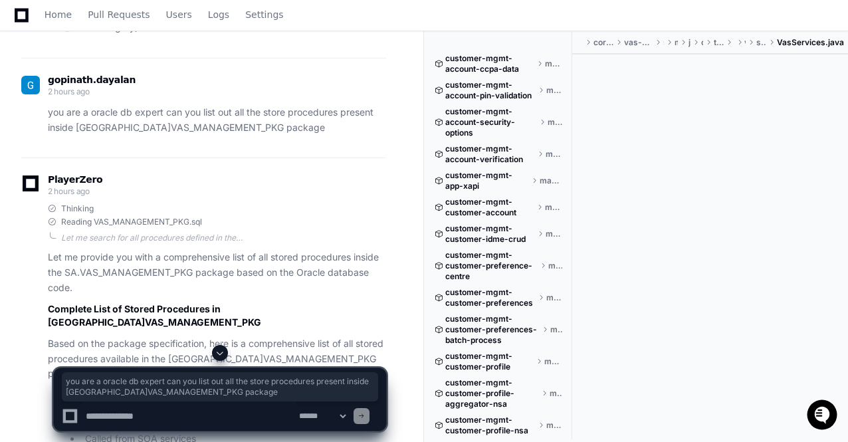
click at [116, 414] on textarea at bounding box center [189, 415] width 213 height 29
paste textarea "**********"
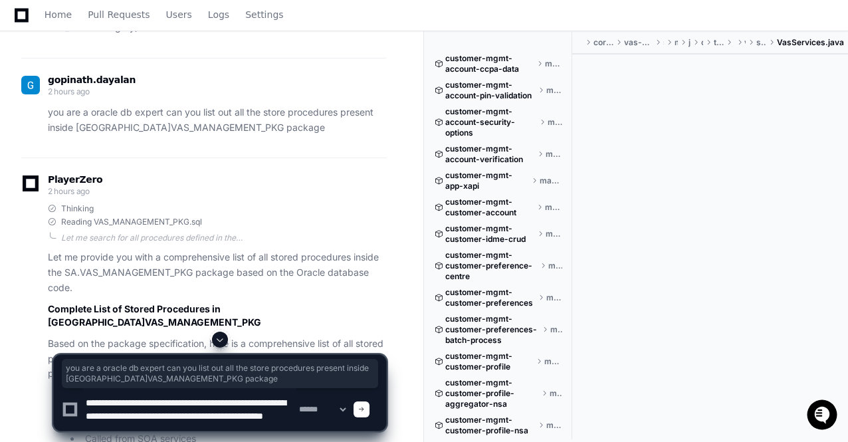
scroll to position [4, 0]
click at [126, 397] on textarea at bounding box center [189, 409] width 213 height 43
drag, startPoint x: 86, startPoint y: 422, endPoint x: 214, endPoint y: 419, distance: 128.3
click at [214, 419] on textarea at bounding box center [189, 409] width 213 height 43
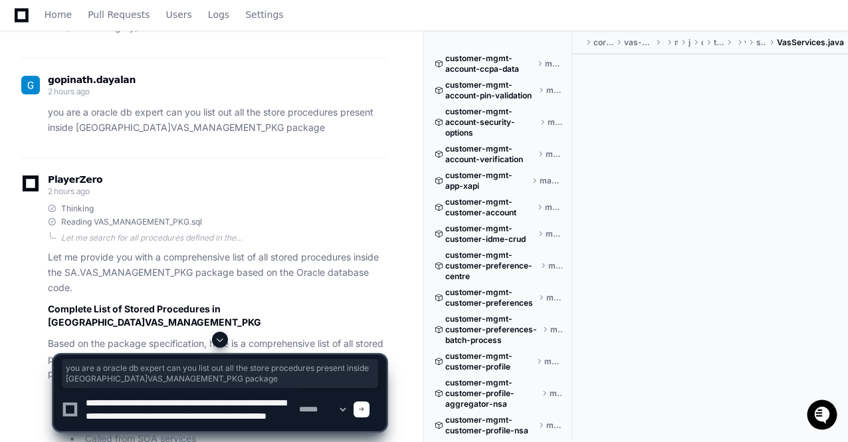
paste textarea "********"
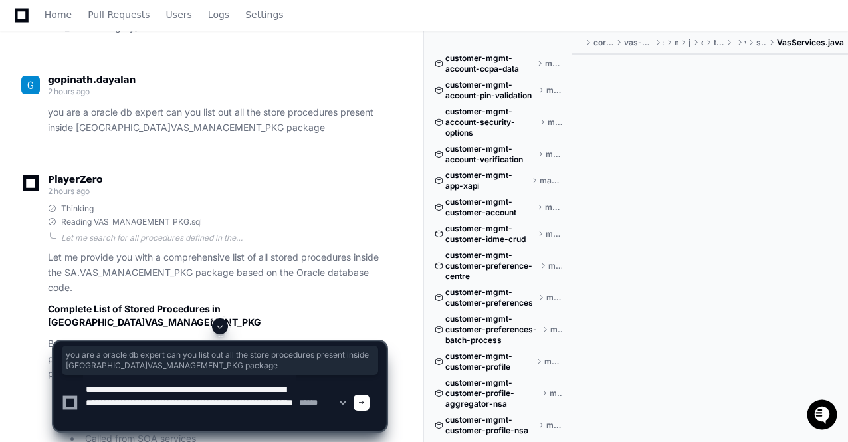
click at [140, 419] on textarea at bounding box center [189, 403] width 213 height 56
type textarea "**********"
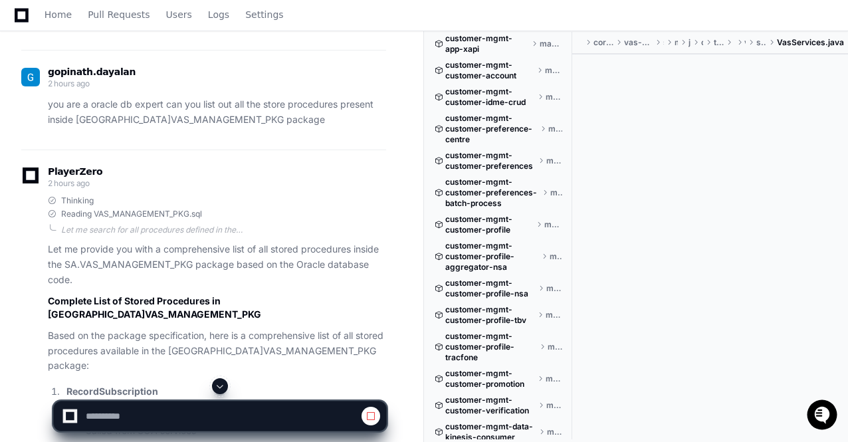
scroll to position [0, 0]
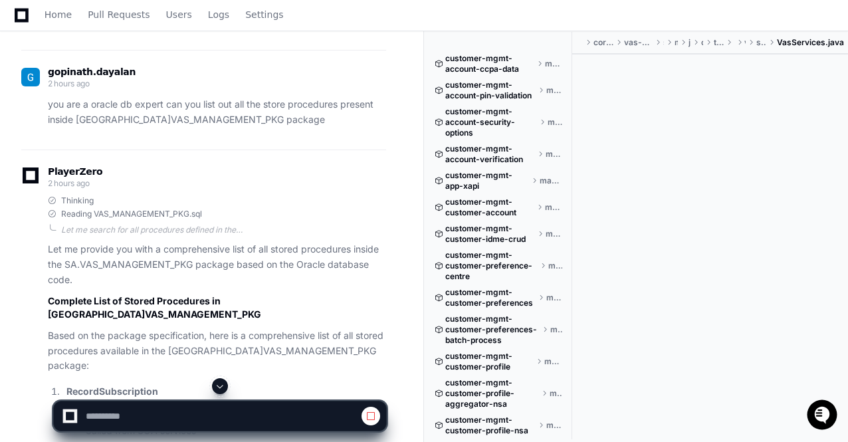
click at [217, 387] on span at bounding box center [220, 386] width 11 height 11
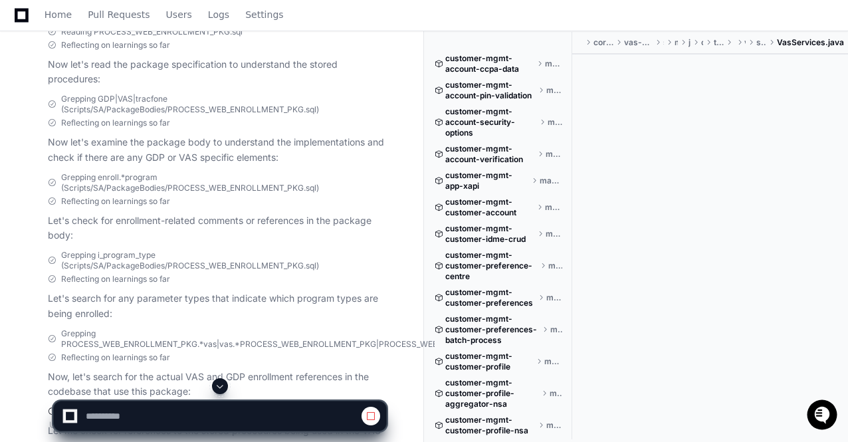
click at [218, 389] on span at bounding box center [220, 386] width 11 height 11
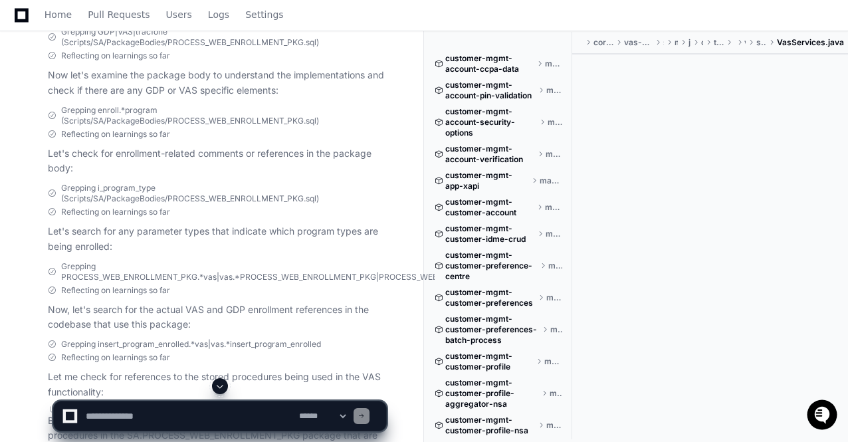
click at [218, 389] on span at bounding box center [220, 386] width 11 height 11
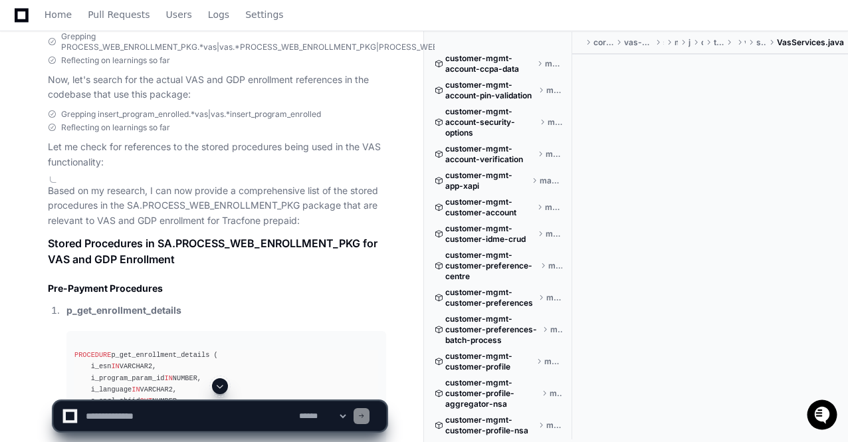
click at [218, 389] on span at bounding box center [220, 386] width 11 height 11
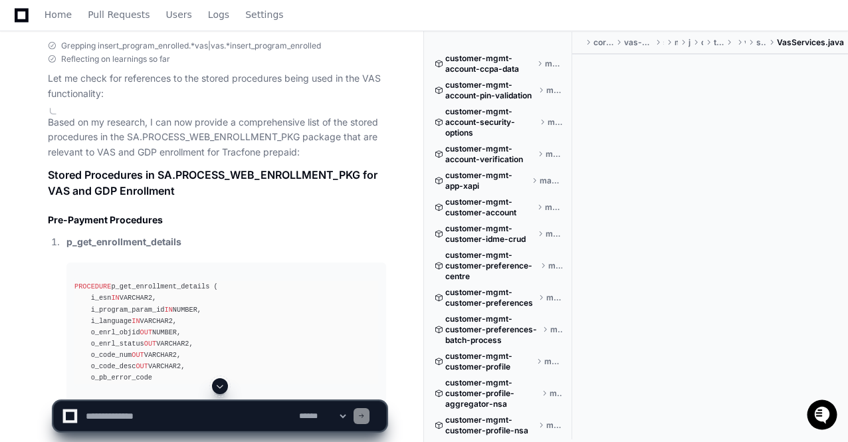
click at [218, 389] on span at bounding box center [220, 386] width 11 height 11
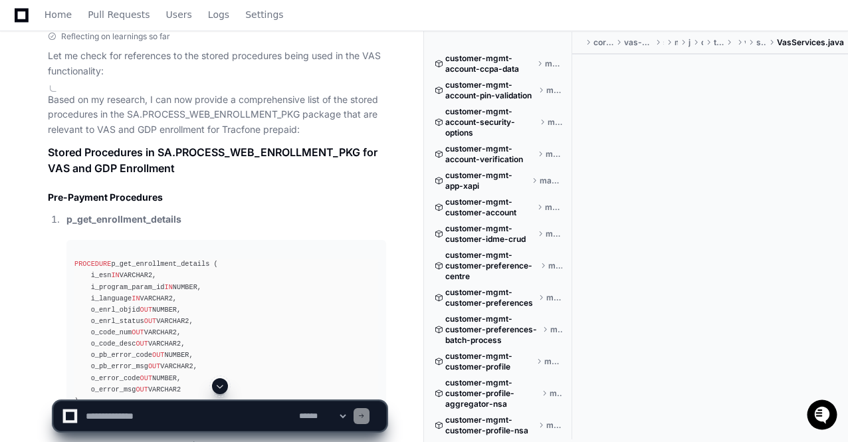
click at [218, 389] on span at bounding box center [220, 386] width 11 height 11
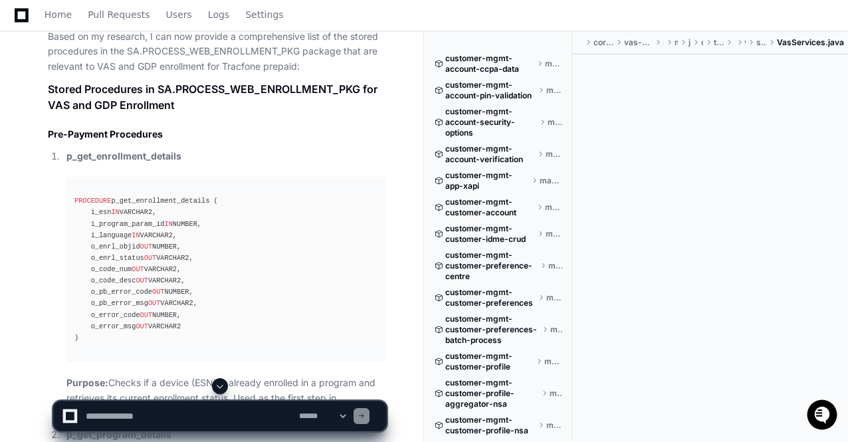
click at [218, 389] on span at bounding box center [220, 386] width 11 height 11
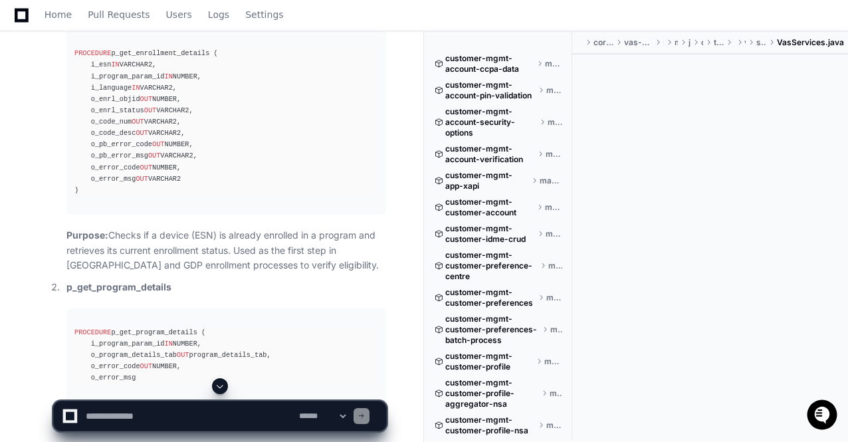
click at [218, 389] on span at bounding box center [220, 386] width 11 height 11
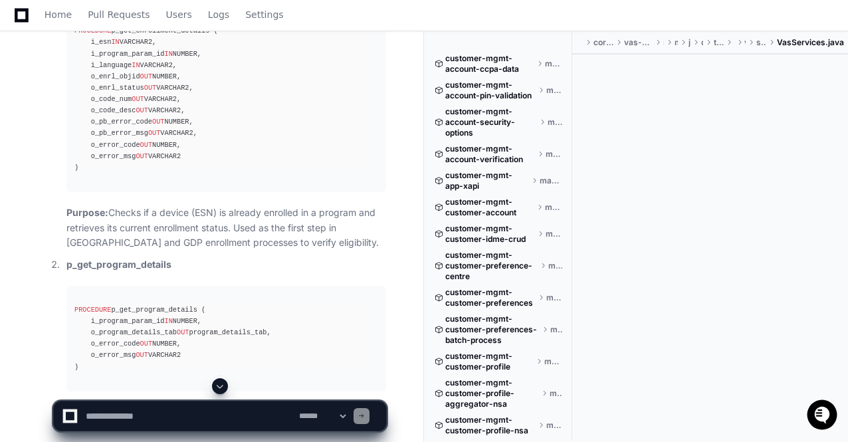
click at [218, 389] on span at bounding box center [220, 386] width 11 height 11
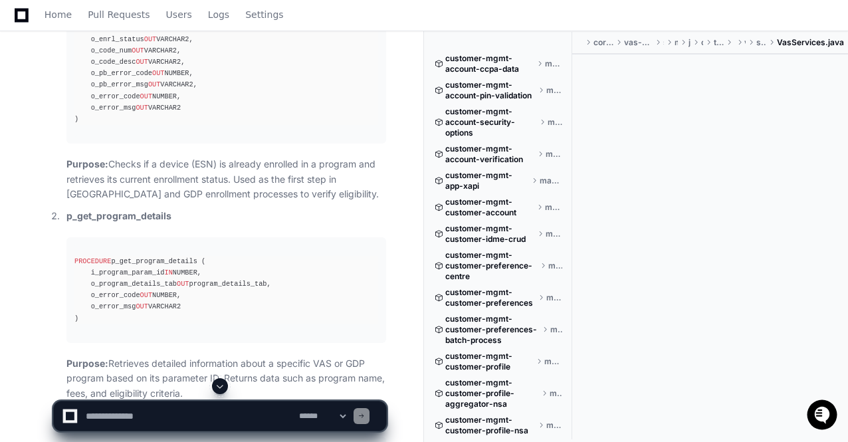
click at [218, 389] on span at bounding box center [220, 386] width 11 height 11
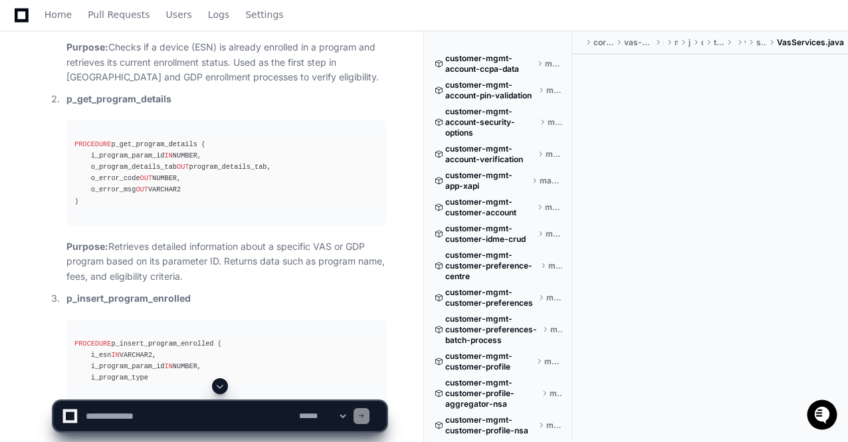
click at [218, 389] on span at bounding box center [220, 386] width 11 height 11
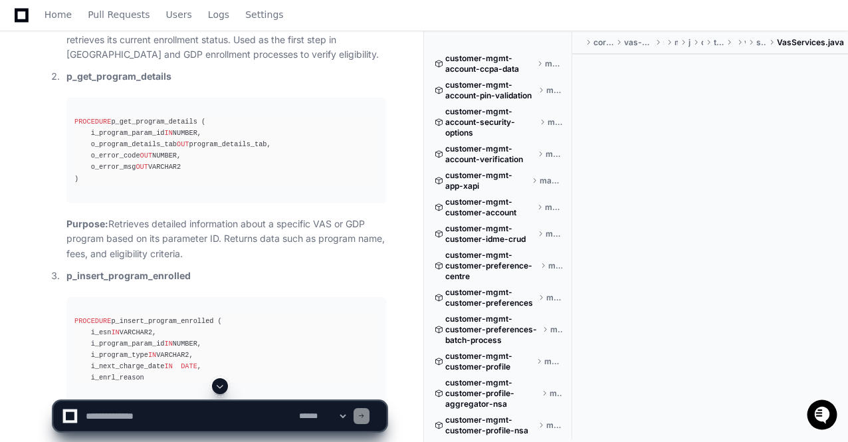
click at [218, 389] on span at bounding box center [220, 386] width 11 height 11
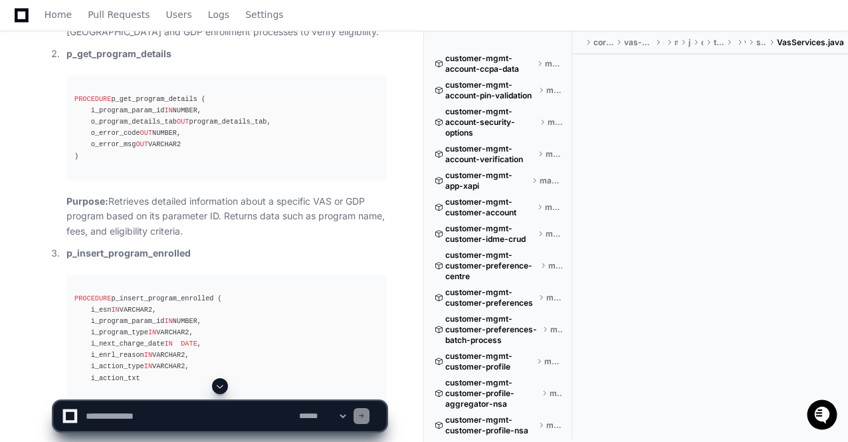
click at [218, 389] on span at bounding box center [220, 386] width 11 height 11
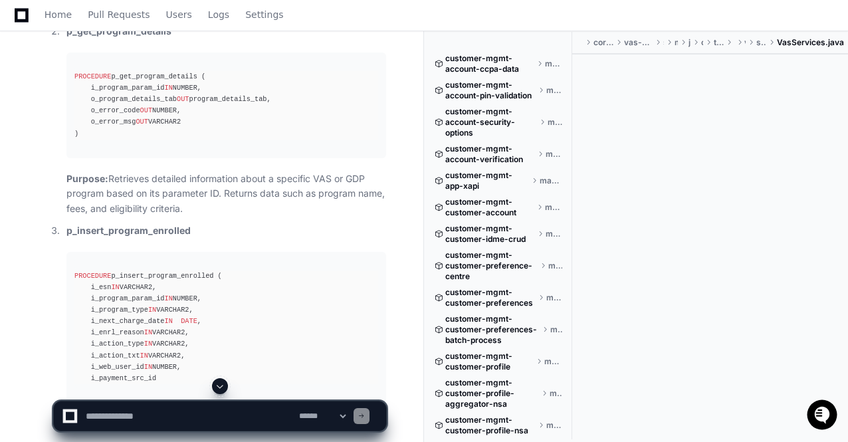
click at [218, 389] on span at bounding box center [220, 386] width 11 height 11
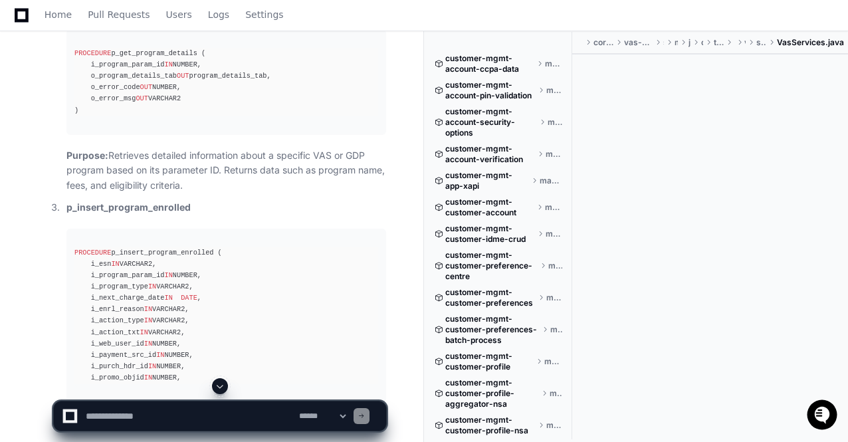
click at [218, 389] on span at bounding box center [220, 386] width 11 height 11
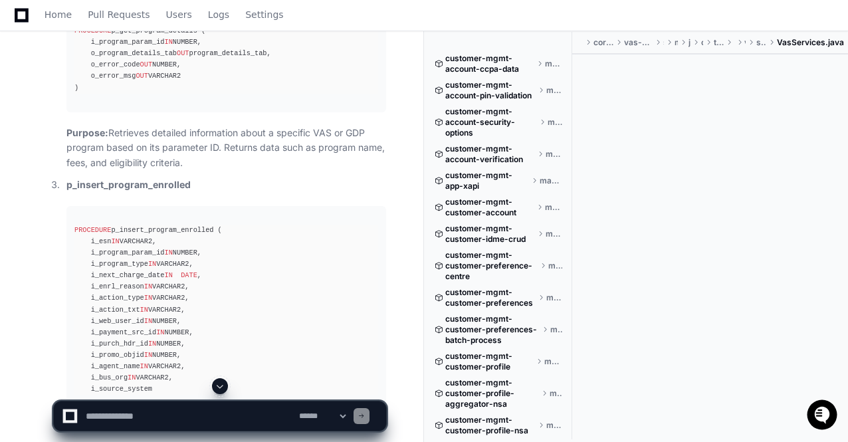
click at [218, 389] on span at bounding box center [220, 386] width 11 height 11
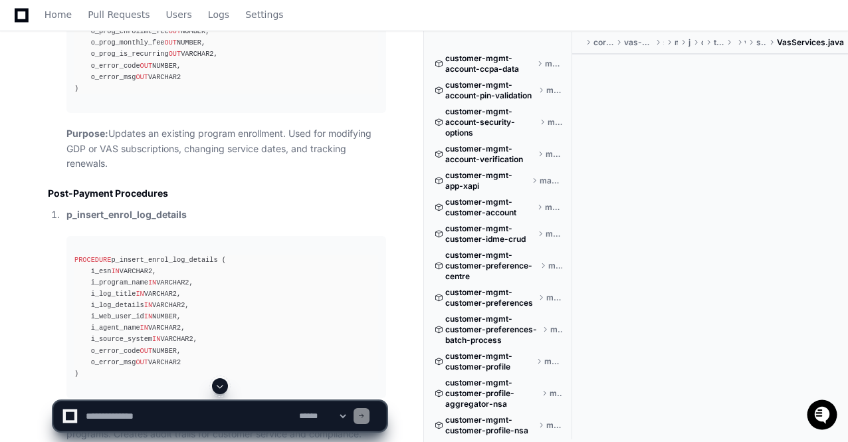
scroll to position [17897, 0]
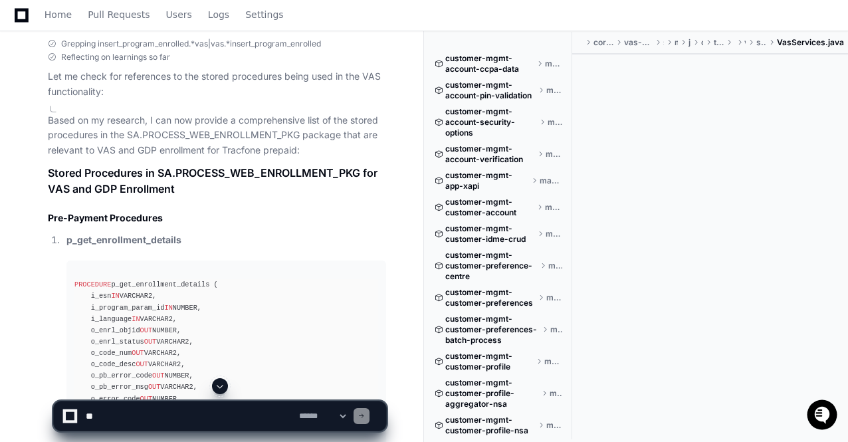
scroll to position [16039, 0]
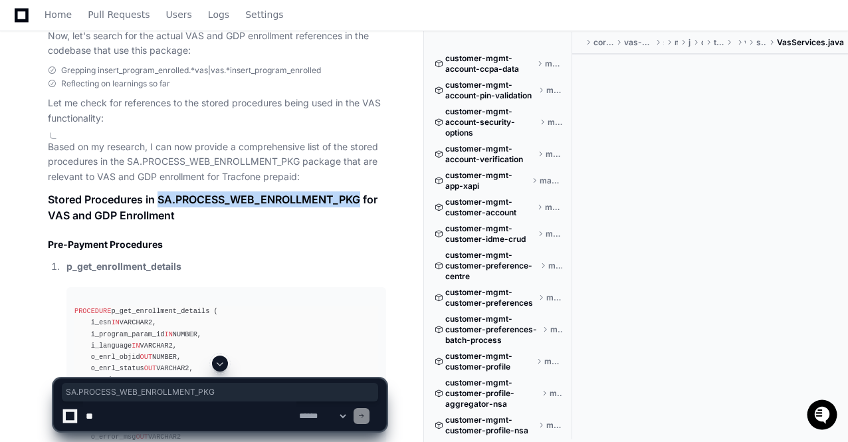
drag, startPoint x: 157, startPoint y: 147, endPoint x: 359, endPoint y: 146, distance: 202.0
click at [359, 191] on h1 "Stored Procedures in SA.PROCESS_WEB_ENROLLMENT_PKG for VAS and GDP Enrollment" at bounding box center [217, 207] width 338 height 32
copy h1 "SA.PROCESS_WEB_ENROLLMENT_PKG"
click at [114, 416] on textarea at bounding box center [189, 415] width 213 height 29
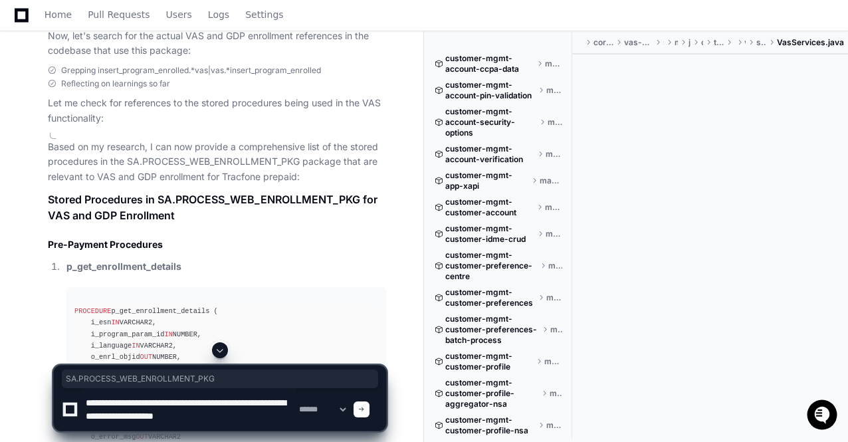
click at [157, 418] on textarea at bounding box center [189, 409] width 213 height 43
click at [270, 413] on textarea at bounding box center [189, 409] width 213 height 43
paste textarea "**********"
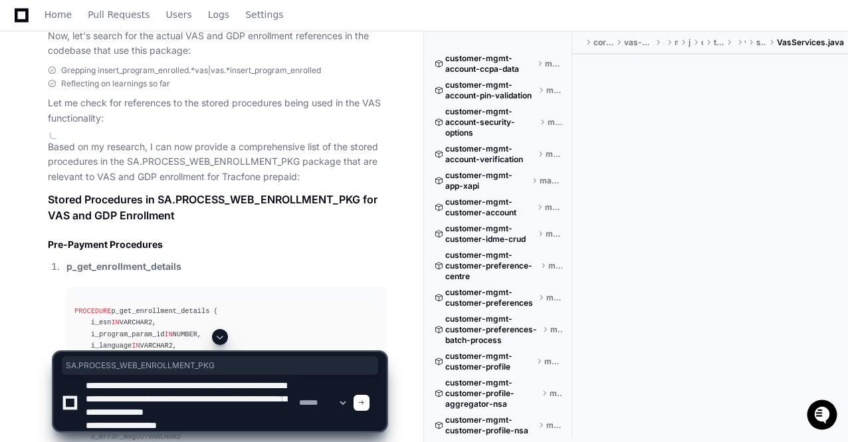
scroll to position [17, 0]
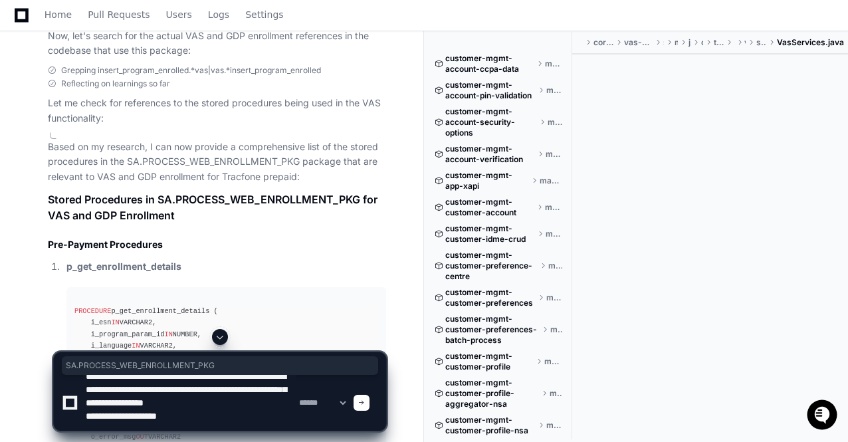
click at [266, 411] on textarea at bounding box center [189, 403] width 213 height 56
click at [223, 422] on textarea at bounding box center [189, 403] width 213 height 56
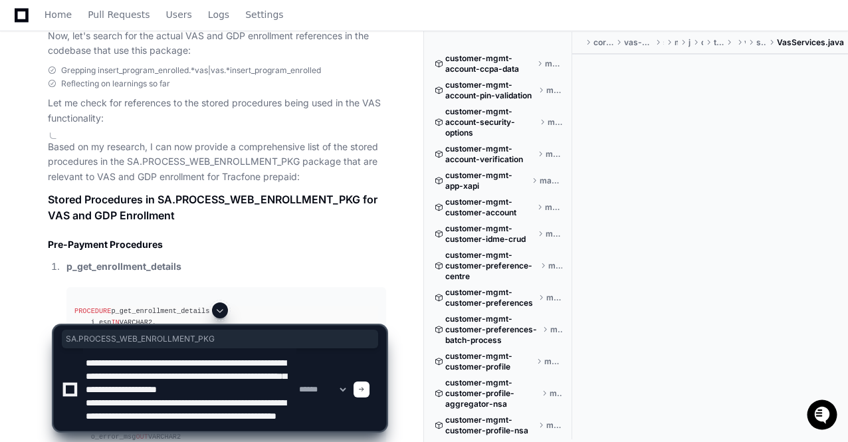
type textarea "**********"
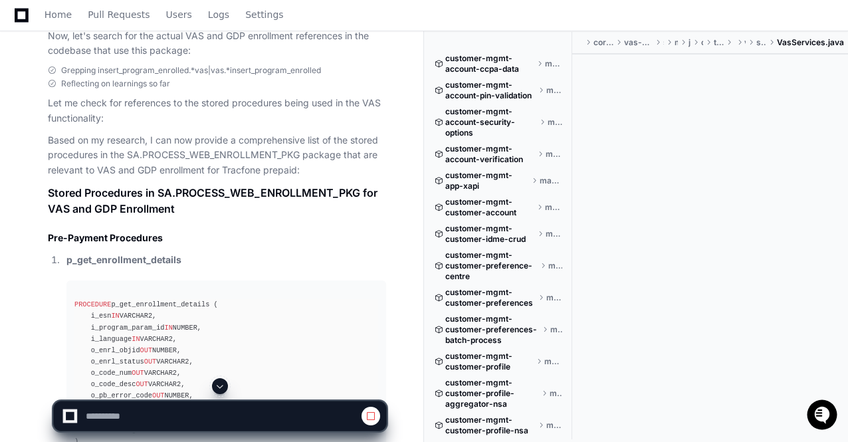
scroll to position [0, 0]
click at [218, 389] on span at bounding box center [220, 386] width 11 height 11
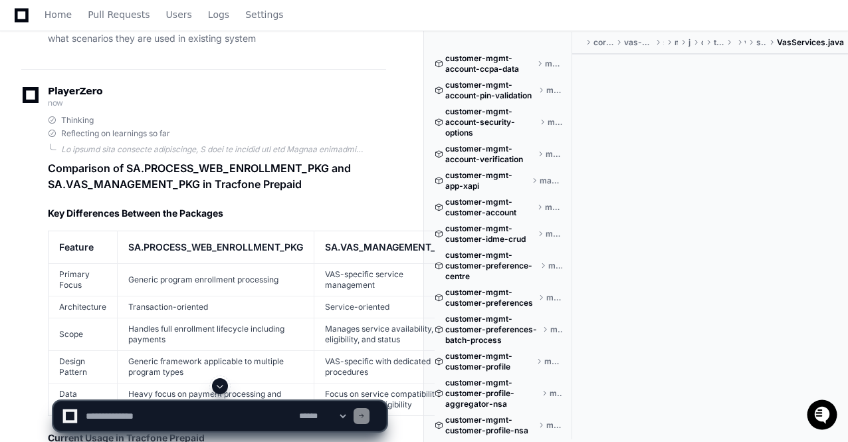
click at [218, 389] on span at bounding box center [220, 386] width 11 height 11
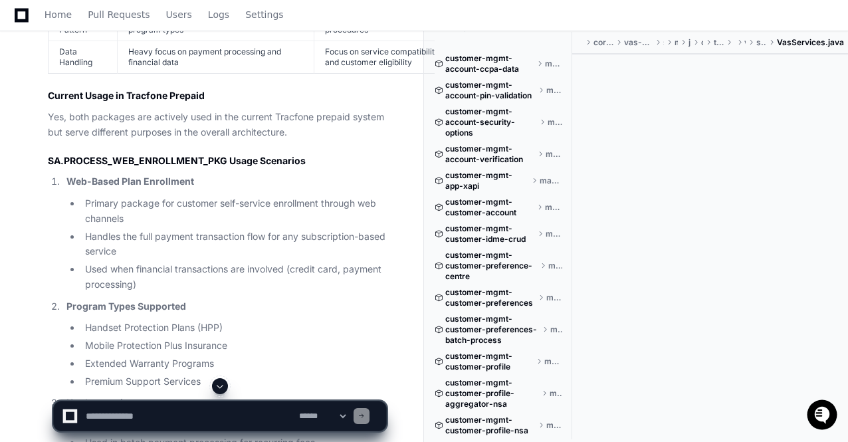
click at [218, 389] on span at bounding box center [220, 386] width 11 height 11
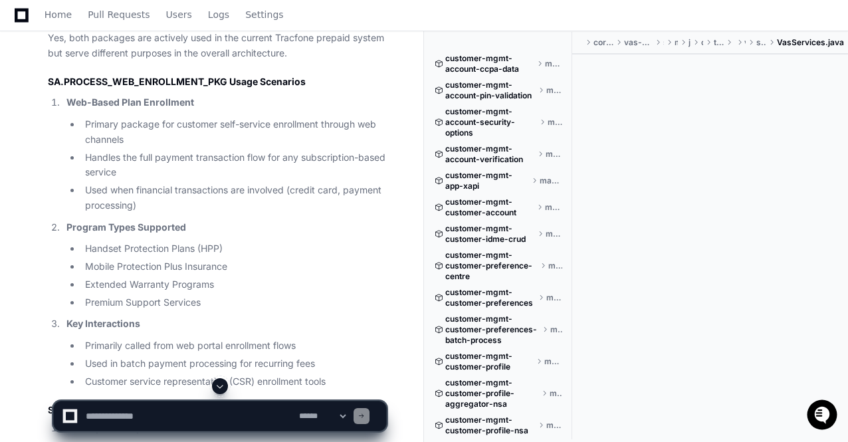
click at [218, 389] on span at bounding box center [220, 386] width 11 height 11
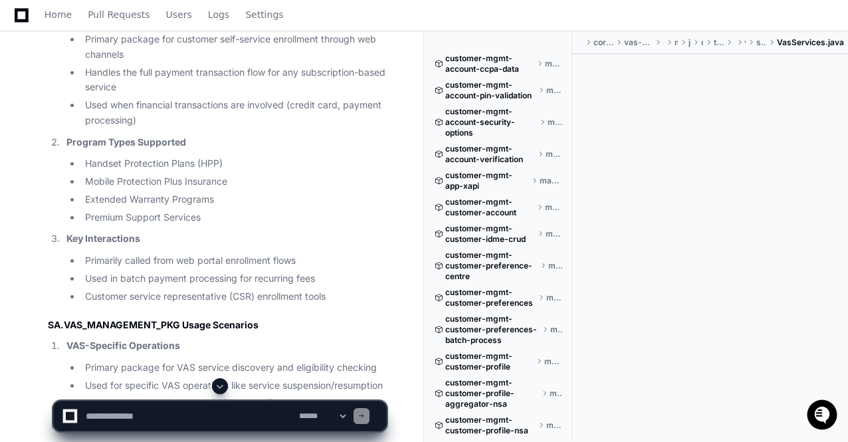
click at [218, 389] on span at bounding box center [220, 386] width 11 height 11
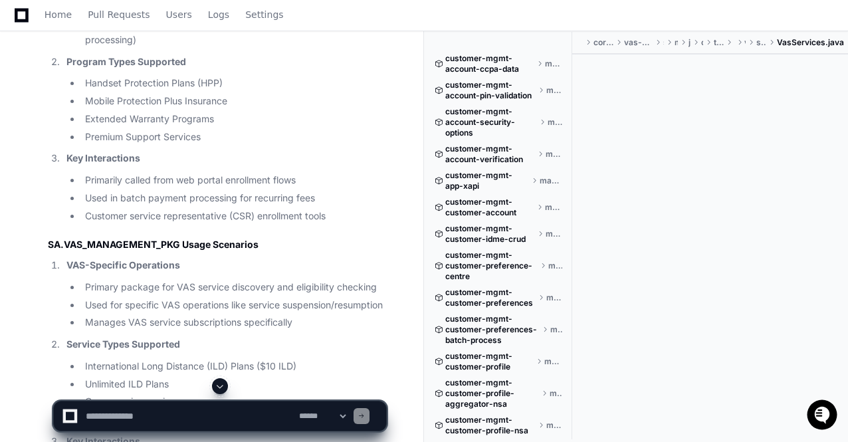
click at [218, 389] on span at bounding box center [220, 386] width 11 height 11
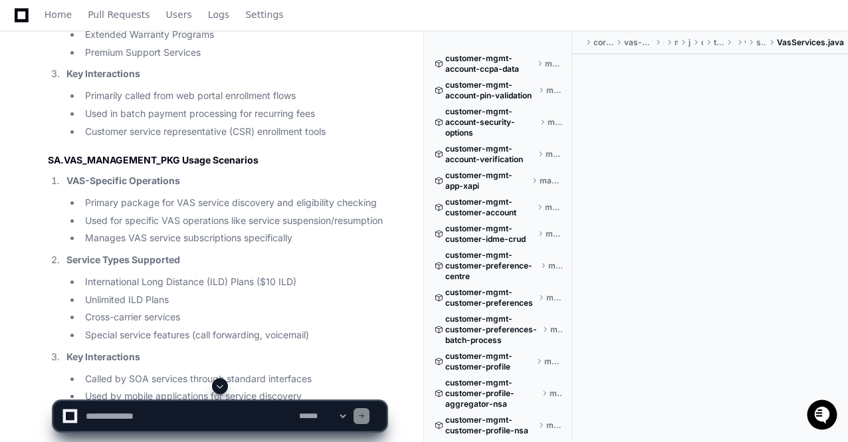
click at [218, 389] on span at bounding box center [220, 386] width 11 height 11
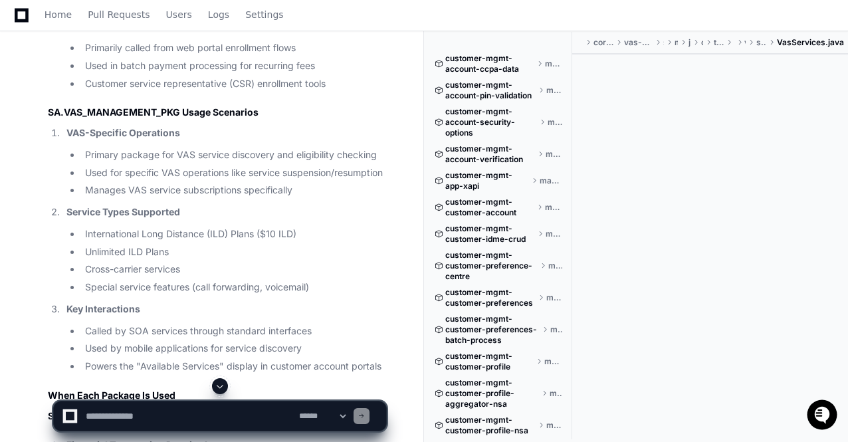
click at [218, 389] on span at bounding box center [220, 386] width 11 height 11
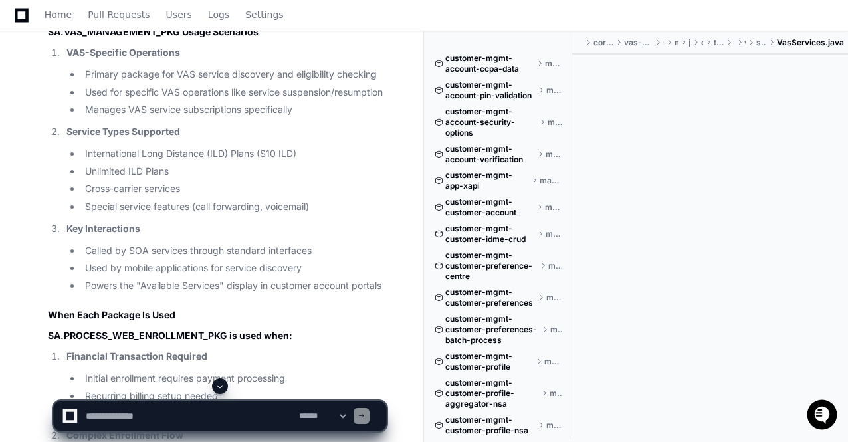
click at [218, 389] on span at bounding box center [220, 386] width 11 height 11
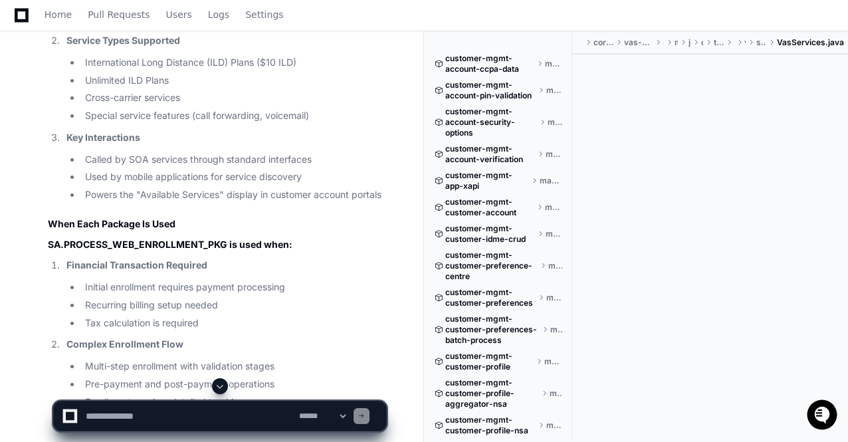
click at [218, 389] on span at bounding box center [220, 386] width 11 height 11
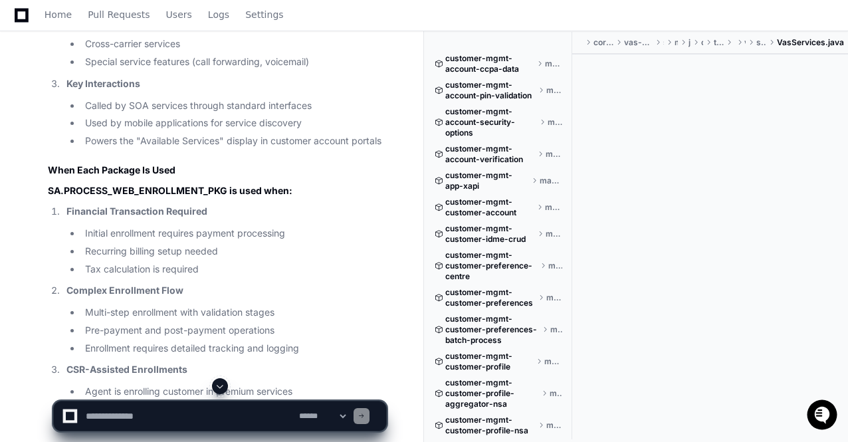
click at [218, 389] on span at bounding box center [220, 386] width 11 height 11
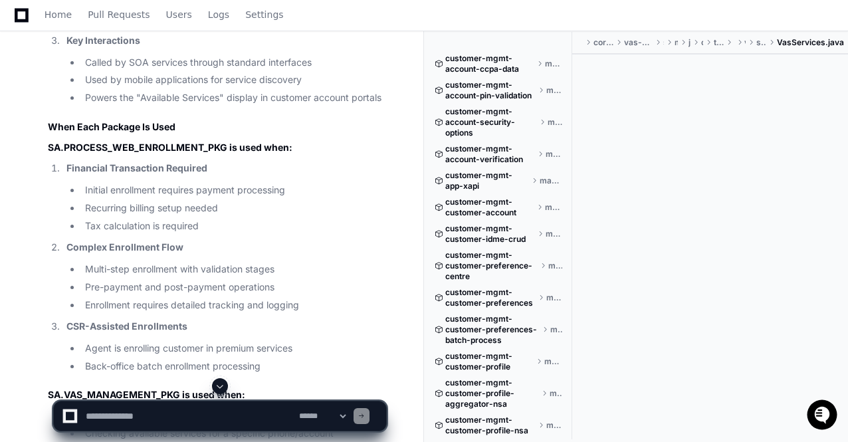
click at [218, 389] on span at bounding box center [220, 386] width 11 height 11
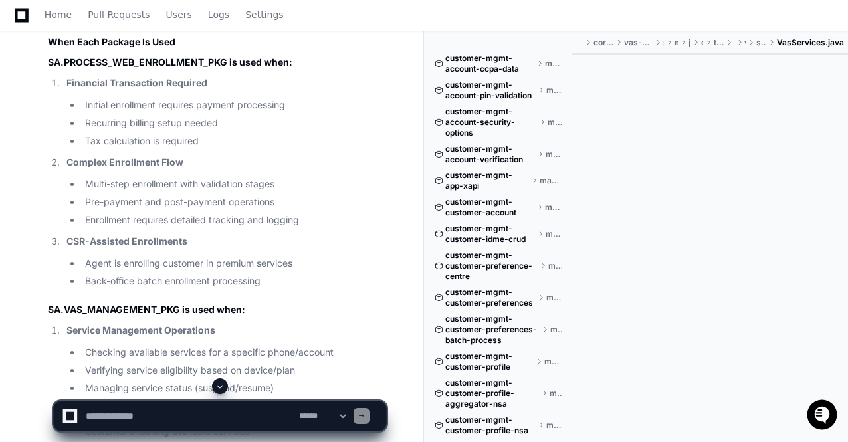
click at [218, 389] on span at bounding box center [220, 386] width 11 height 11
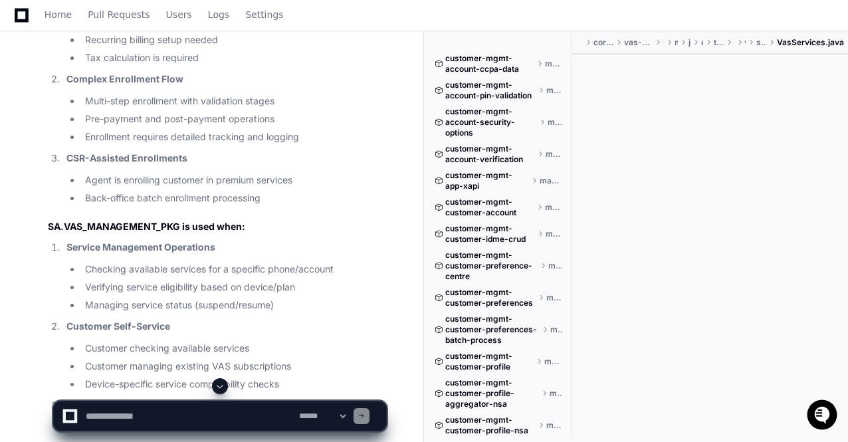
click at [218, 389] on span at bounding box center [220, 386] width 11 height 11
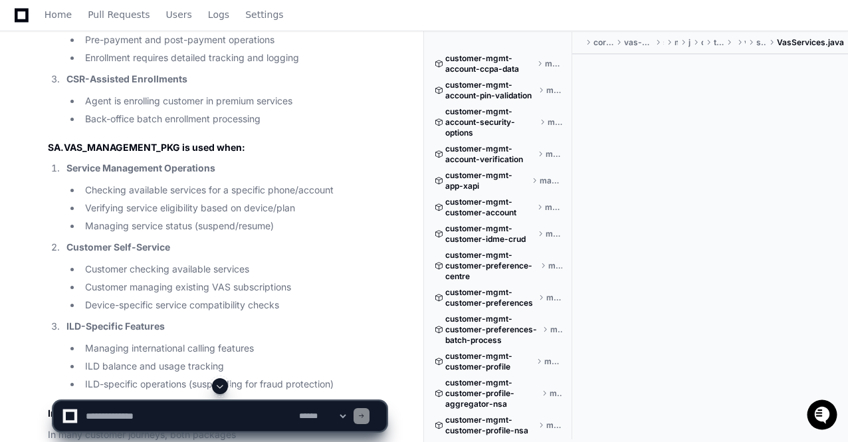
click at [218, 389] on span at bounding box center [220, 386] width 11 height 11
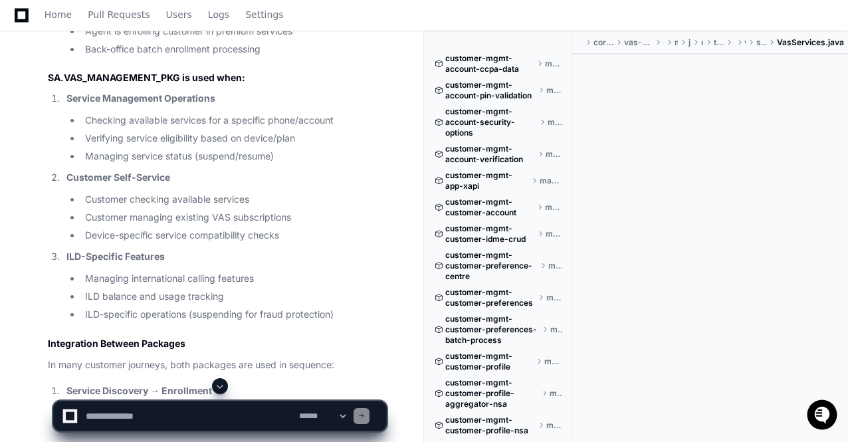
click at [218, 389] on span at bounding box center [220, 386] width 11 height 11
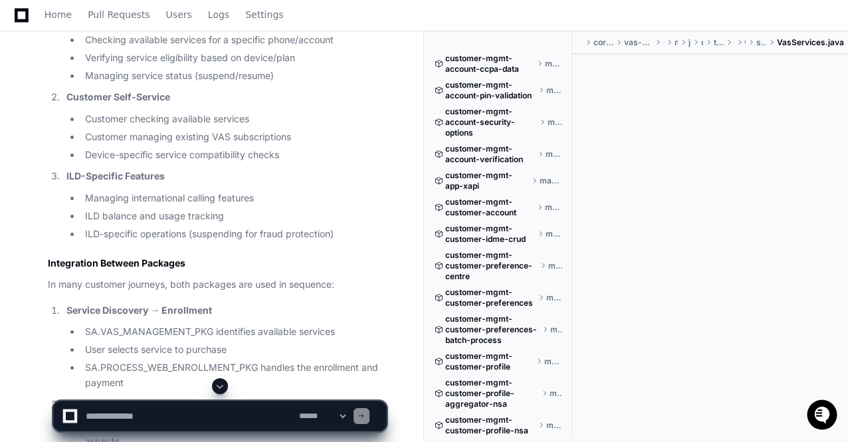
click at [218, 389] on span at bounding box center [220, 386] width 11 height 11
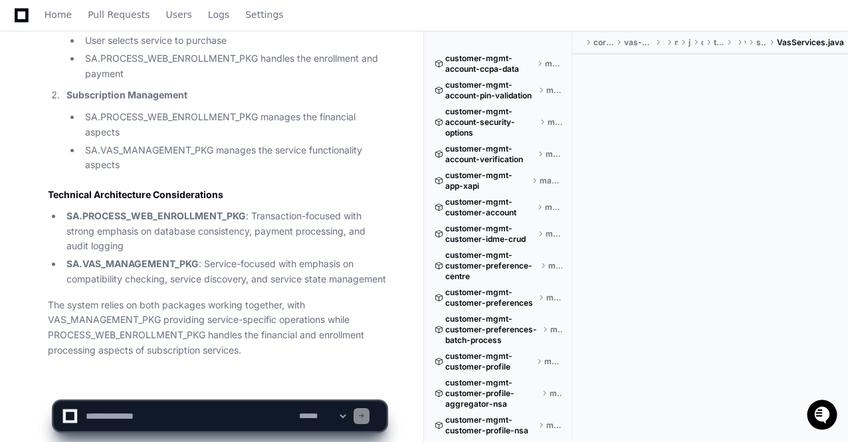
click at [247, 298] on p "The system relies on both packages working together, with VAS_MANAGEMENT_PKG pr…" at bounding box center [217, 328] width 338 height 60
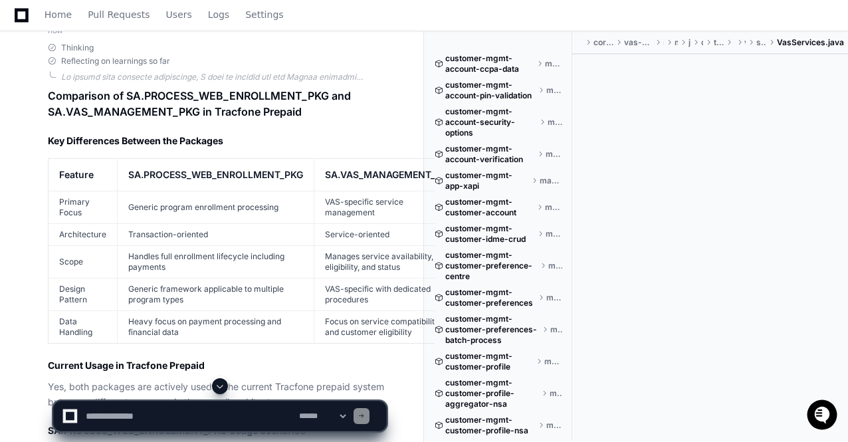
scroll to position [19861, 0]
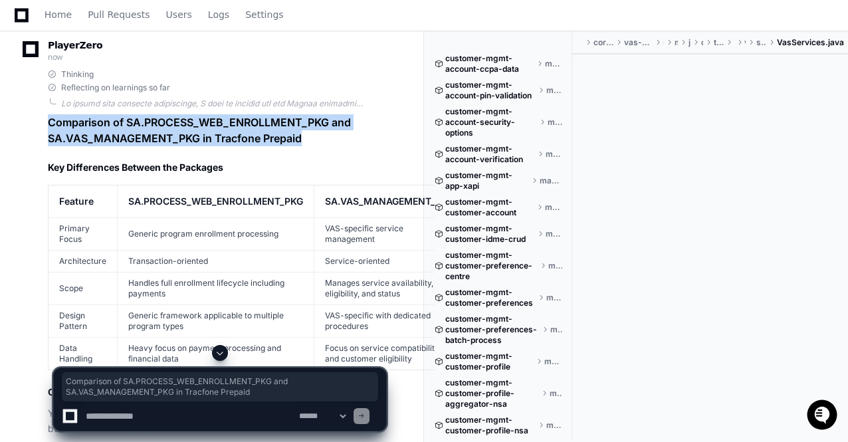
drag, startPoint x: 50, startPoint y: 70, endPoint x: 304, endPoint y: 90, distance: 255.3
click at [304, 114] on h1 "Comparison of SA.PROCESS_WEB_ENROLLMENT_PKG and SA.VAS_MANAGEMENT_PKG in Tracfo…" at bounding box center [217, 130] width 338 height 32
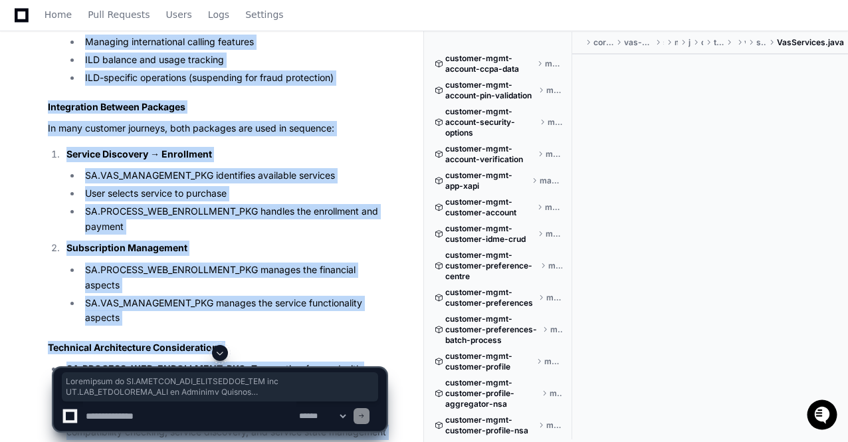
scroll to position [21402, 0]
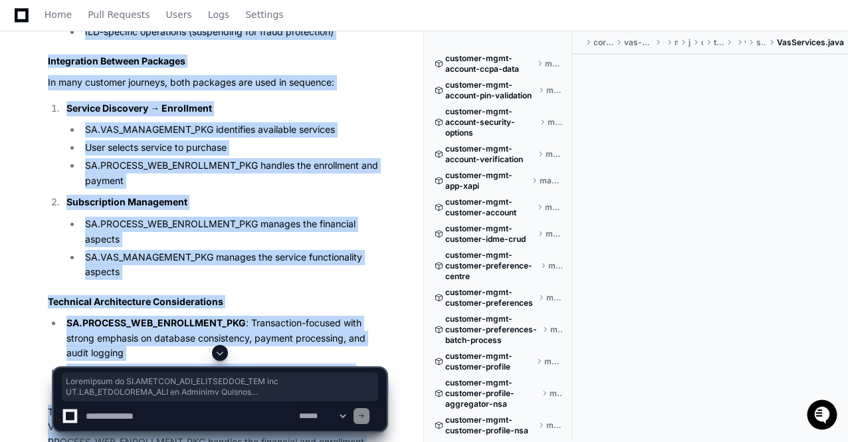
copy div "Comparison of SA.PROCESS_WEB_ENROLLMENT_PKG and SA.VAS_MANAGEMENT_PKG in Tracfo…"
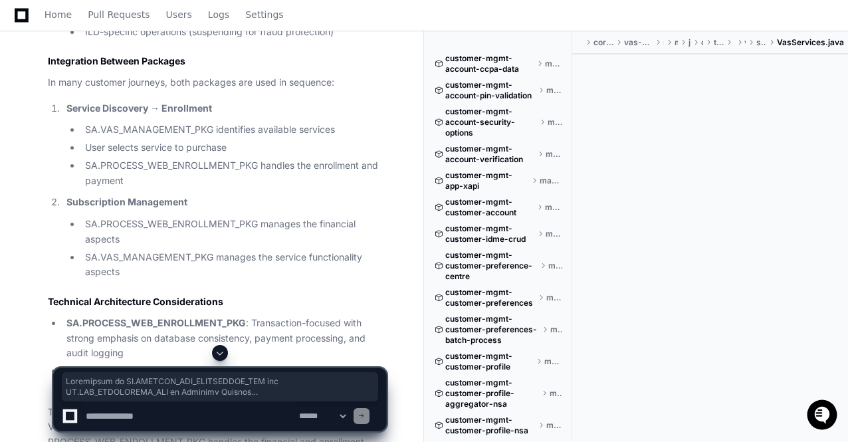
click at [130, 409] on textarea at bounding box center [189, 415] width 213 height 29
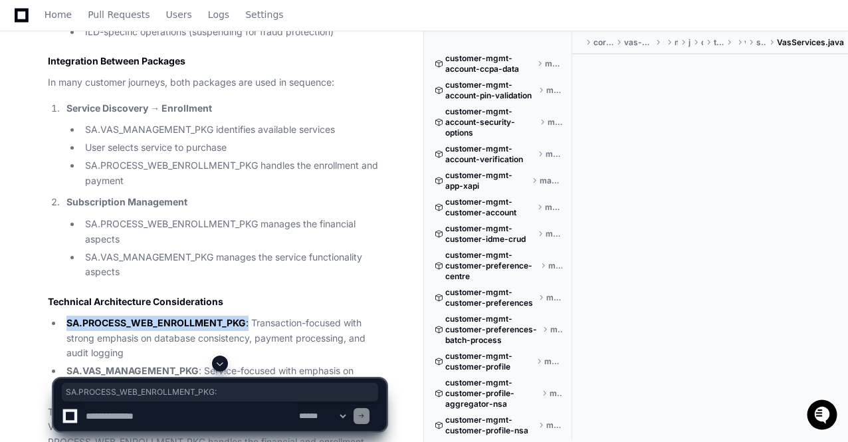
drag, startPoint x: 249, startPoint y: 286, endPoint x: 66, endPoint y: 287, distance: 182.8
click at [66, 316] on li "SA.PROCESS_WEB_ENROLLMENT_PKG : Transaction-focused with strong emphasis on dat…" at bounding box center [224, 338] width 324 height 45
copy li "SA.PROCESS_WEB_ENROLLMENT_PKG :"
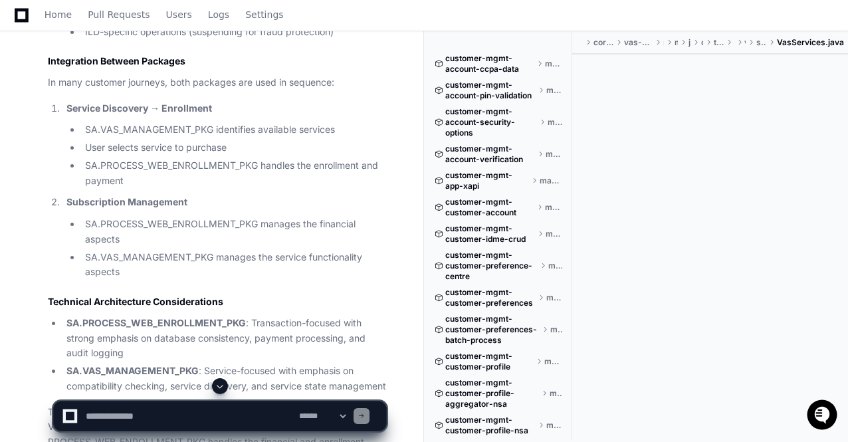
click at [203, 250] on li "SA.VAS_MANAGEMENT_PKG manages the service functionality aspects" at bounding box center [233, 265] width 305 height 31
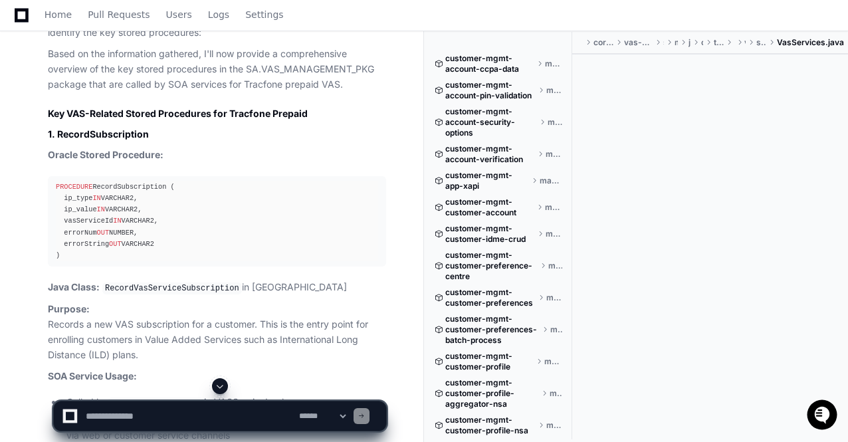
scroll to position [8855, 0]
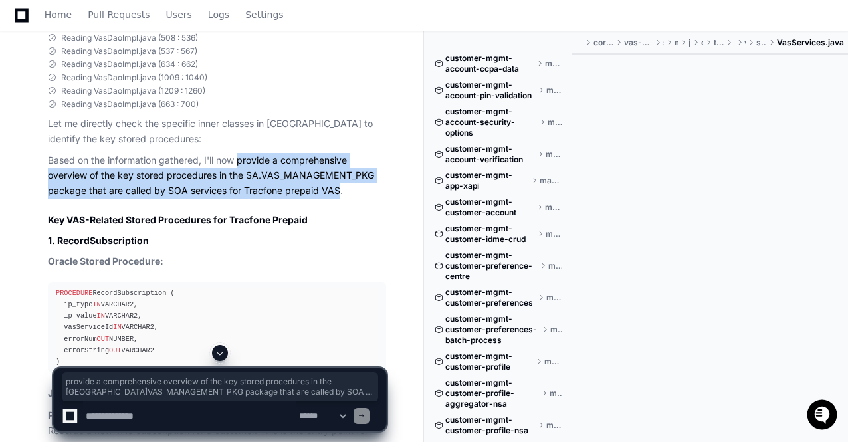
drag, startPoint x: 240, startPoint y: 121, endPoint x: 338, endPoint y: 151, distance: 102.2
click at [338, 153] on p "Based on the information gathered, I'll now provide a comprehensive overview of…" at bounding box center [217, 175] width 338 height 45
copy p "provide a comprehensive overview of the key stored procedures in the [GEOGRAPHI…"
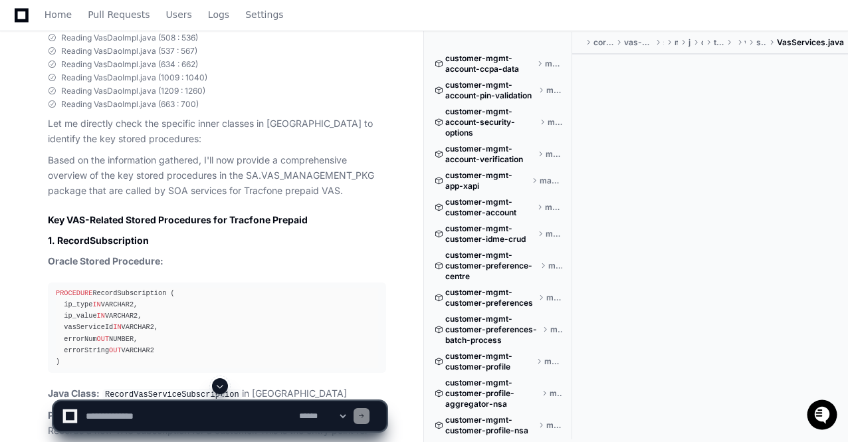
click at [223, 383] on span at bounding box center [220, 386] width 11 height 11
click at [223, 383] on app-app-chat-input "**********" at bounding box center [220, 404] width 334 height 53
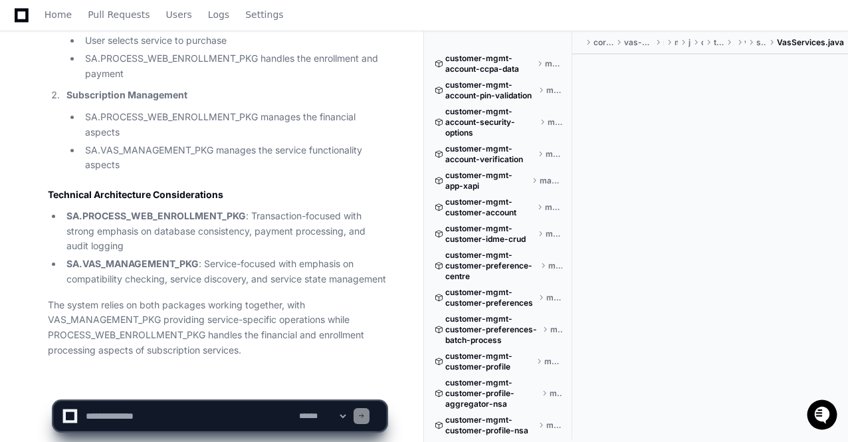
click at [223, 383] on app-app-chat-input "**********" at bounding box center [220, 404] width 334 height 53
click at [253, 257] on li "SA.VAS_MANAGEMENT_PKG : Service-focused with emphasis on compatibility checking…" at bounding box center [224, 272] width 324 height 31
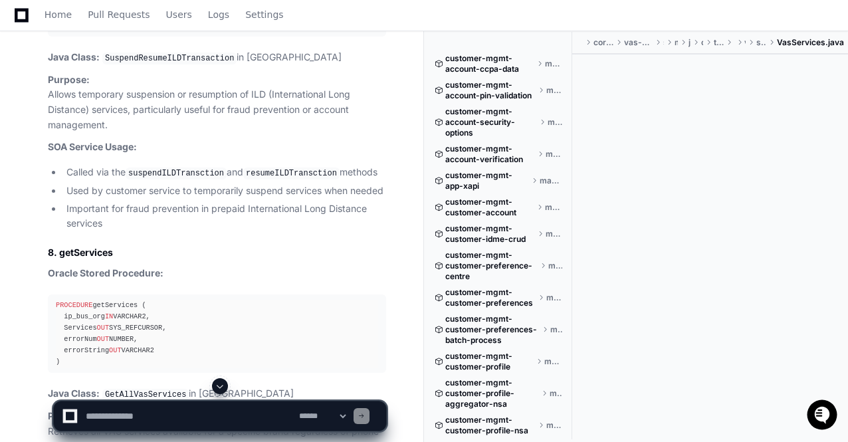
scroll to position [11408, 0]
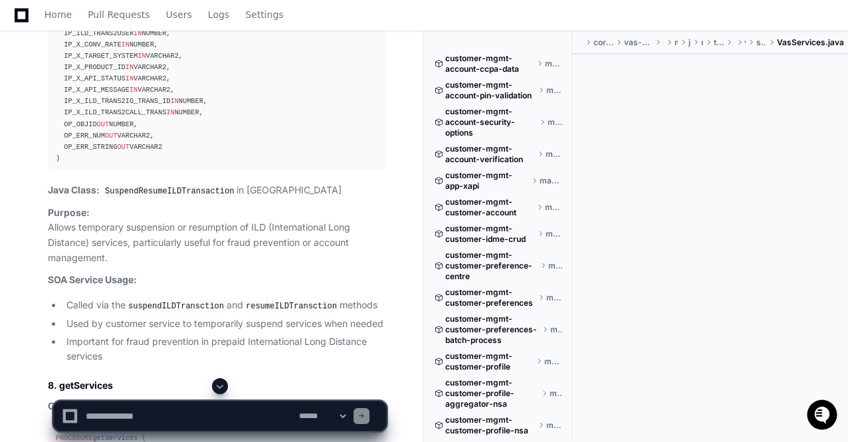
click at [114, 419] on textarea at bounding box center [189, 415] width 213 height 29
paste textarea "**********"
type textarea "**********"
click at [222, 389] on span at bounding box center [220, 386] width 11 height 11
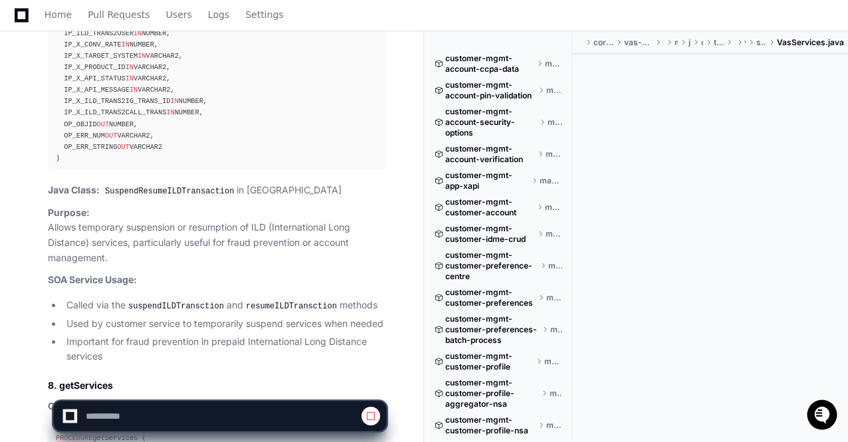
scroll to position [22272, 0]
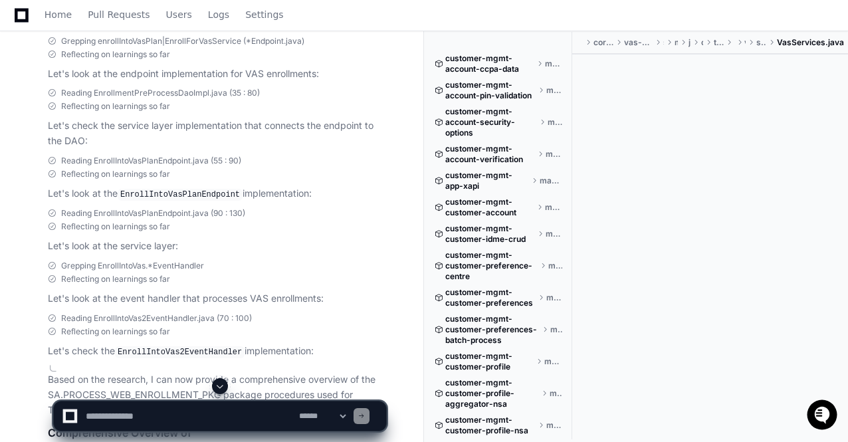
click at [222, 389] on span at bounding box center [220, 386] width 11 height 11
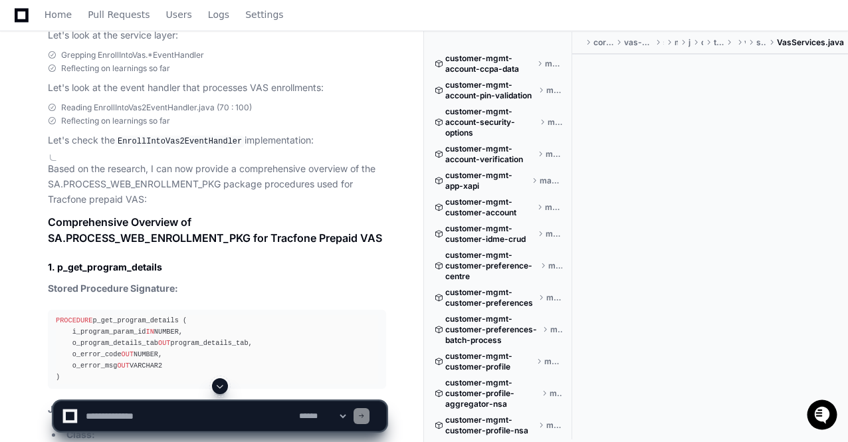
click at [222, 389] on span at bounding box center [220, 386] width 11 height 11
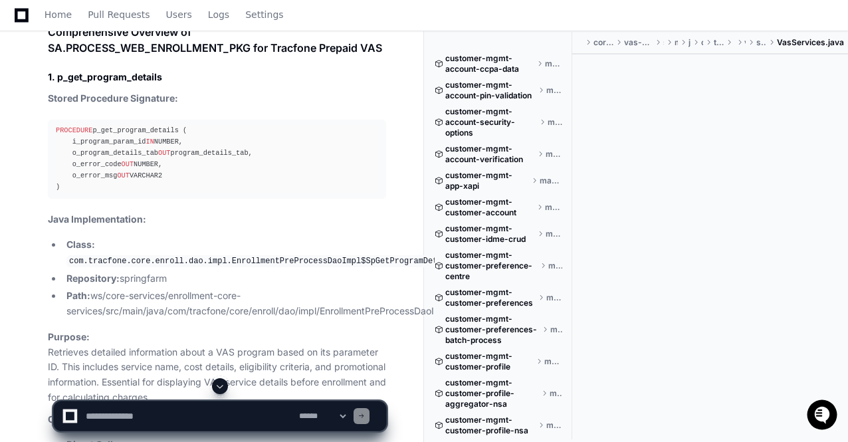
click at [222, 389] on span at bounding box center [220, 386] width 11 height 11
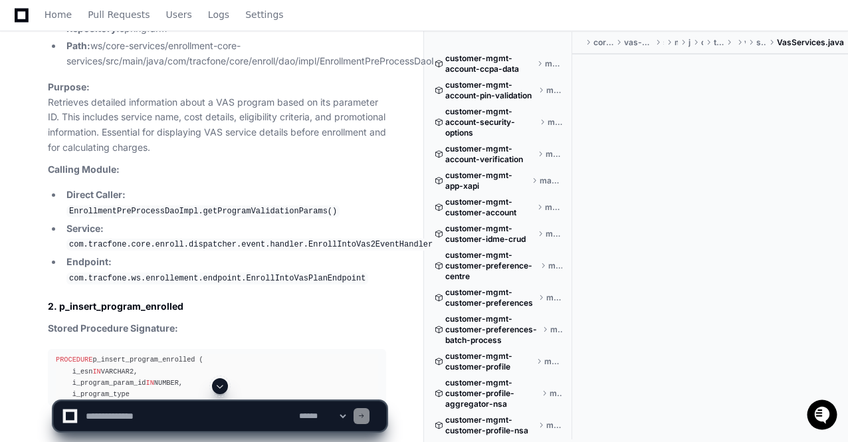
click at [222, 385] on span at bounding box center [220, 386] width 11 height 11
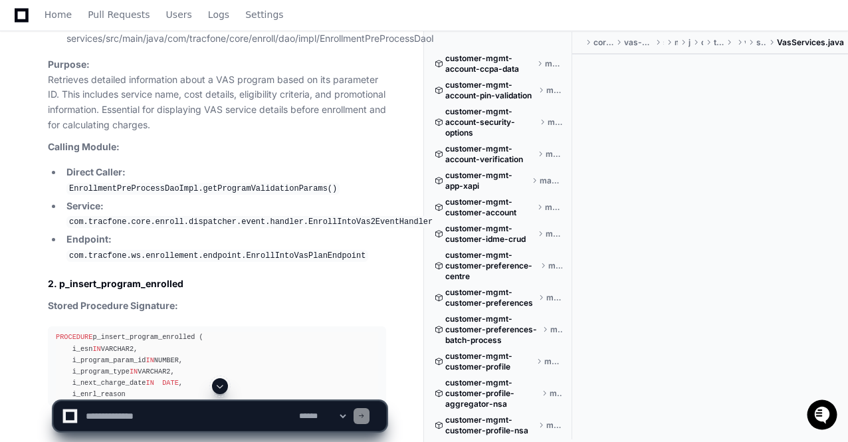
click at [222, 385] on span at bounding box center [220, 386] width 11 height 11
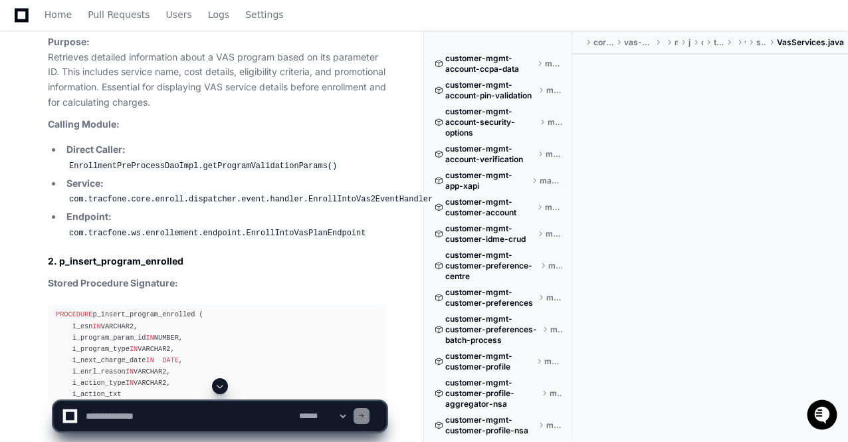
click at [222, 385] on span at bounding box center [220, 386] width 11 height 11
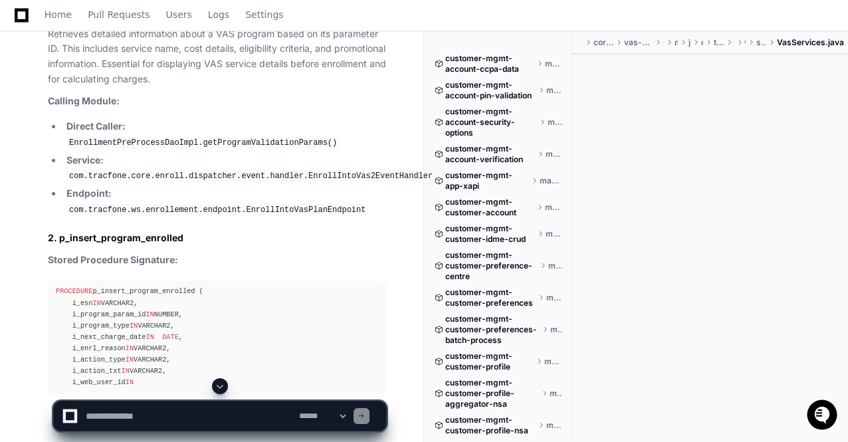
click at [222, 385] on span at bounding box center [220, 386] width 11 height 11
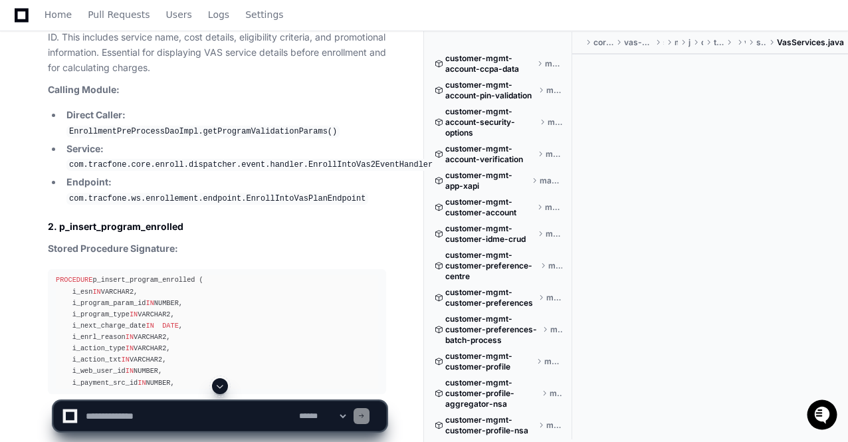
click at [222, 385] on span at bounding box center [220, 386] width 11 height 11
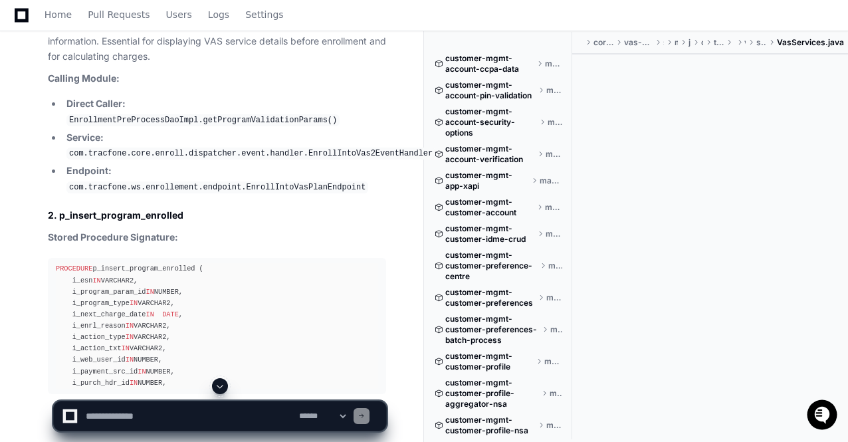
click at [222, 385] on span at bounding box center [220, 386] width 11 height 11
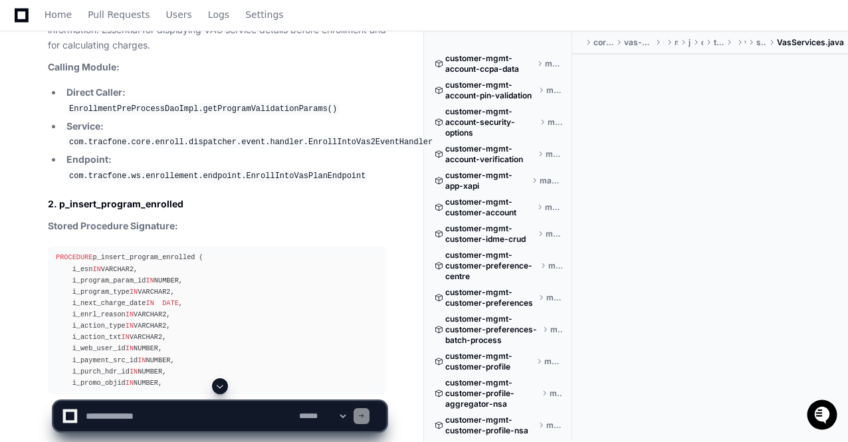
click at [222, 385] on span at bounding box center [220, 386] width 11 height 11
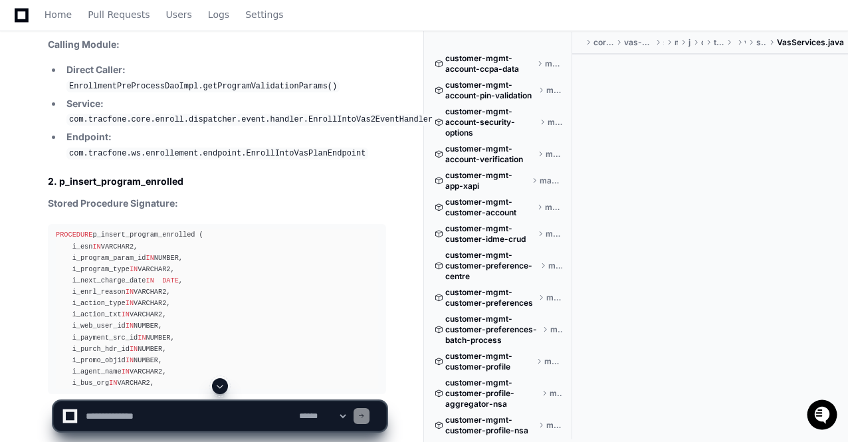
click at [221, 387] on span at bounding box center [220, 386] width 11 height 11
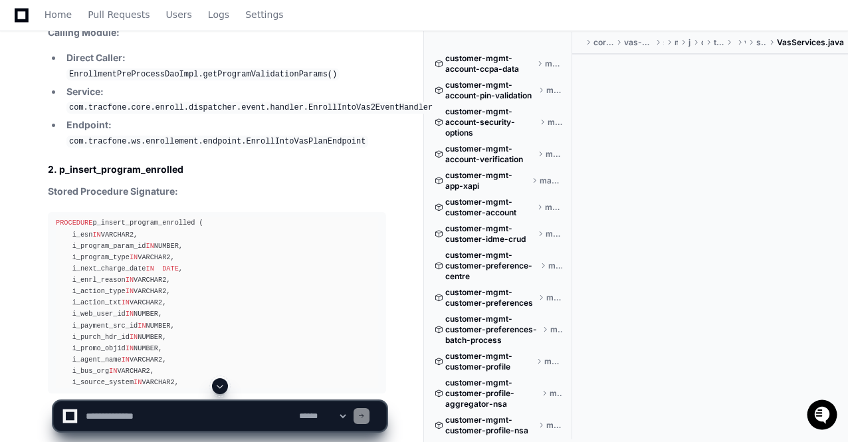
click at [221, 387] on span at bounding box center [220, 386] width 11 height 11
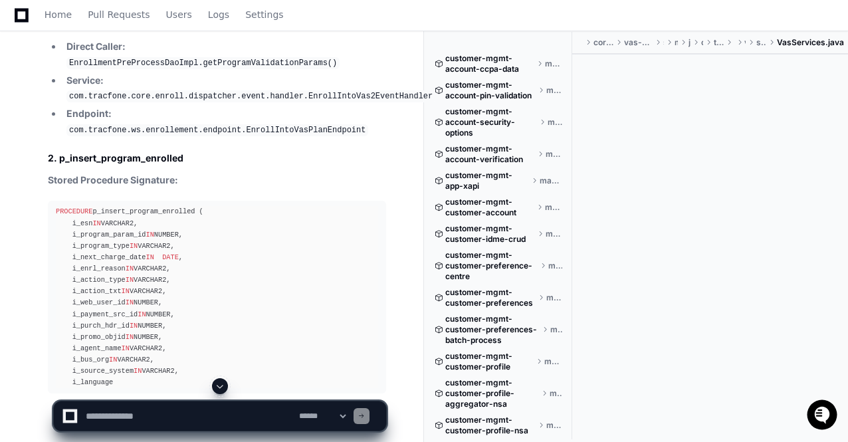
click at [221, 387] on span at bounding box center [220, 386] width 11 height 11
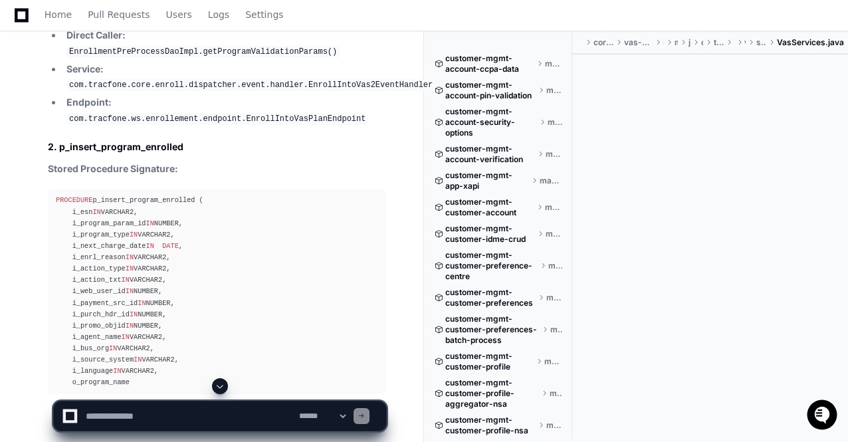
click at [221, 387] on span at bounding box center [220, 386] width 11 height 11
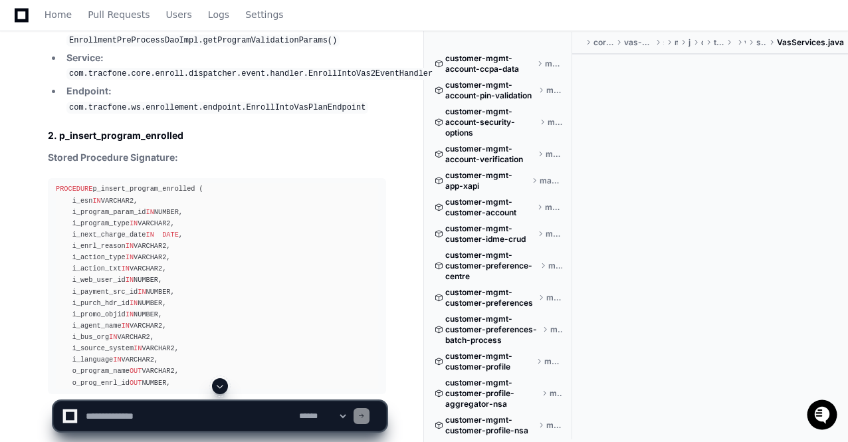
click at [221, 387] on span at bounding box center [220, 386] width 11 height 11
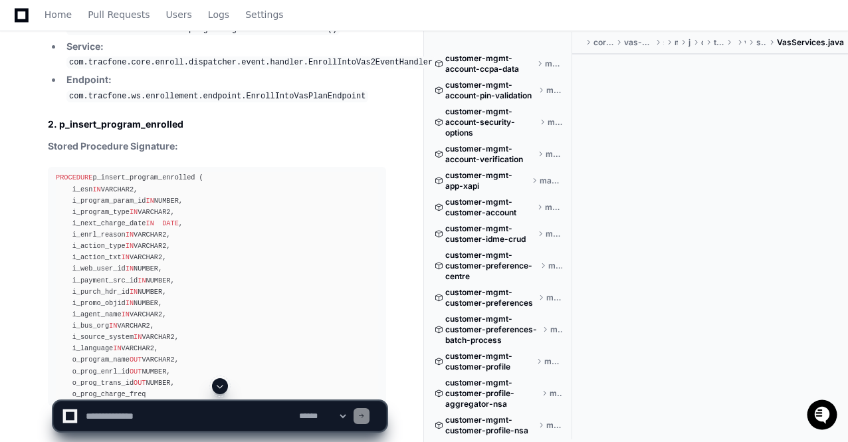
click at [221, 387] on span at bounding box center [220, 386] width 11 height 11
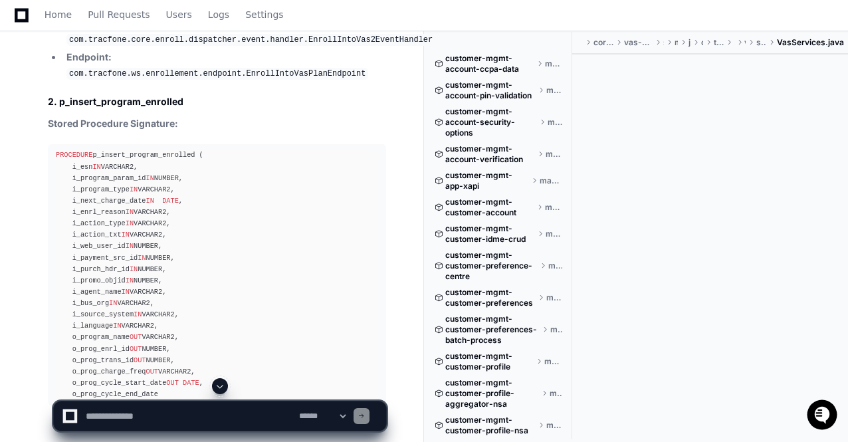
click at [221, 387] on span at bounding box center [220, 386] width 11 height 11
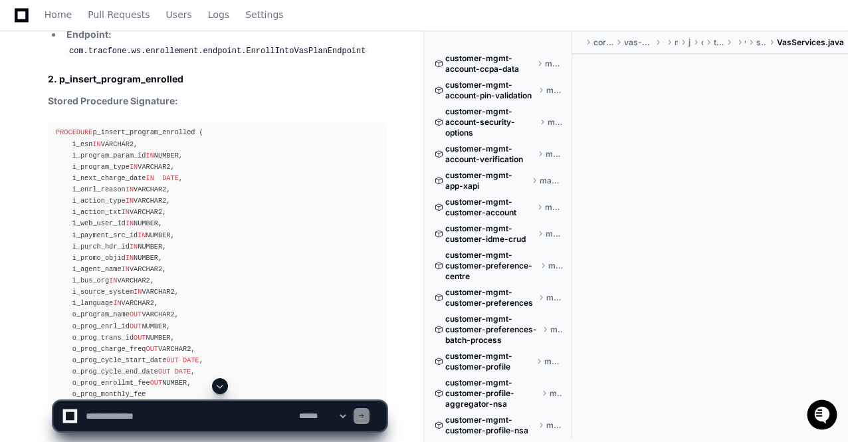
click at [221, 387] on span at bounding box center [220, 386] width 11 height 11
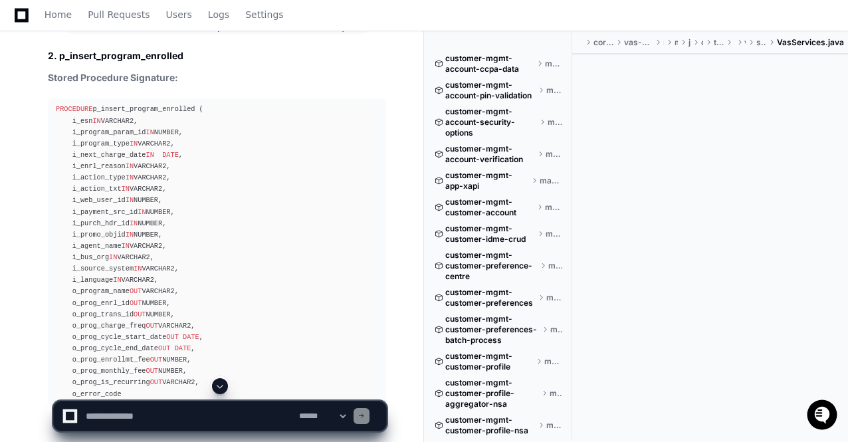
click at [221, 387] on span at bounding box center [220, 386] width 11 height 11
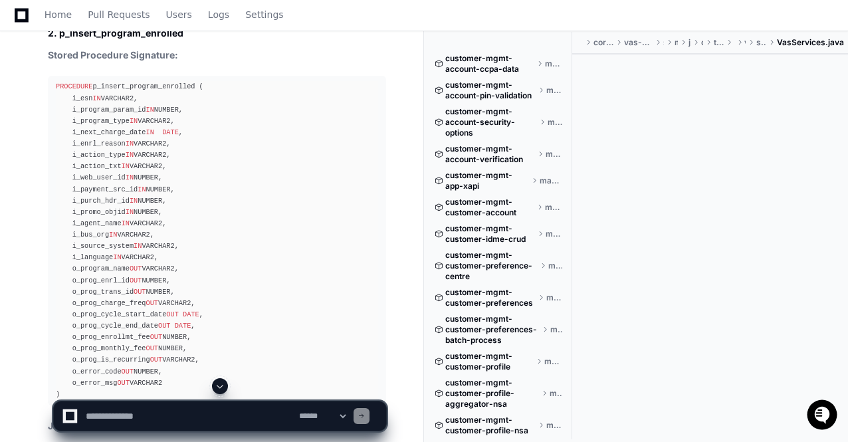
click at [221, 387] on span at bounding box center [220, 386] width 11 height 11
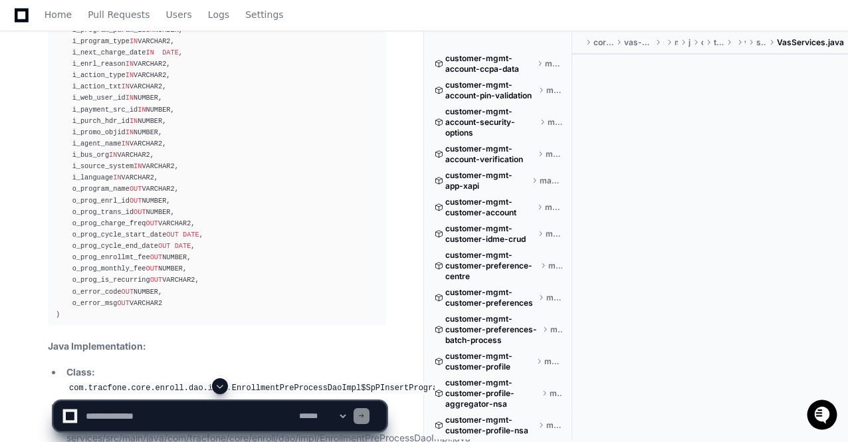
click at [221, 387] on span at bounding box center [220, 386] width 11 height 11
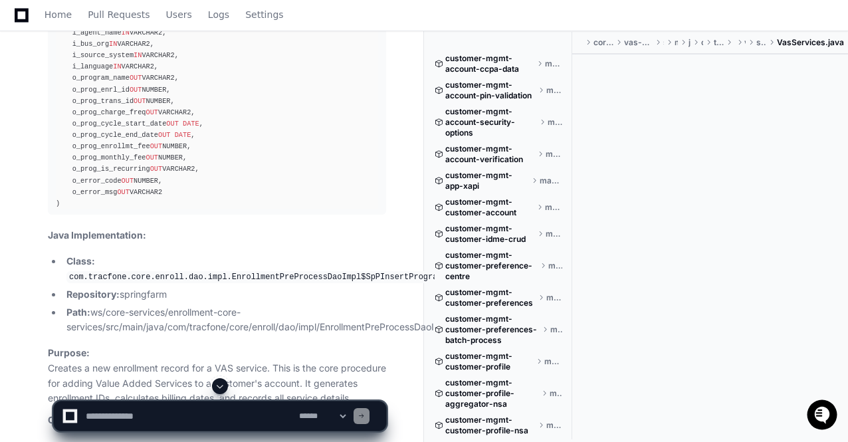
click at [221, 387] on span at bounding box center [220, 386] width 11 height 11
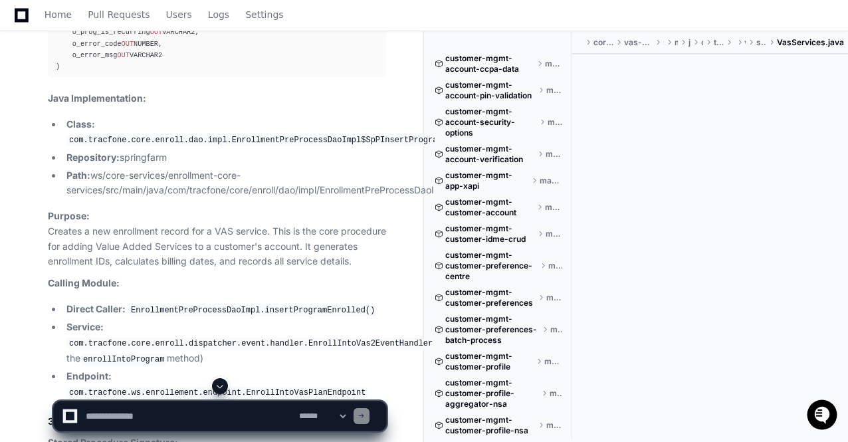
click at [221, 387] on span at bounding box center [220, 386] width 11 height 11
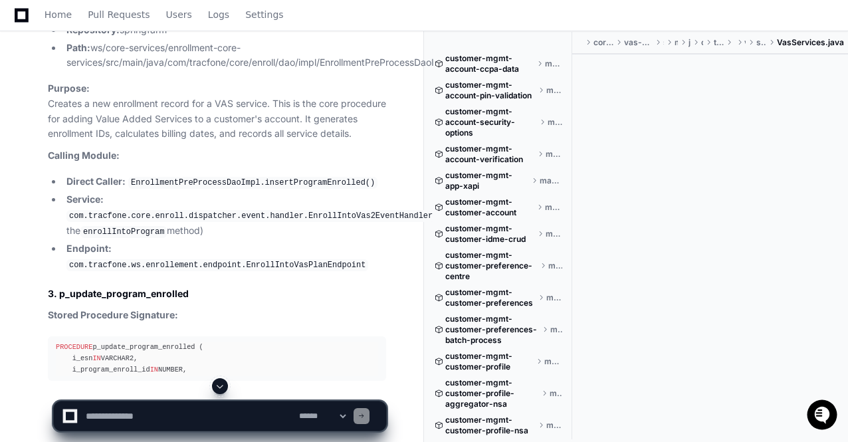
click at [221, 387] on span at bounding box center [220, 386] width 11 height 11
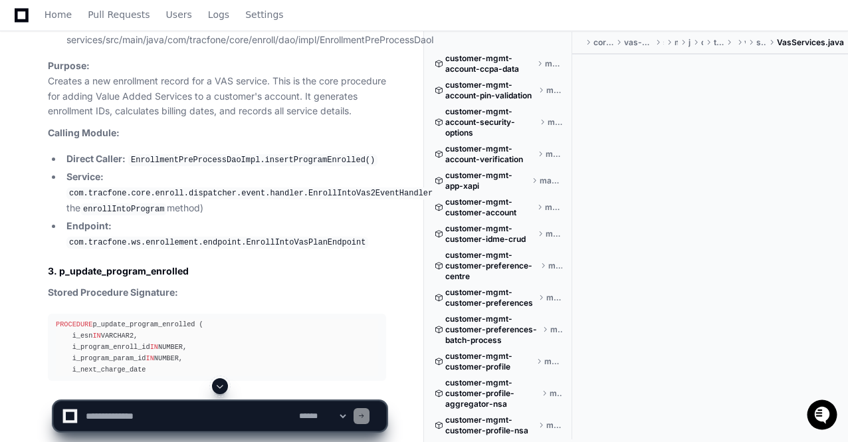
click at [221, 387] on span at bounding box center [220, 386] width 11 height 11
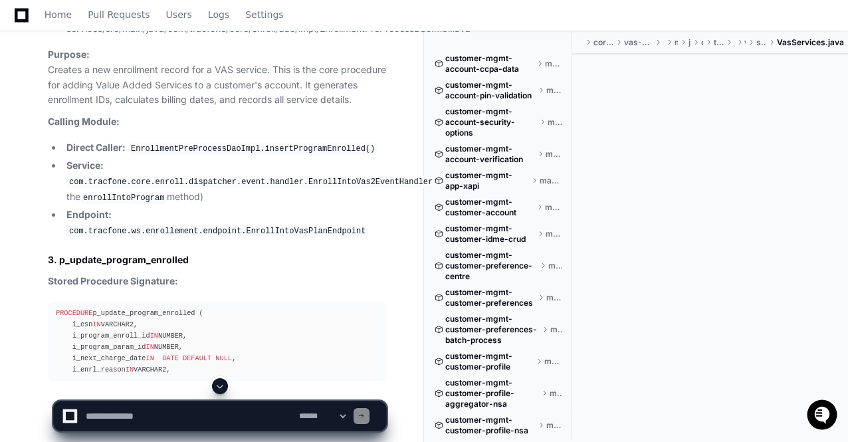
click at [221, 387] on span at bounding box center [220, 386] width 11 height 11
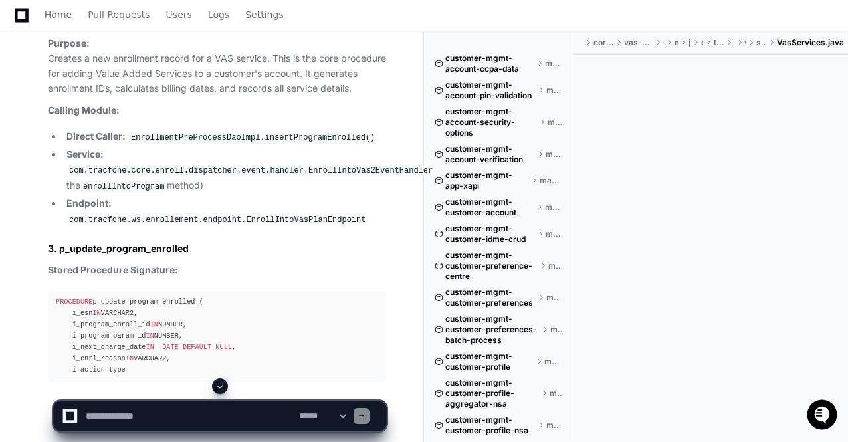
click at [221, 387] on span at bounding box center [220, 386] width 11 height 11
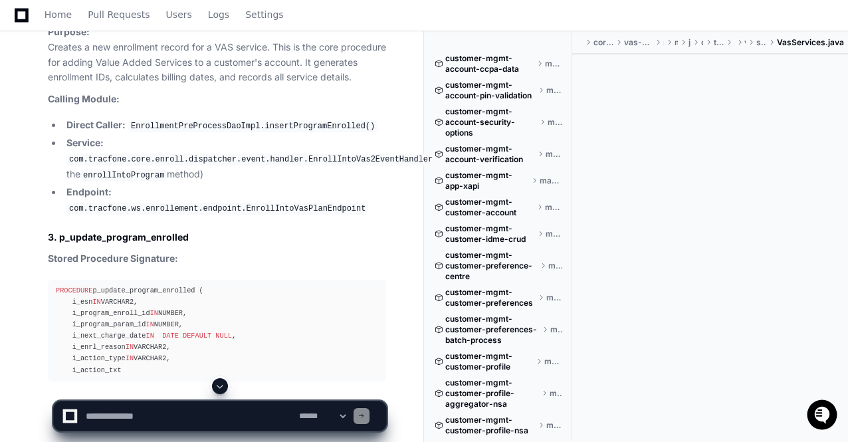
click at [221, 387] on span at bounding box center [220, 386] width 11 height 11
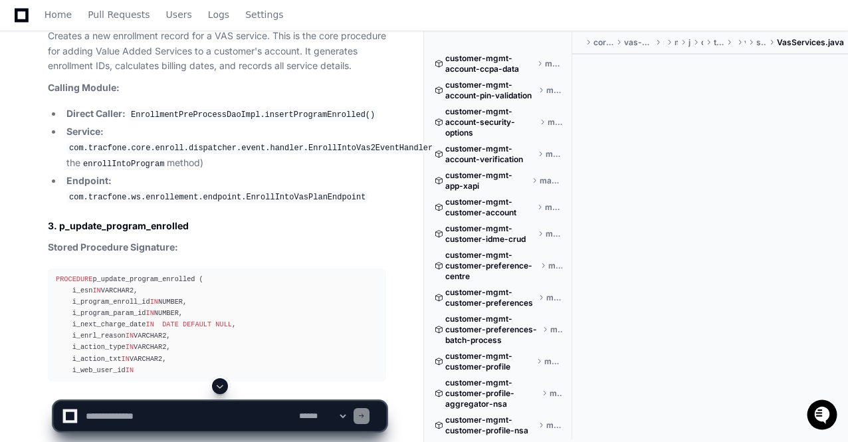
click at [221, 387] on span at bounding box center [220, 386] width 11 height 11
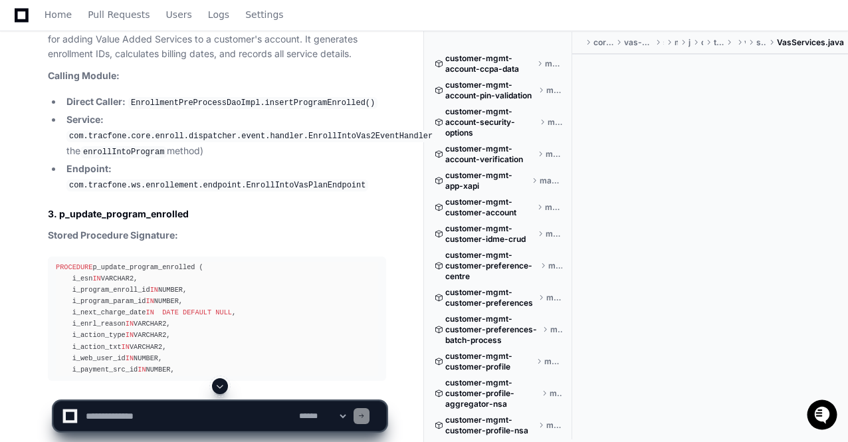
click at [221, 387] on span at bounding box center [220, 386] width 11 height 11
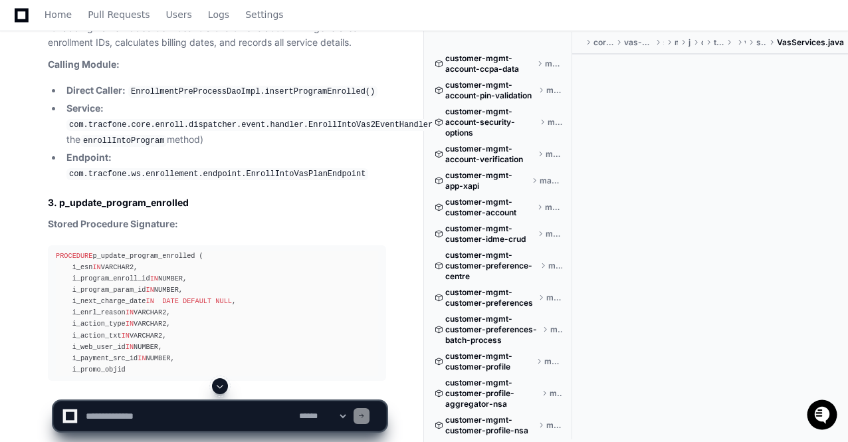
click at [221, 387] on span at bounding box center [220, 386] width 11 height 11
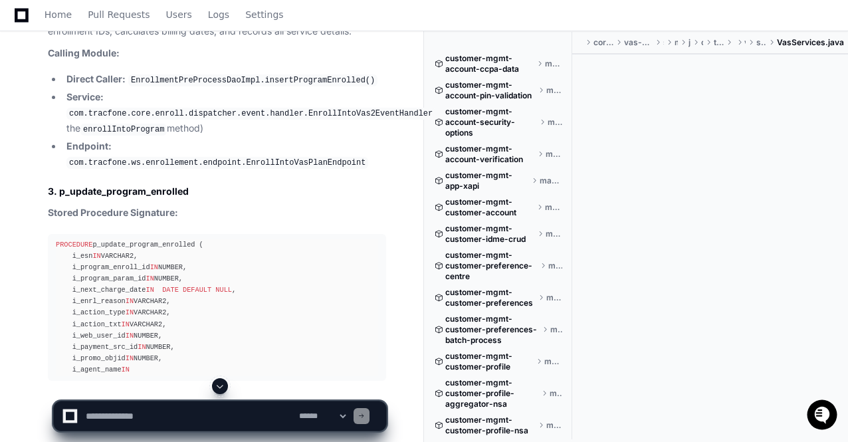
click at [221, 387] on span at bounding box center [220, 386] width 11 height 11
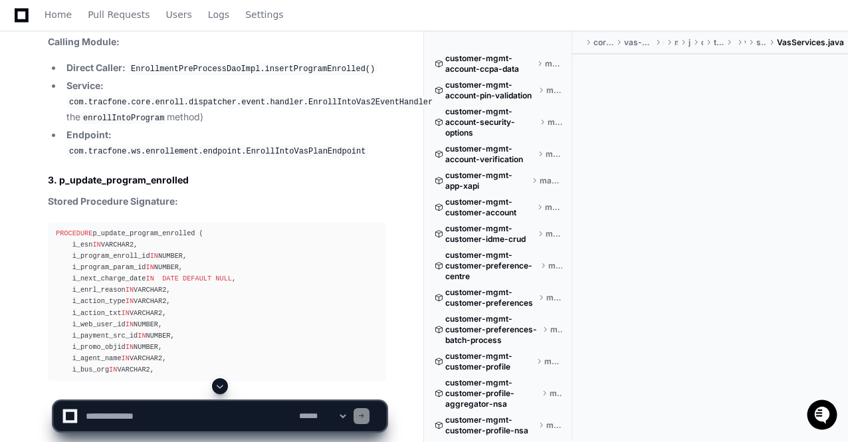
click at [221, 387] on span at bounding box center [220, 386] width 11 height 11
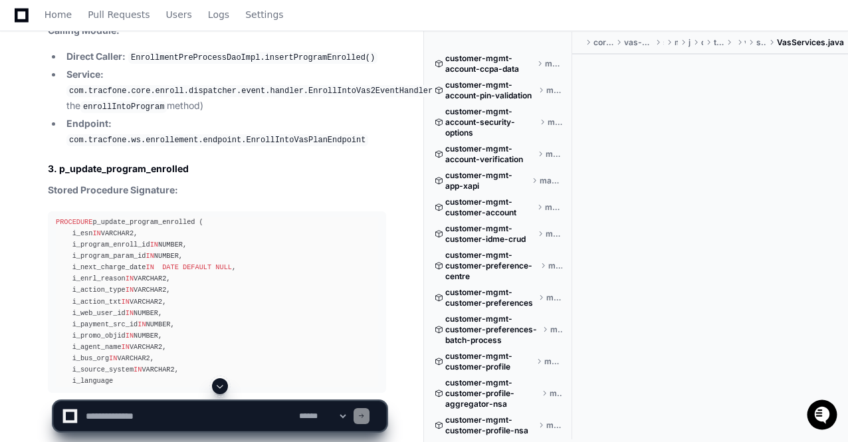
click at [221, 387] on span at bounding box center [220, 386] width 11 height 11
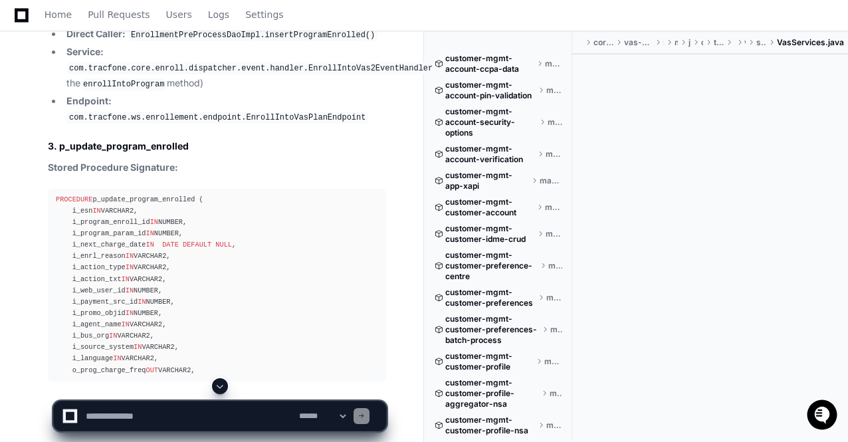
click at [221, 387] on span at bounding box center [220, 386] width 11 height 11
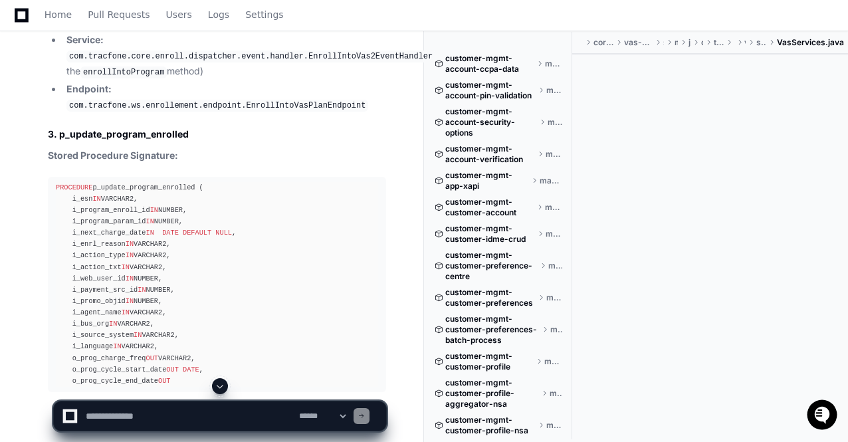
click at [221, 387] on span at bounding box center [220, 386] width 11 height 11
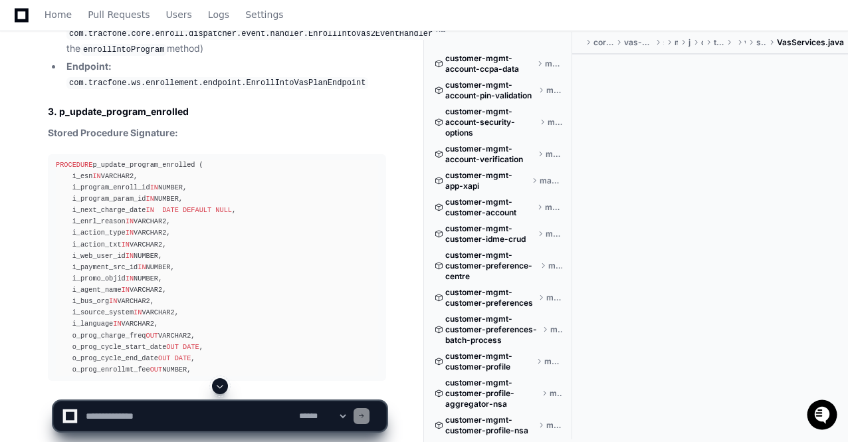
click at [221, 387] on span at bounding box center [220, 386] width 11 height 11
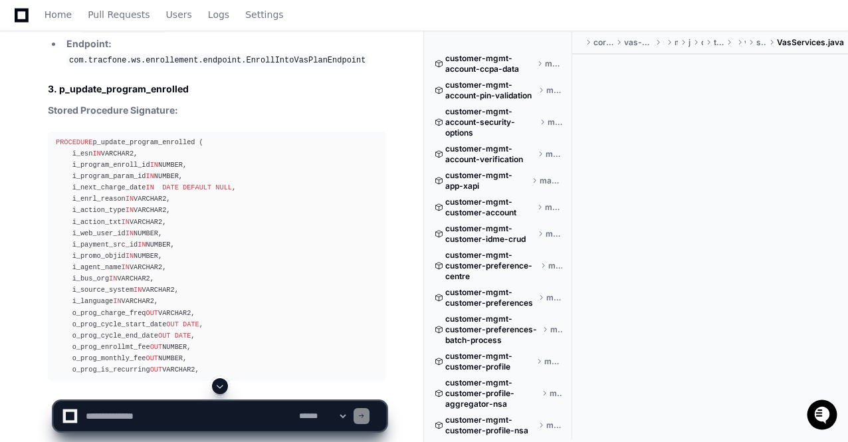
click at [221, 387] on span at bounding box center [220, 386] width 11 height 11
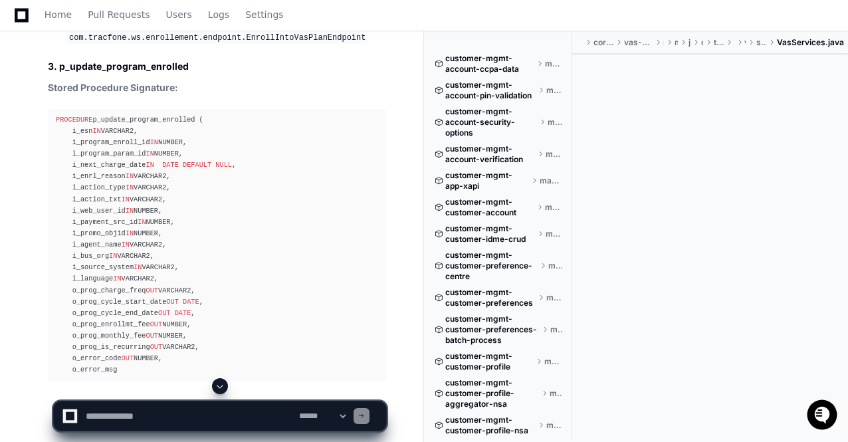
click at [221, 387] on span at bounding box center [220, 386] width 11 height 11
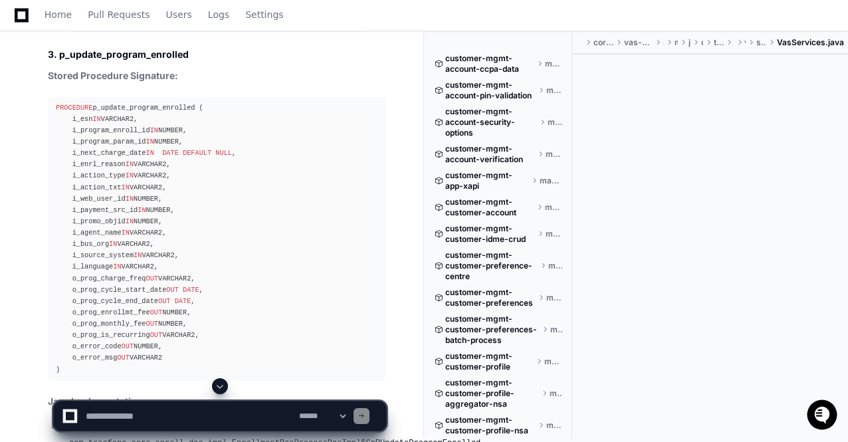
click at [221, 387] on span at bounding box center [220, 386] width 11 height 11
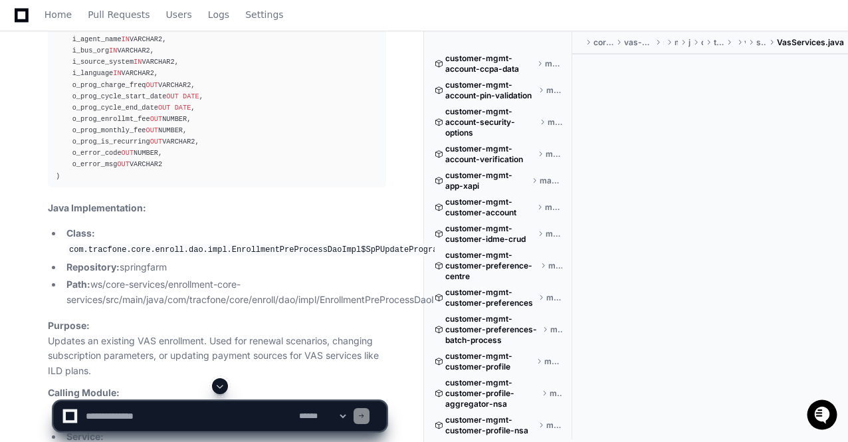
click at [221, 387] on span at bounding box center [220, 386] width 11 height 11
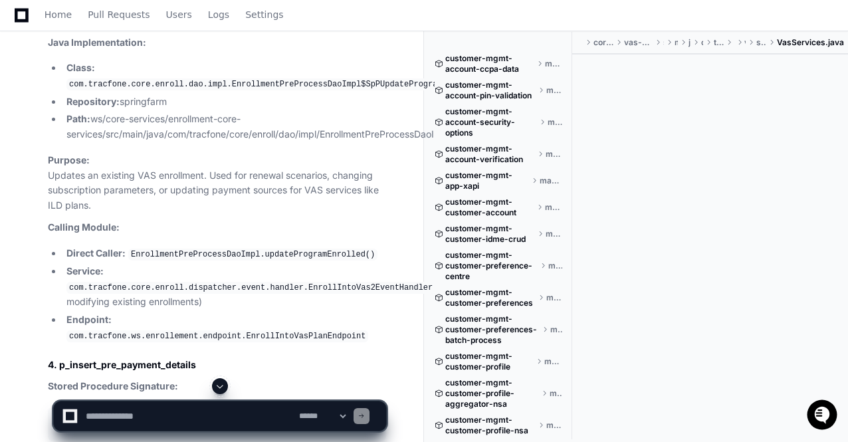
click at [221, 387] on span at bounding box center [220, 386] width 11 height 11
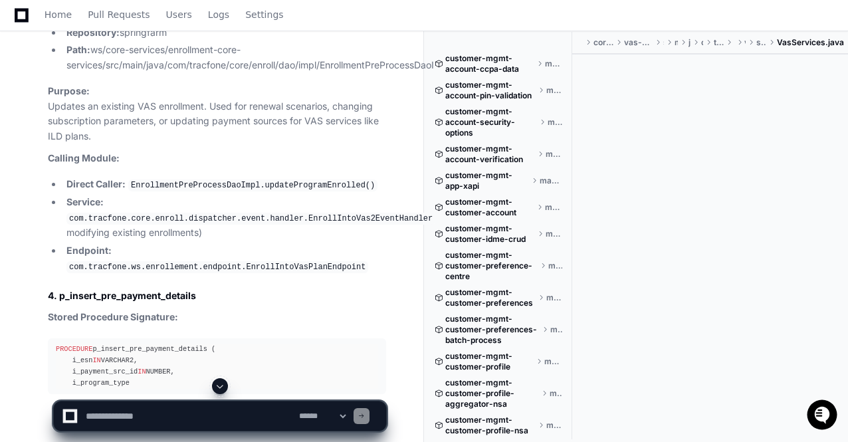
click at [221, 387] on span at bounding box center [220, 386] width 11 height 11
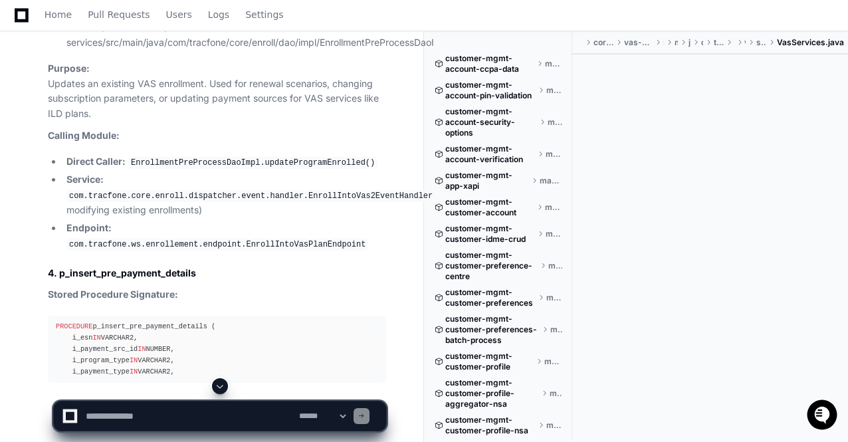
click at [221, 387] on span at bounding box center [220, 386] width 11 height 11
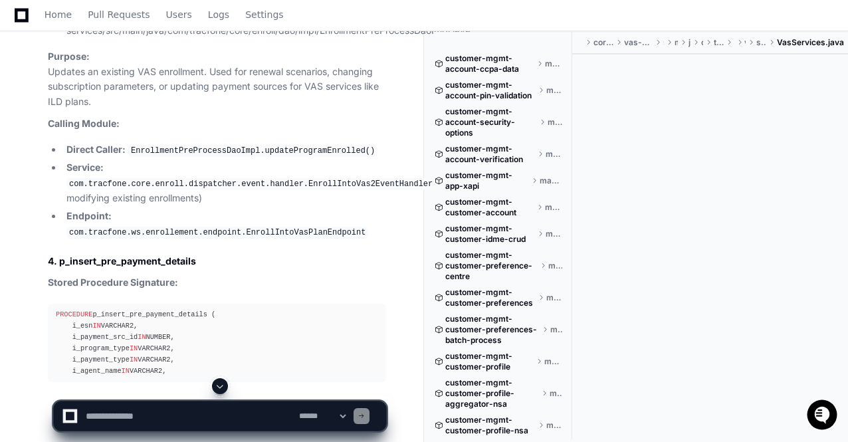
click at [221, 387] on span at bounding box center [220, 386] width 11 height 11
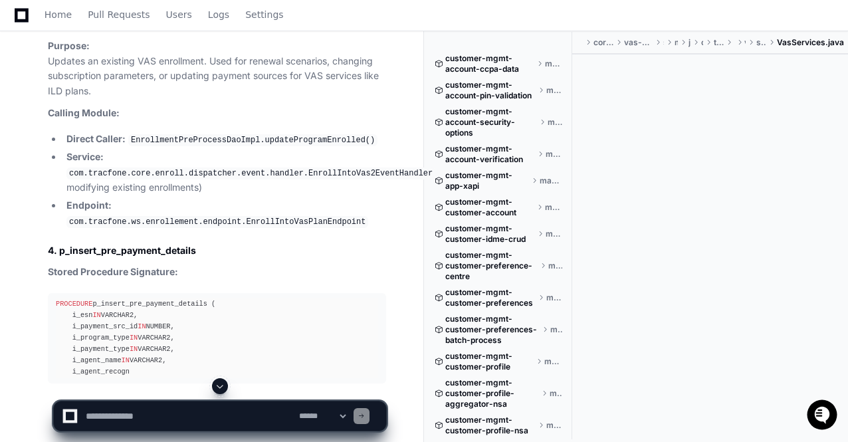
click at [221, 387] on span at bounding box center [220, 386] width 11 height 11
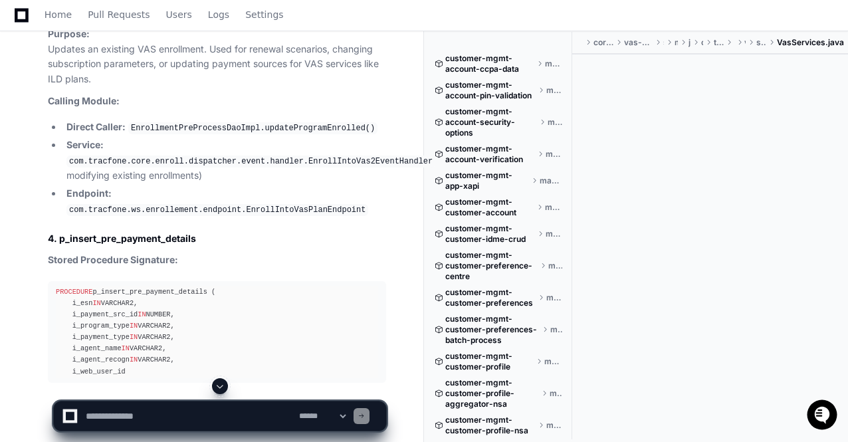
click at [221, 387] on span at bounding box center [220, 386] width 11 height 11
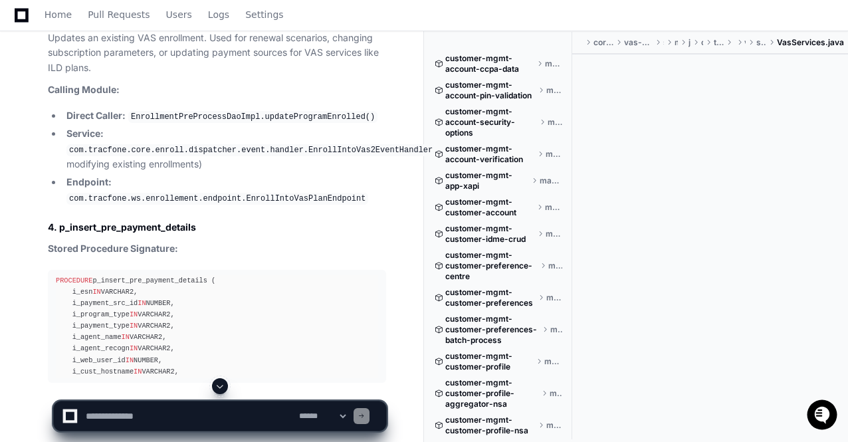
click at [221, 387] on span at bounding box center [220, 386] width 11 height 11
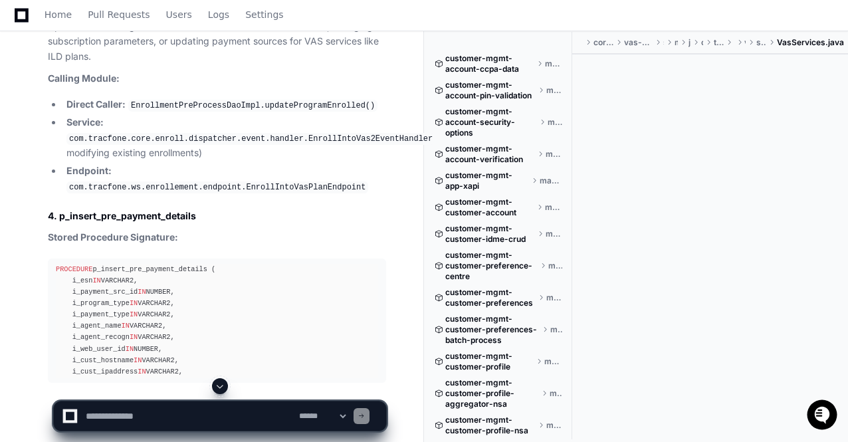
click at [221, 387] on span at bounding box center [220, 386] width 11 height 11
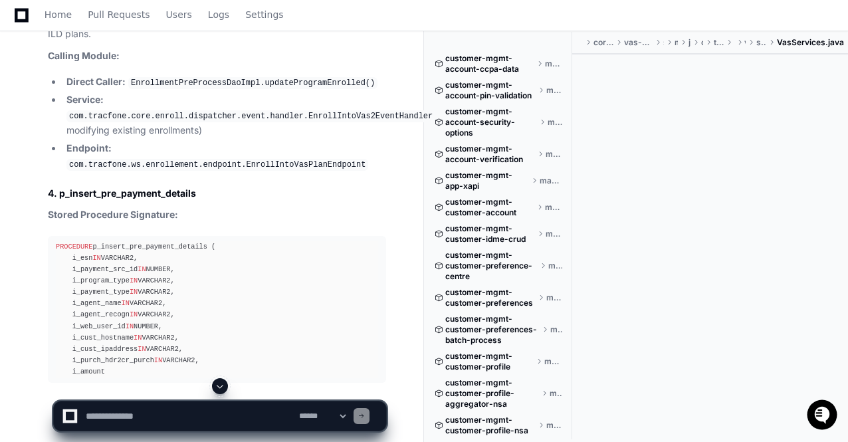
click at [221, 387] on span at bounding box center [220, 386] width 11 height 11
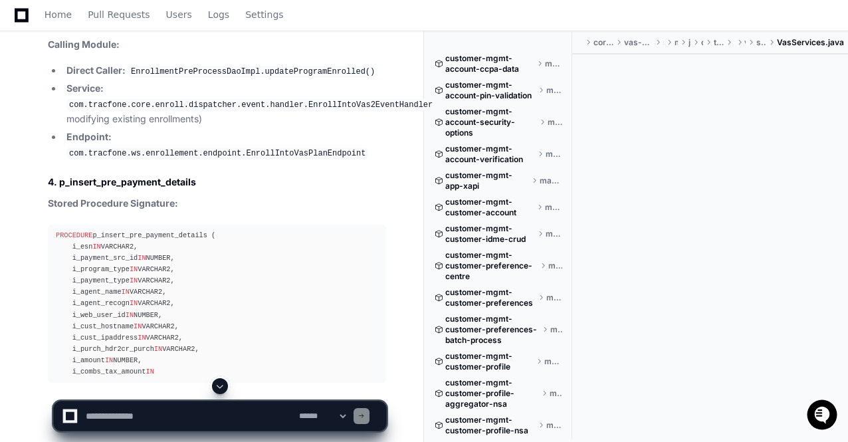
click at [221, 387] on span at bounding box center [220, 386] width 11 height 11
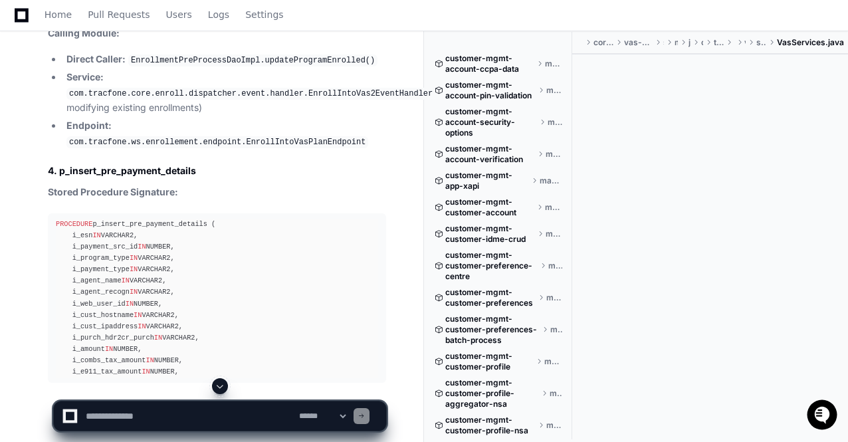
click at [221, 387] on span at bounding box center [220, 386] width 11 height 11
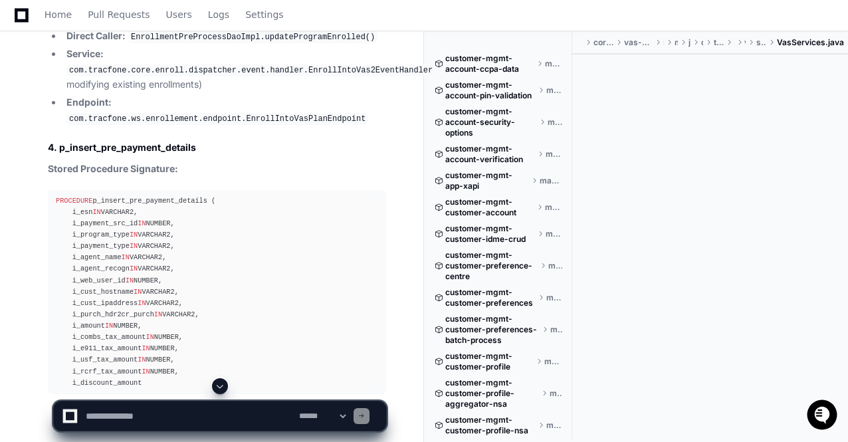
click at [221, 387] on span at bounding box center [220, 386] width 11 height 11
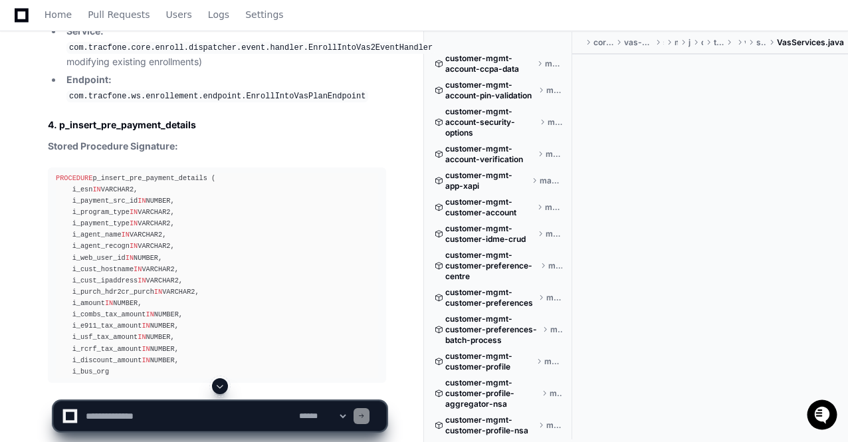
click at [221, 387] on span at bounding box center [220, 386] width 11 height 11
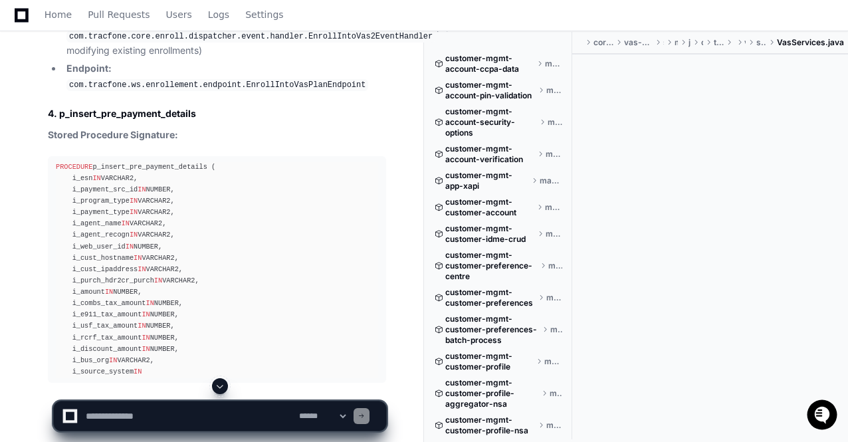
click at [221, 387] on span at bounding box center [220, 386] width 11 height 11
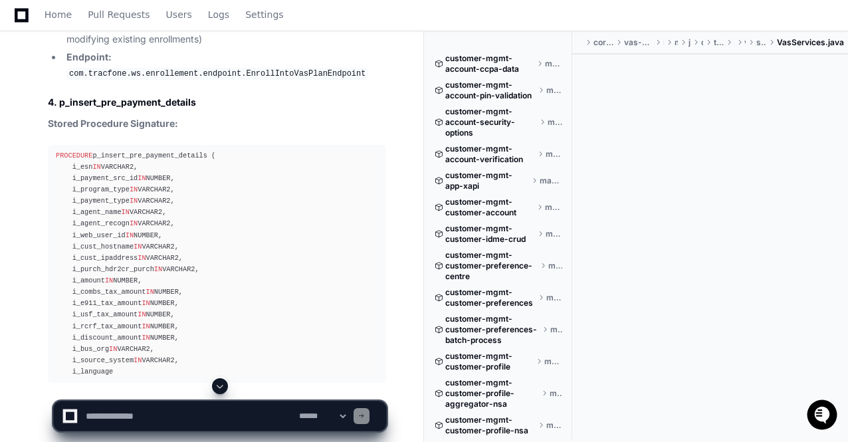
click at [221, 387] on span at bounding box center [220, 386] width 11 height 11
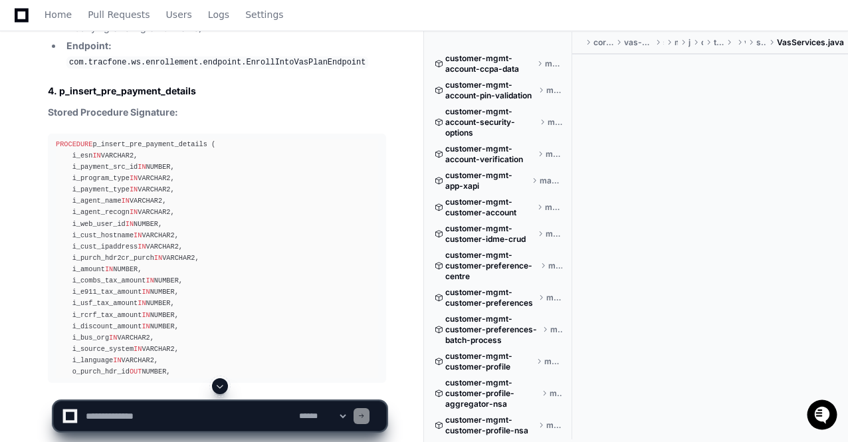
click at [221, 387] on span at bounding box center [220, 386] width 11 height 11
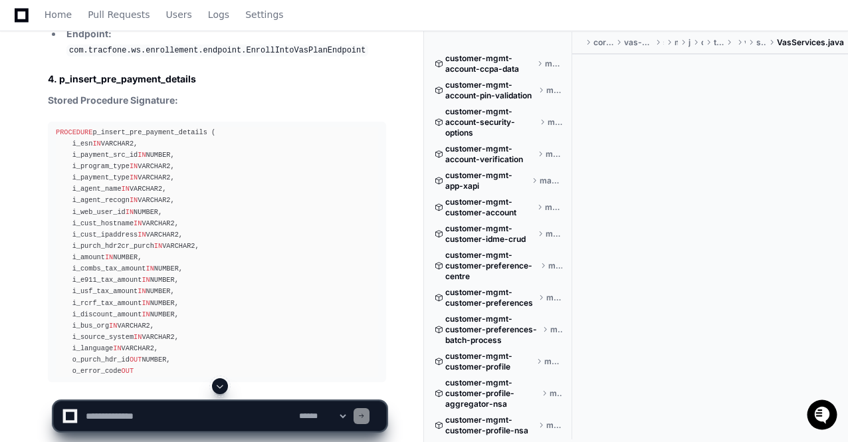
click at [221, 387] on span at bounding box center [220, 386] width 11 height 11
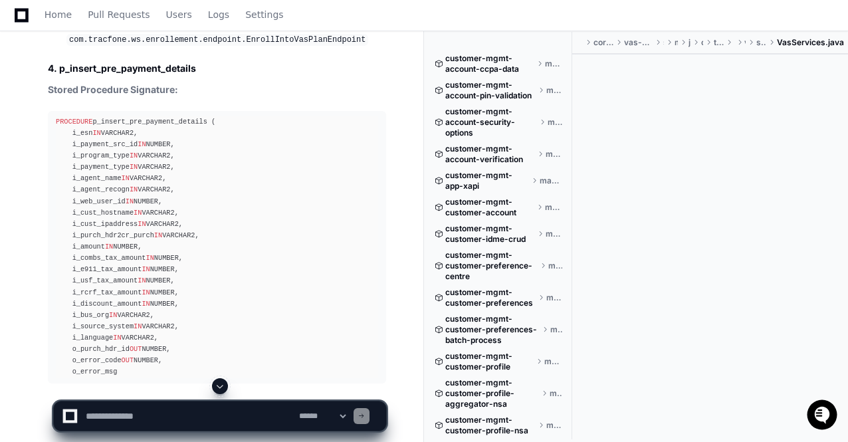
click at [221, 387] on span at bounding box center [220, 386] width 11 height 11
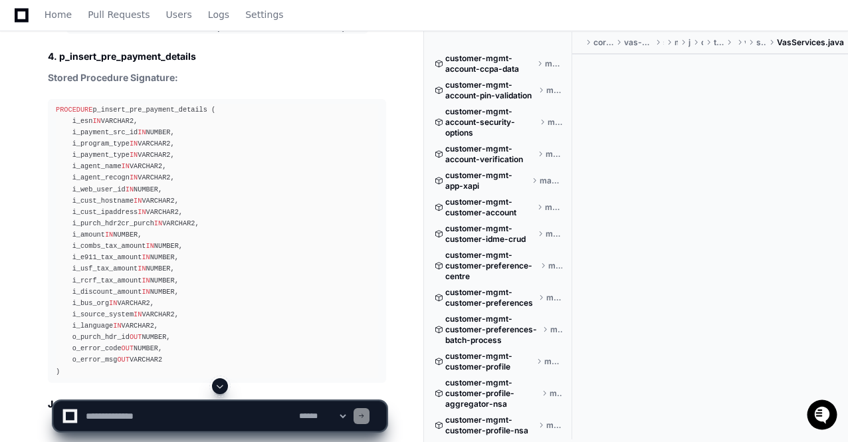
click at [221, 387] on span at bounding box center [220, 386] width 11 height 11
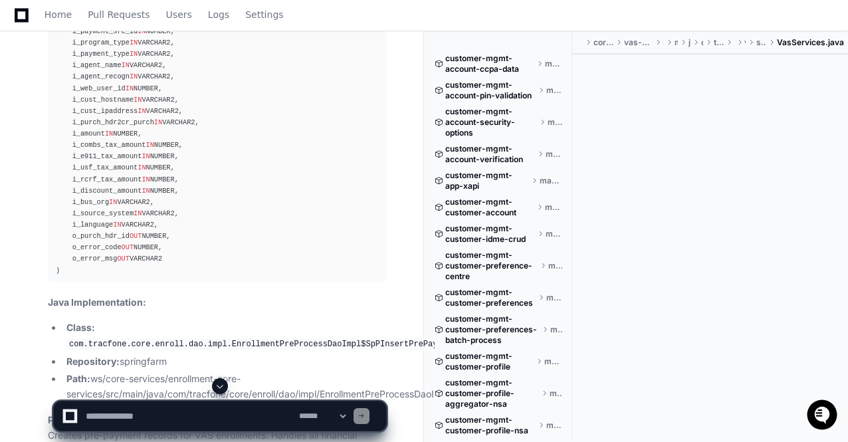
click at [221, 387] on span at bounding box center [220, 386] width 11 height 11
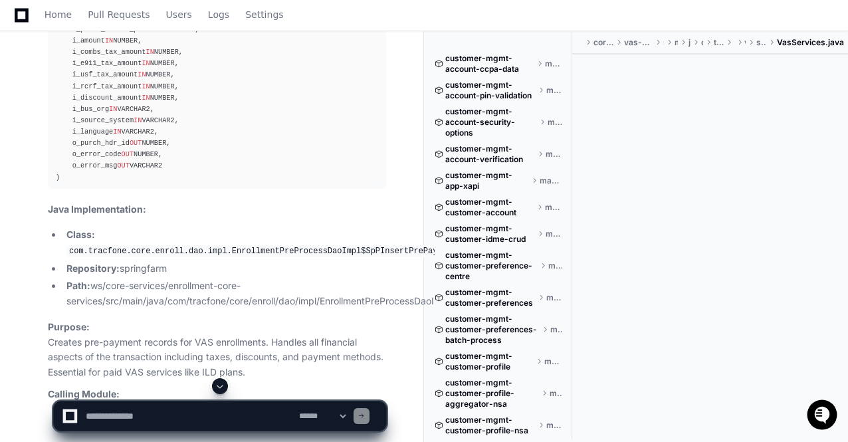
click at [221, 387] on span at bounding box center [220, 386] width 11 height 11
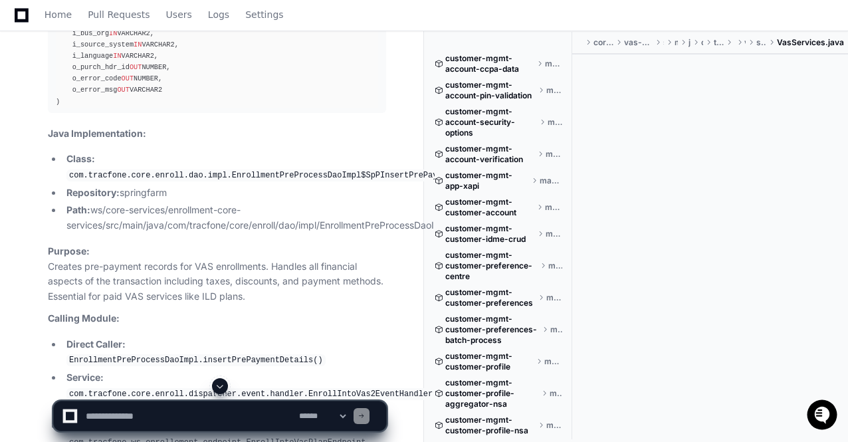
click at [221, 387] on span at bounding box center [220, 386] width 11 height 11
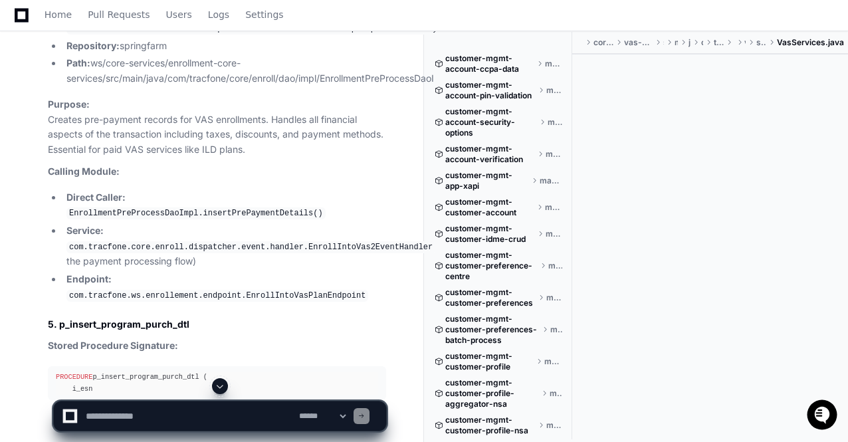
click at [221, 387] on span at bounding box center [220, 386] width 11 height 11
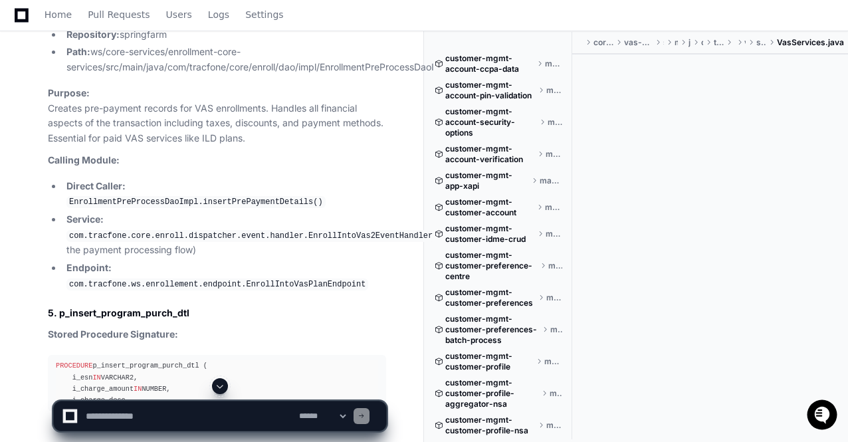
click at [221, 387] on span at bounding box center [220, 386] width 11 height 11
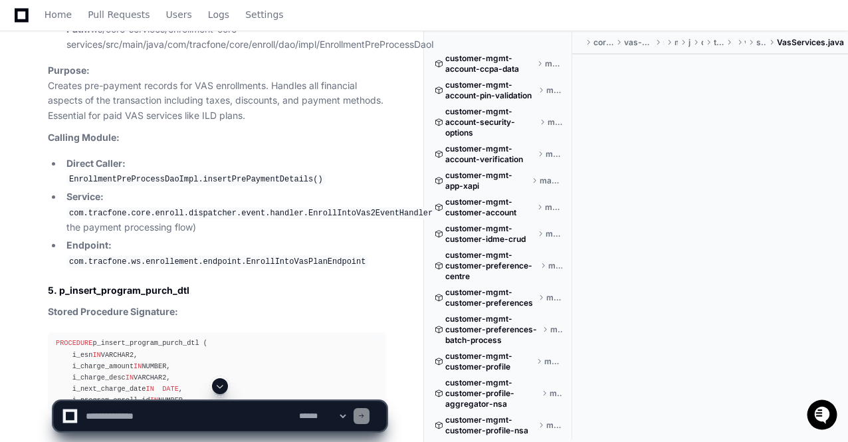
click at [221, 387] on span at bounding box center [220, 386] width 11 height 11
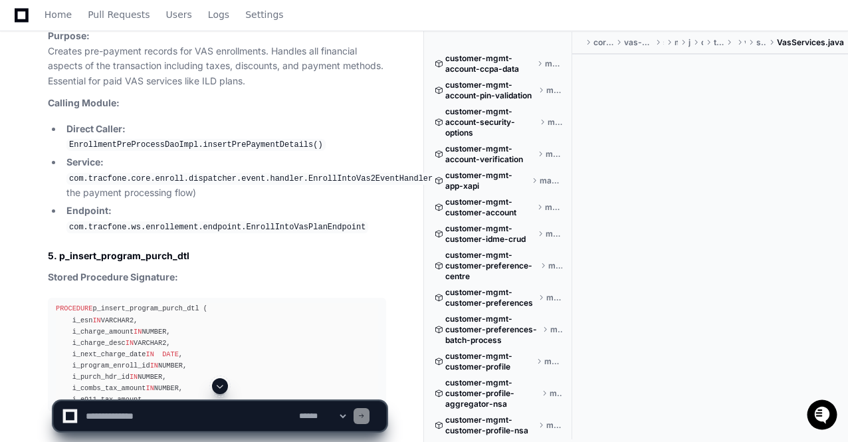
click at [221, 387] on span at bounding box center [220, 386] width 11 height 11
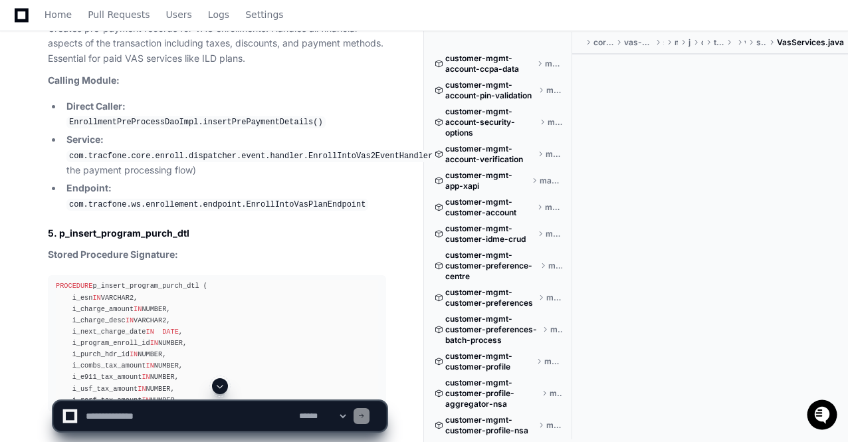
click at [221, 387] on span at bounding box center [220, 386] width 11 height 11
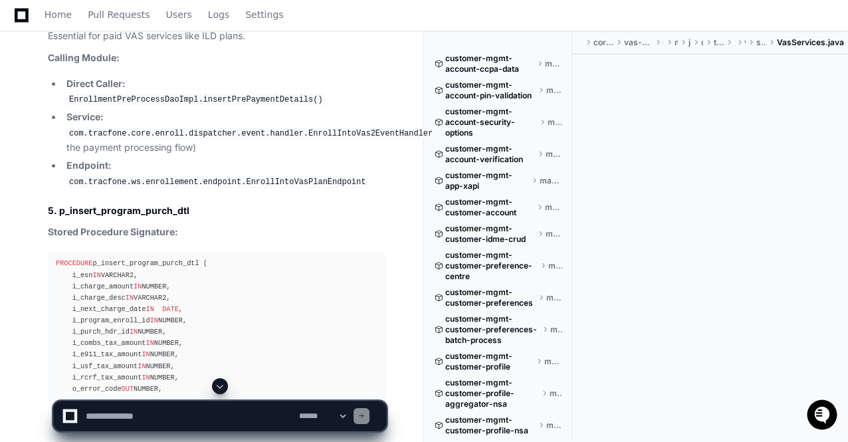
click at [221, 387] on span at bounding box center [220, 386] width 11 height 11
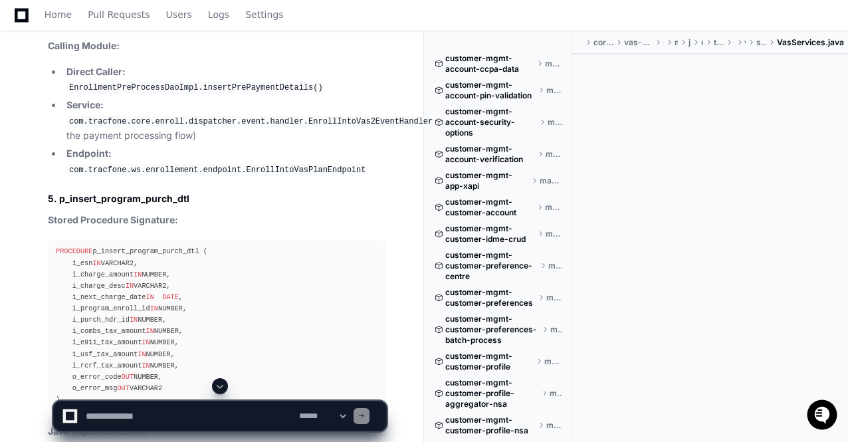
click at [221, 387] on span at bounding box center [220, 386] width 11 height 11
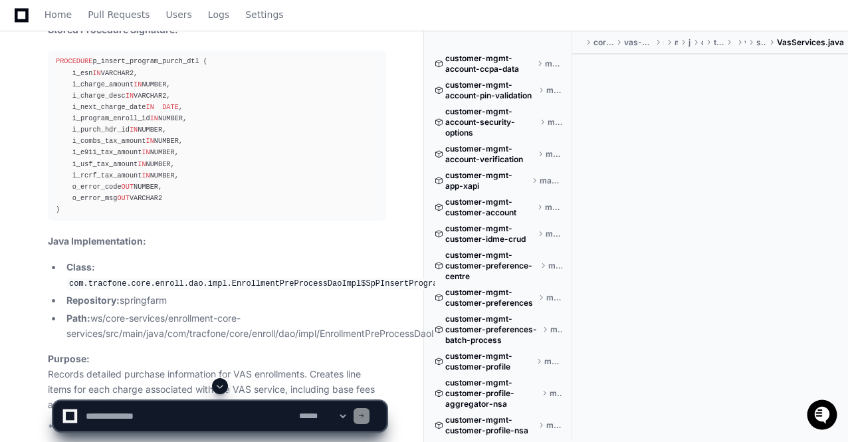
click at [221, 387] on span at bounding box center [220, 386] width 11 height 11
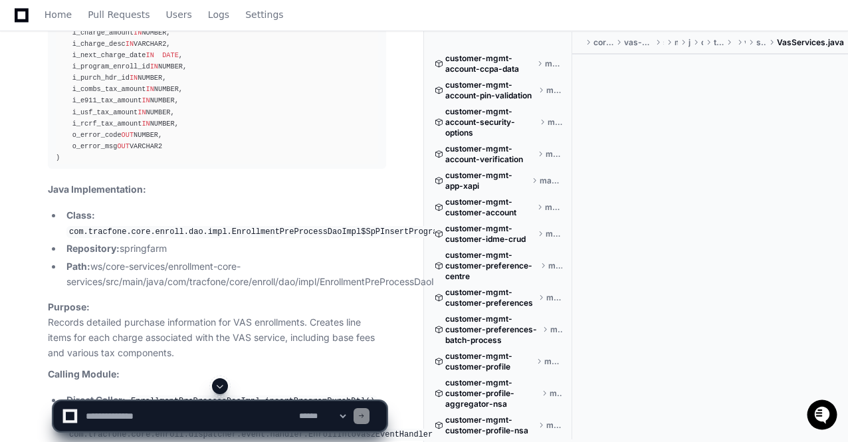
click at [221, 387] on span at bounding box center [220, 386] width 11 height 11
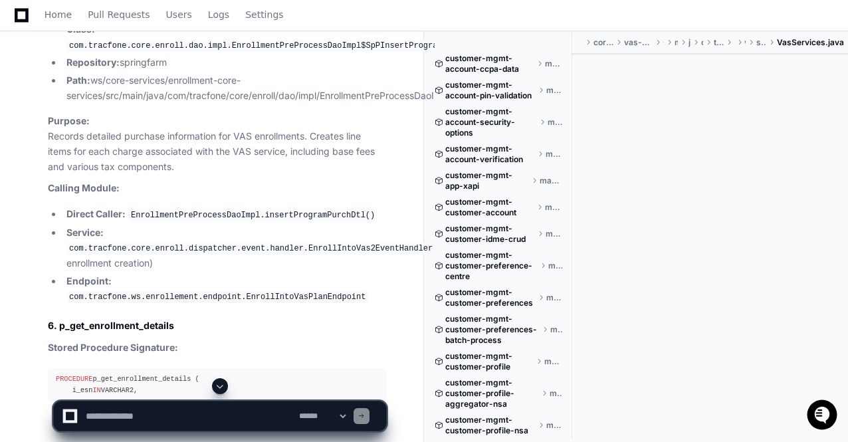
click at [221, 387] on span at bounding box center [220, 386] width 11 height 11
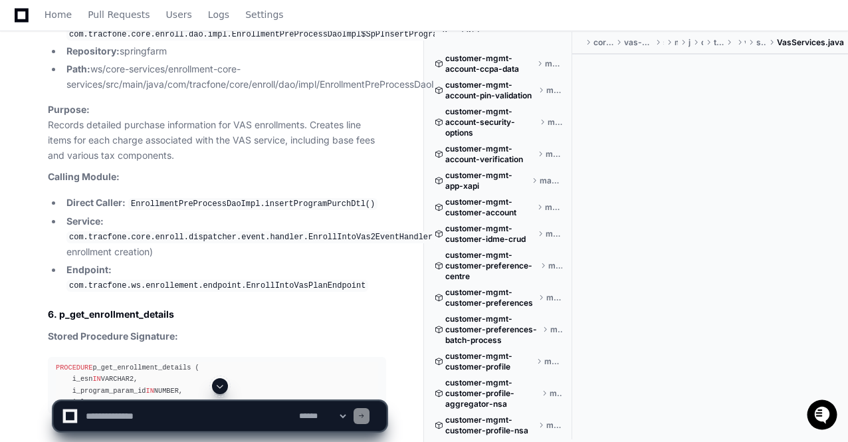
click at [221, 387] on span at bounding box center [220, 386] width 11 height 11
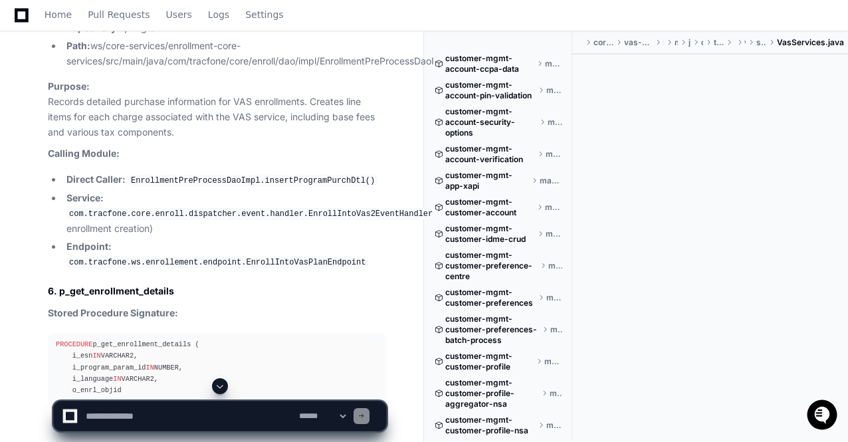
click at [221, 387] on span at bounding box center [220, 386] width 11 height 11
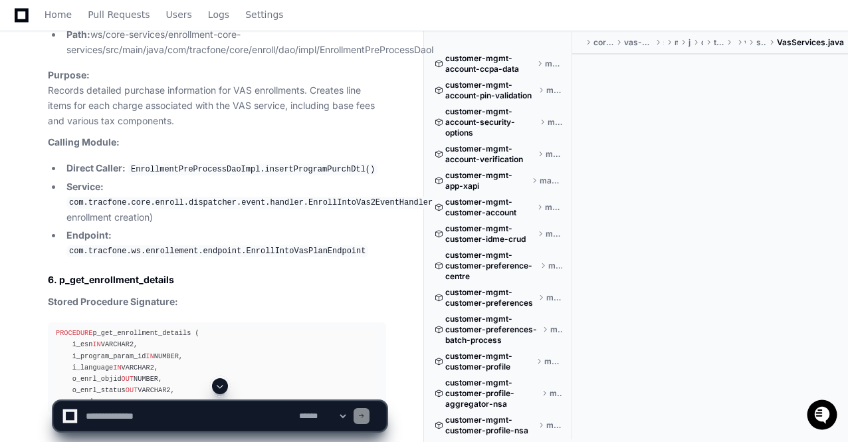
click at [221, 387] on span at bounding box center [220, 386] width 11 height 11
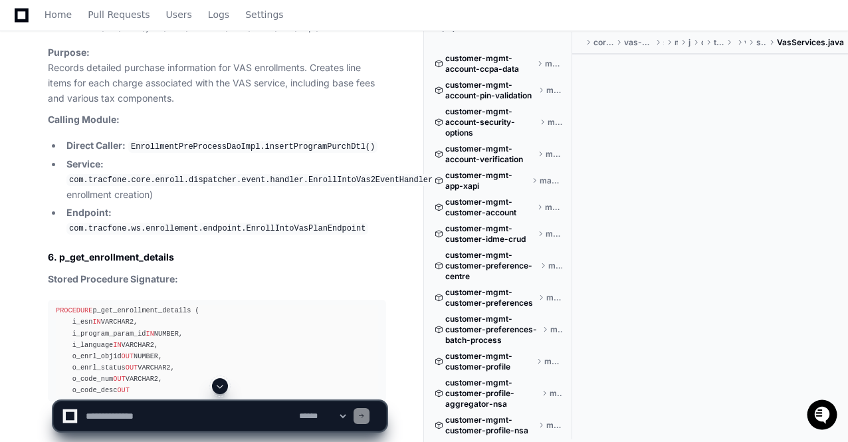
click at [221, 387] on span at bounding box center [220, 386] width 11 height 11
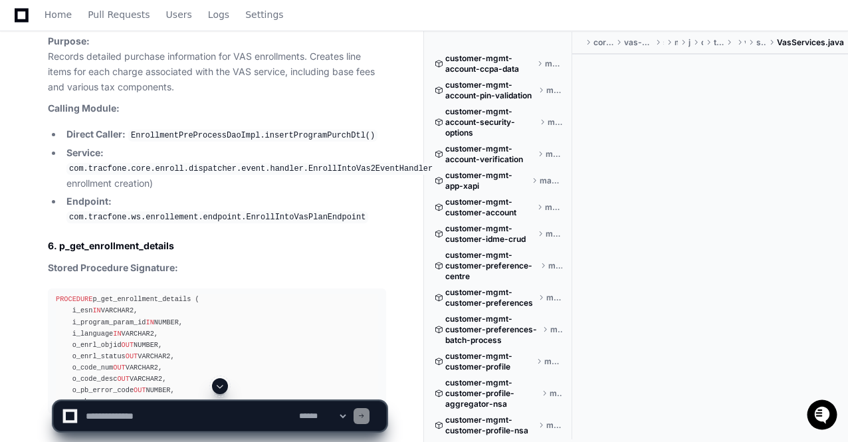
click at [221, 387] on span at bounding box center [220, 386] width 11 height 11
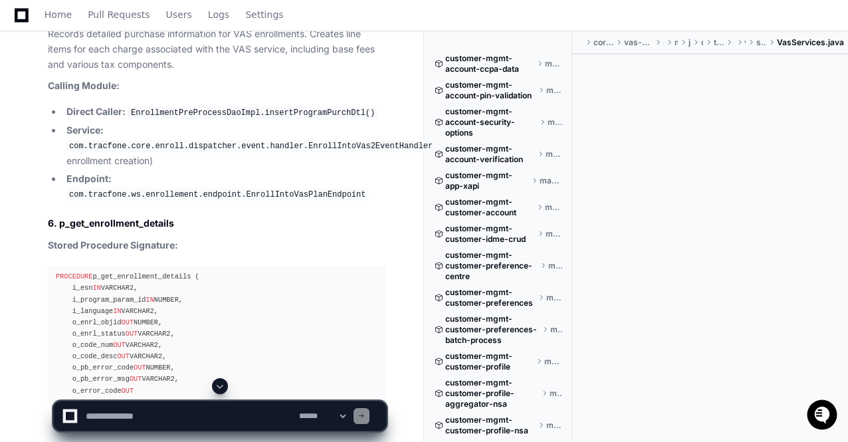
click at [221, 387] on span at bounding box center [220, 386] width 11 height 11
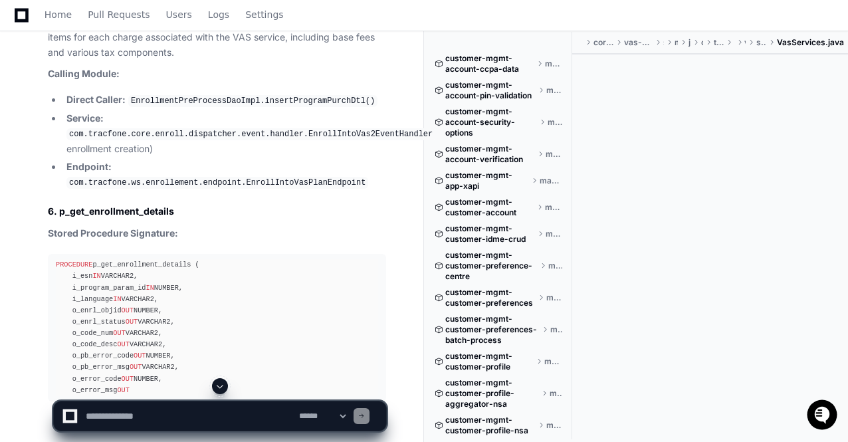
click at [221, 387] on span at bounding box center [220, 386] width 11 height 11
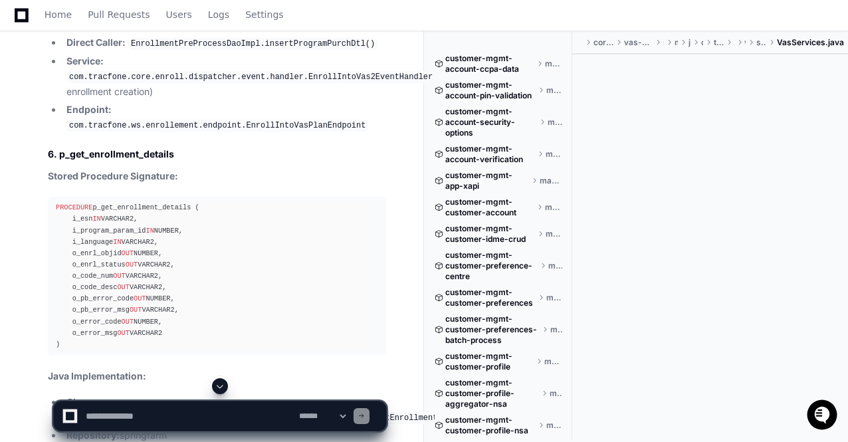
click at [221, 387] on span at bounding box center [220, 386] width 11 height 11
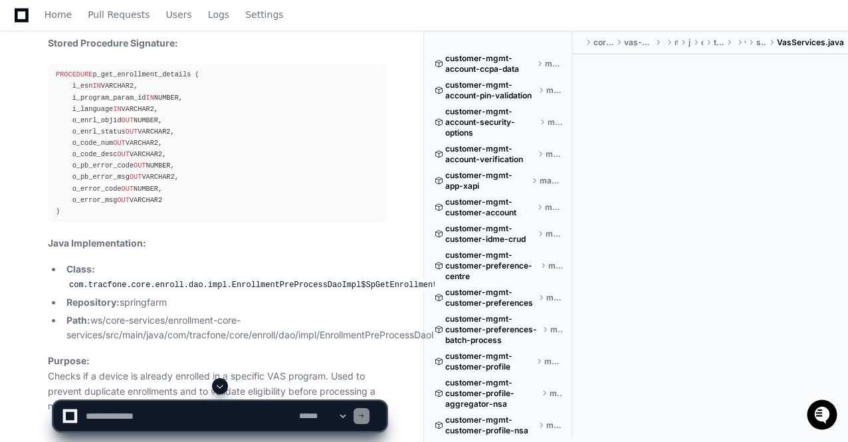
click at [221, 387] on span at bounding box center [220, 386] width 11 height 11
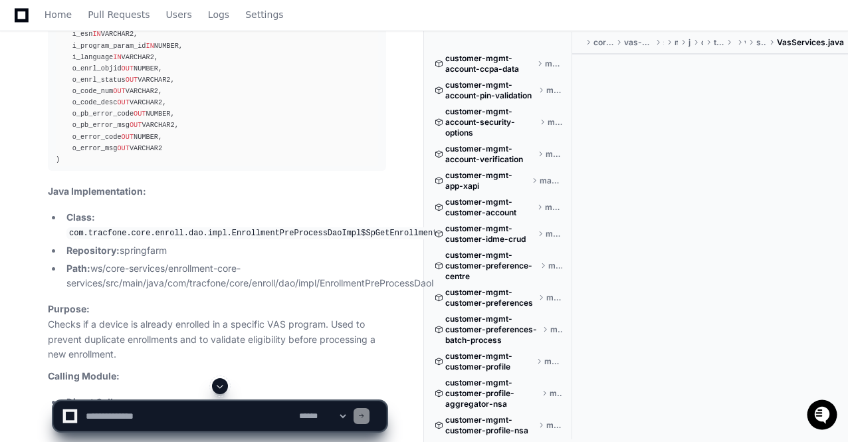
scroll to position [25883, 0]
click at [221, 387] on span at bounding box center [220, 386] width 11 height 11
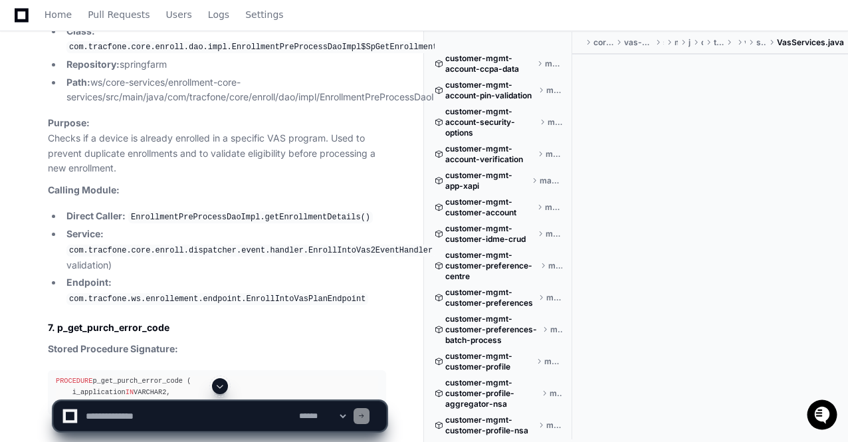
click at [221, 387] on span at bounding box center [220, 386] width 11 height 11
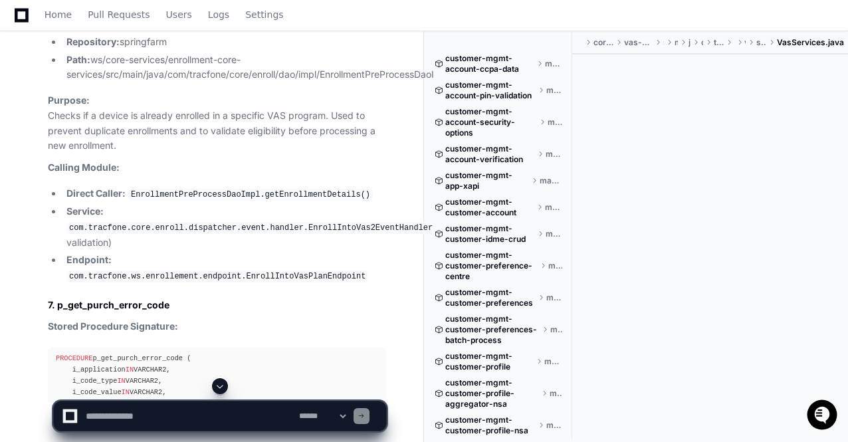
click at [221, 387] on span at bounding box center [220, 386] width 11 height 11
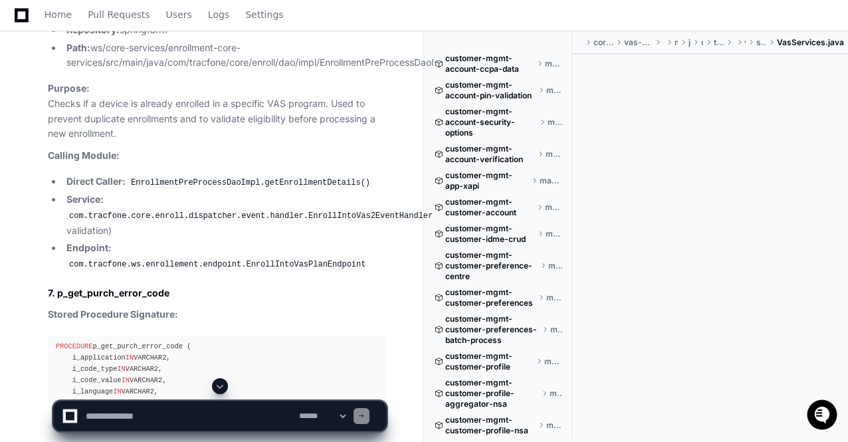
click at [221, 387] on span at bounding box center [220, 386] width 11 height 11
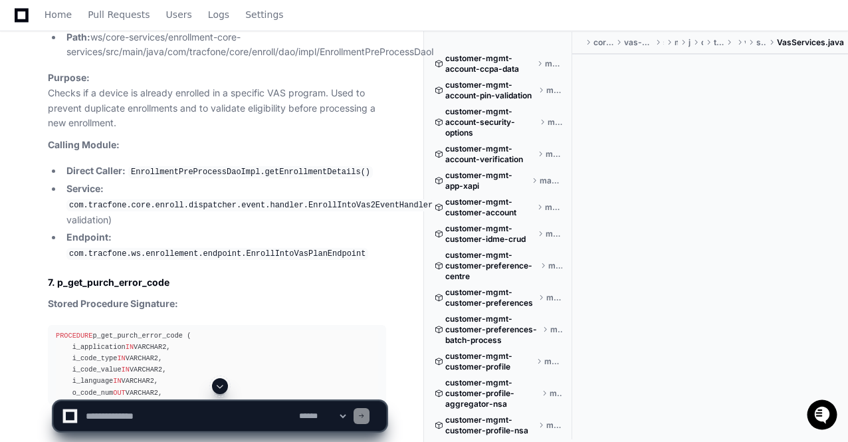
click at [221, 387] on span at bounding box center [220, 386] width 11 height 11
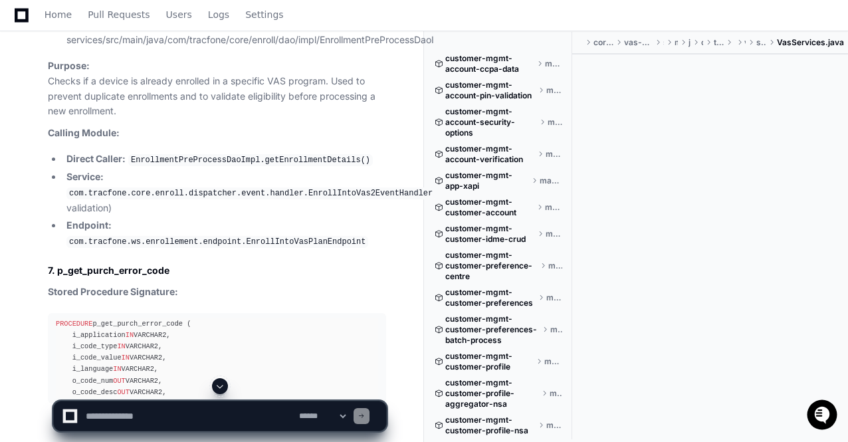
click at [221, 387] on span at bounding box center [220, 386] width 11 height 11
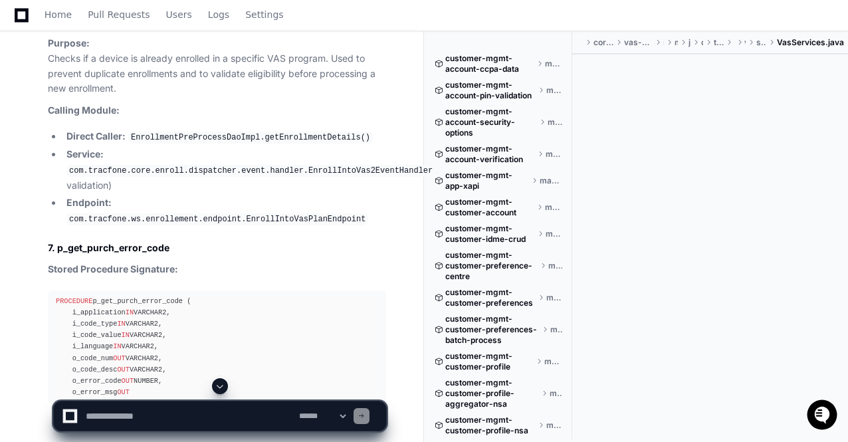
click at [221, 387] on span at bounding box center [220, 386] width 11 height 11
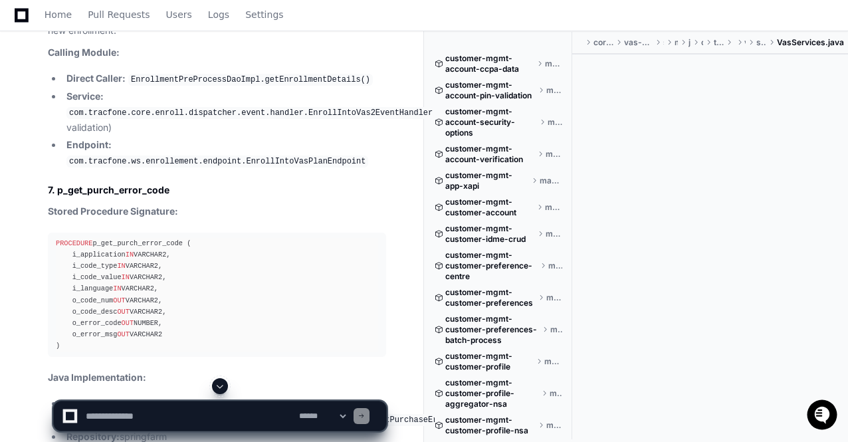
click at [221, 387] on span at bounding box center [220, 386] width 11 height 11
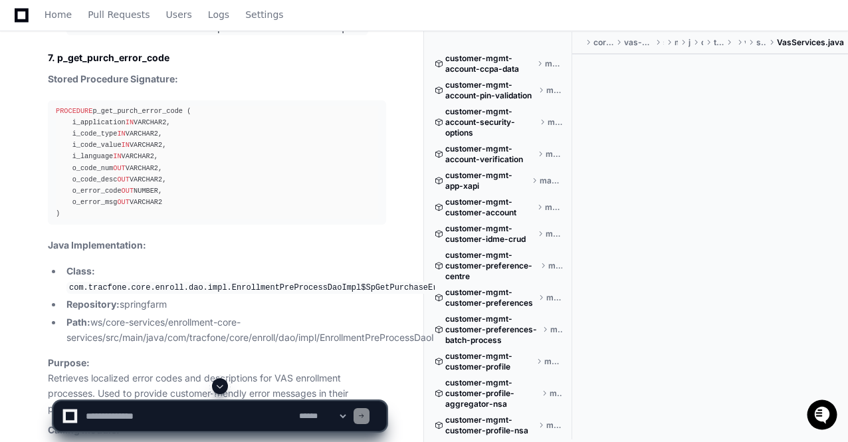
click at [221, 387] on span at bounding box center [220, 386] width 11 height 11
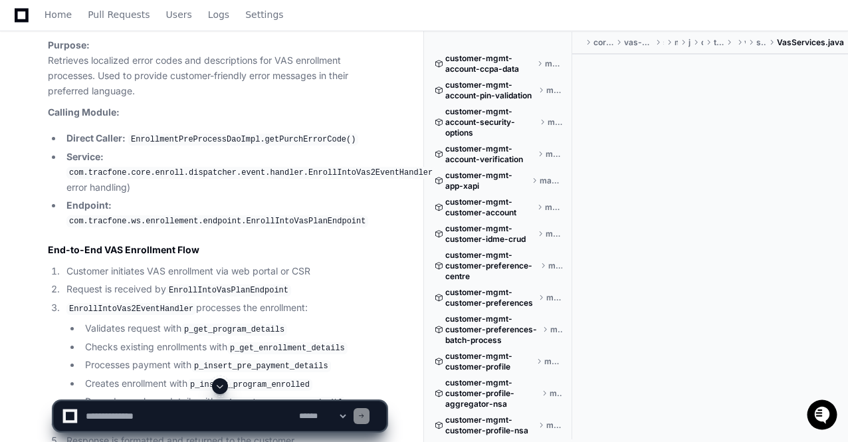
click at [221, 387] on span at bounding box center [220, 386] width 11 height 11
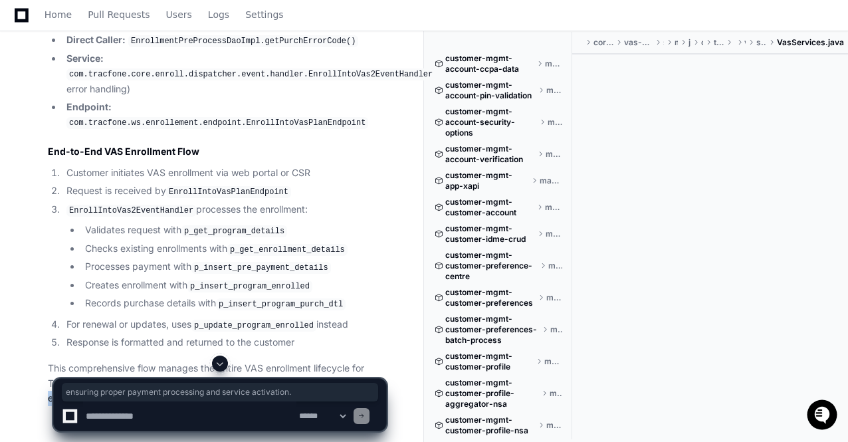
drag, startPoint x: 316, startPoint y: 338, endPoint x: 47, endPoint y: 337, distance: 269.2
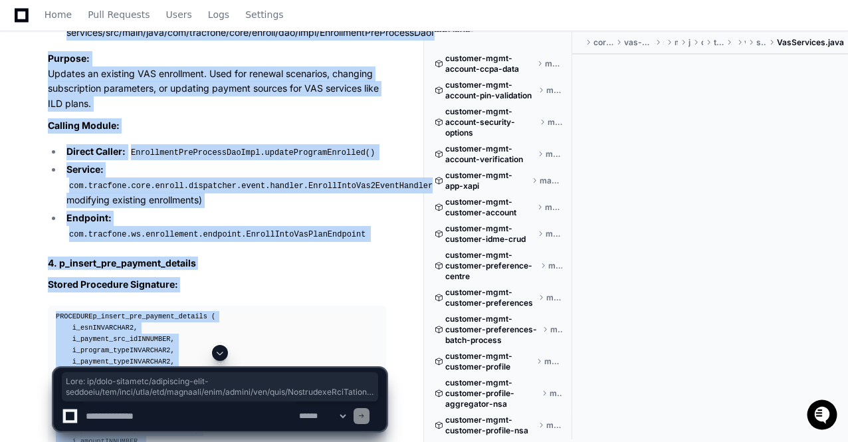
scroll to position [24335, 0]
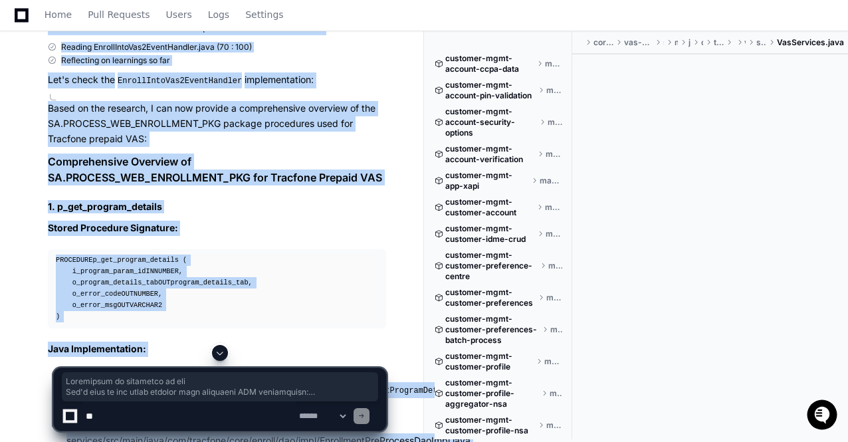
scroll to position [22524, 0]
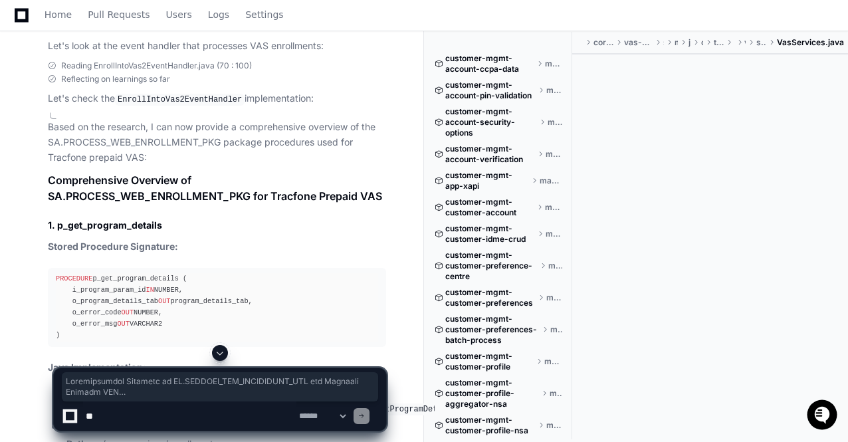
click at [114, 421] on textarea at bounding box center [189, 415] width 213 height 29
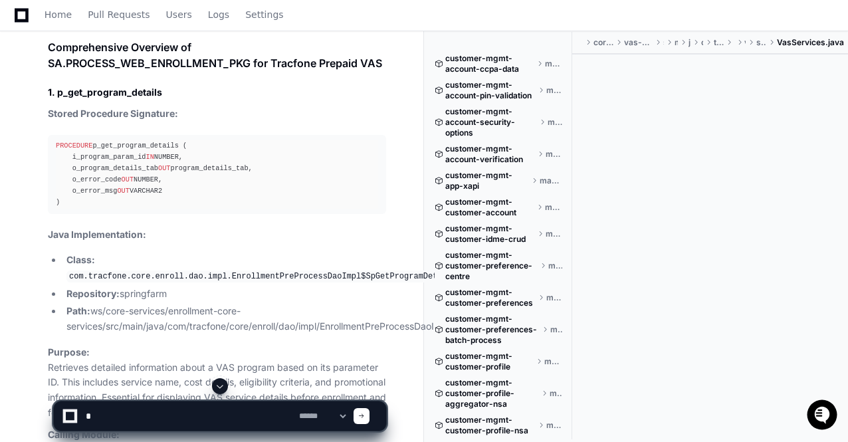
scroll to position [22630, 0]
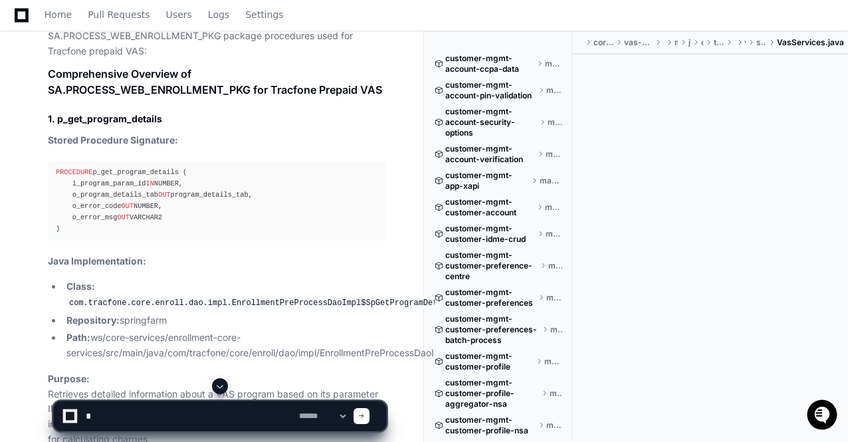
click at [101, 415] on textarea at bounding box center [189, 415] width 213 height 29
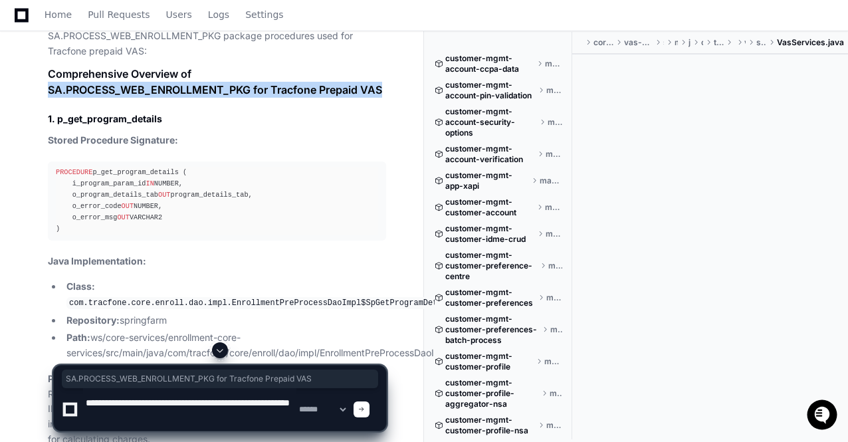
drag, startPoint x: 49, startPoint y: 64, endPoint x: 393, endPoint y: 68, distance: 344.3
copy h1 "SA.PROCESS_WEB_ENROLLMENT_PKG for Tracfone Prepaid VAS"
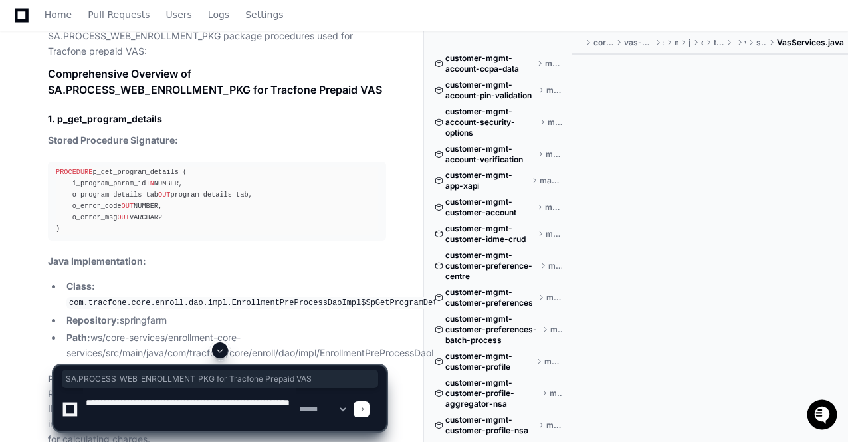
click at [219, 414] on textarea at bounding box center [189, 409] width 213 height 43
paste textarea "**********"
type textarea "**********"
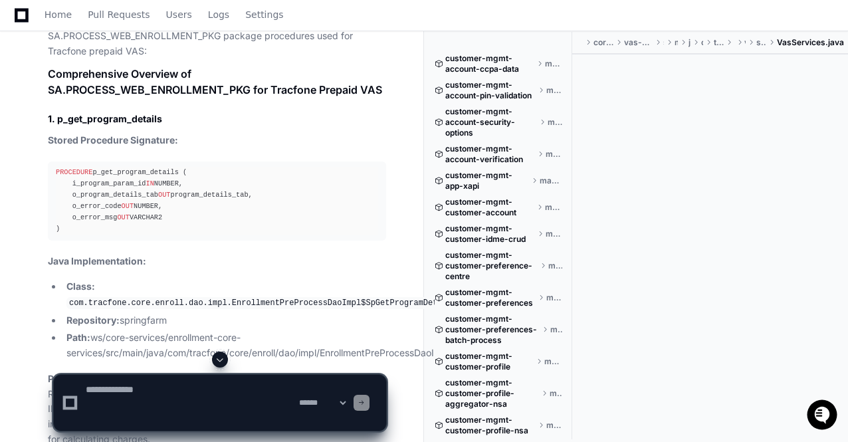
scroll to position [0, 0]
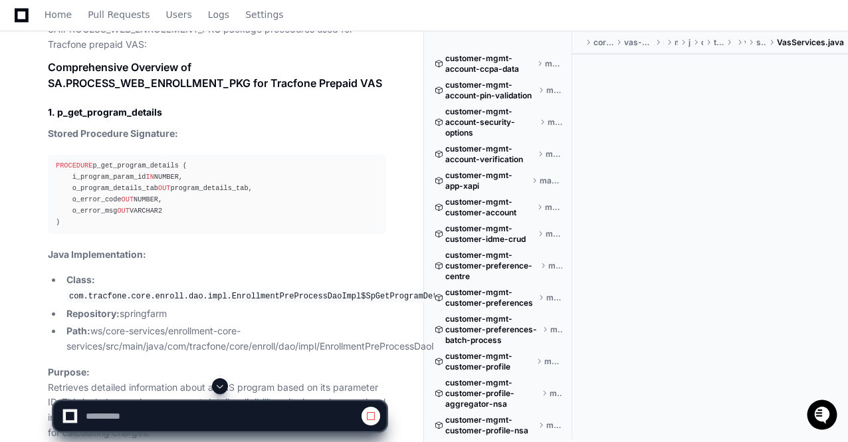
click at [225, 381] on span at bounding box center [220, 386] width 11 height 11
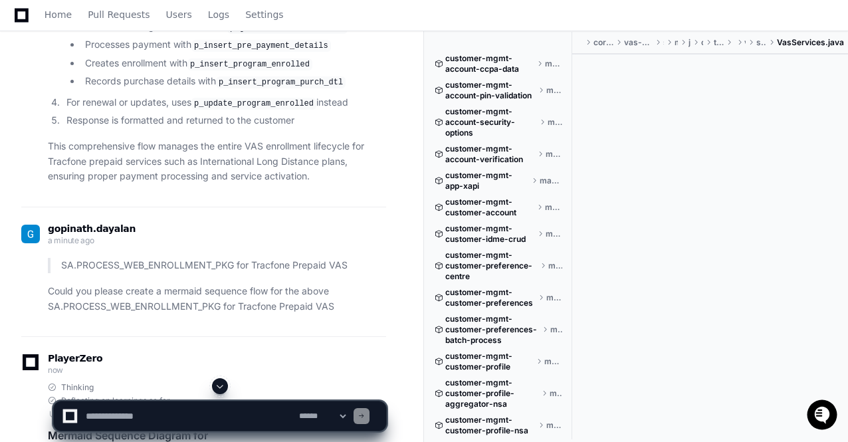
click at [220, 386] on span at bounding box center [220, 386] width 11 height 11
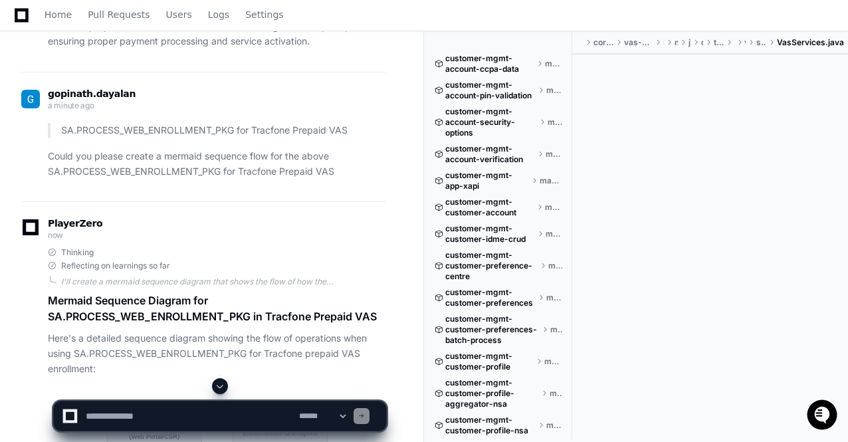
click at [220, 386] on span at bounding box center [220, 386] width 11 height 11
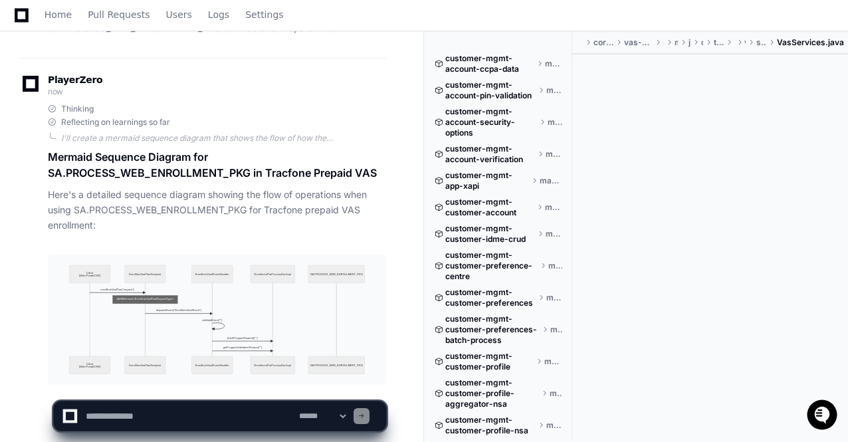
scroll to position [27250, 0]
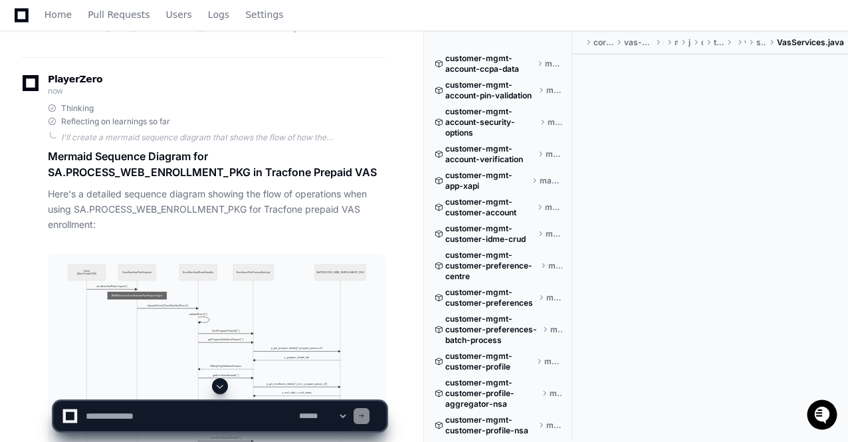
click at [220, 386] on span at bounding box center [220, 386] width 11 height 11
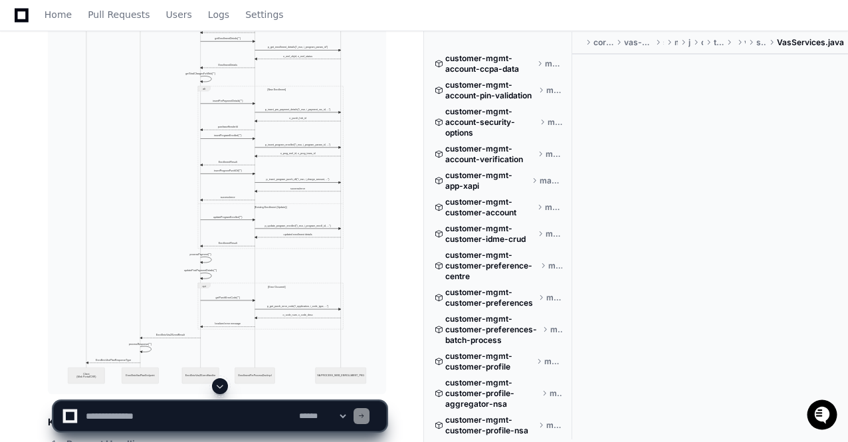
click at [220, 386] on span at bounding box center [220, 386] width 11 height 11
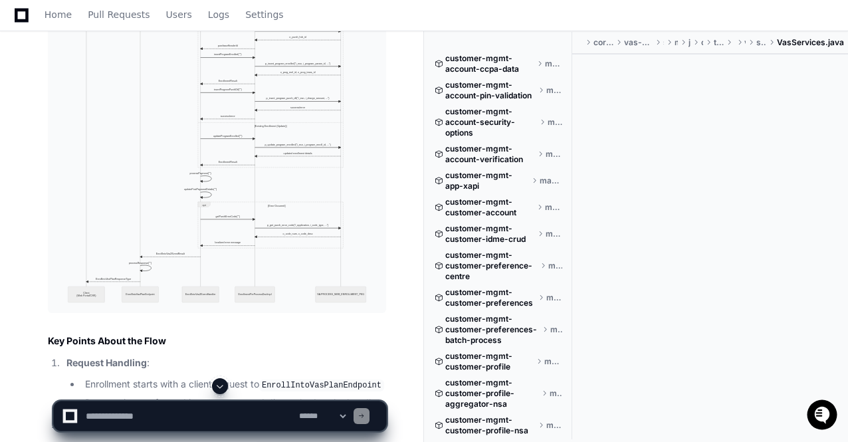
click at [220, 386] on span at bounding box center [220, 386] width 11 height 11
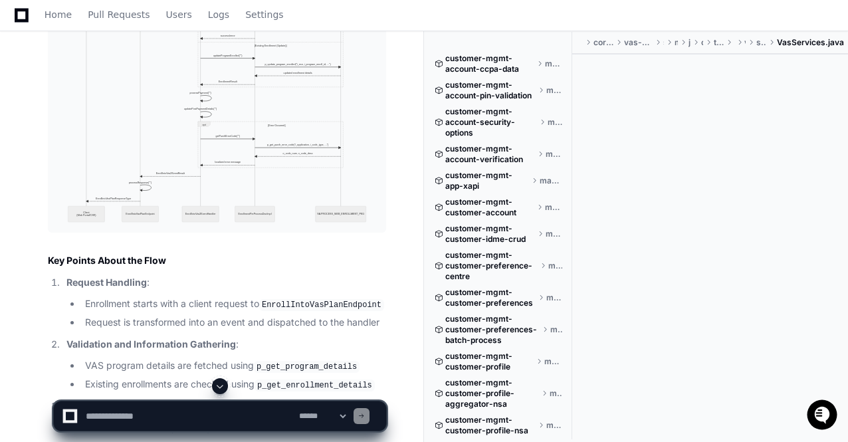
click at [220, 386] on span at bounding box center [220, 386] width 11 height 11
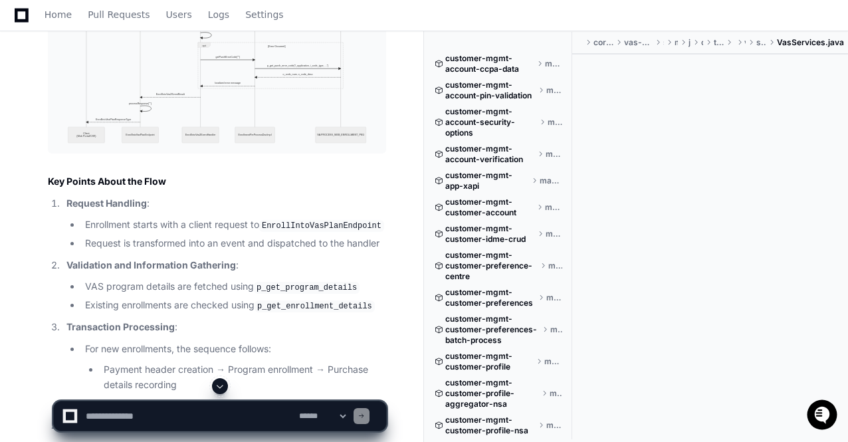
click at [222, 385] on span at bounding box center [220, 386] width 11 height 11
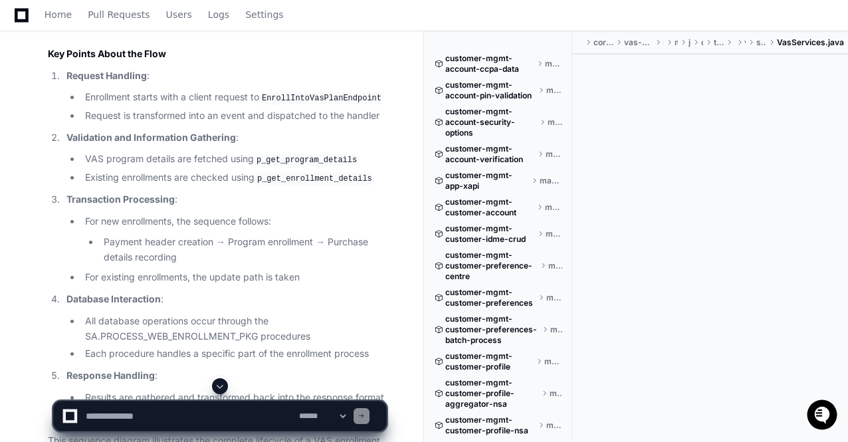
click at [214, 383] on button at bounding box center [220, 386] width 16 height 16
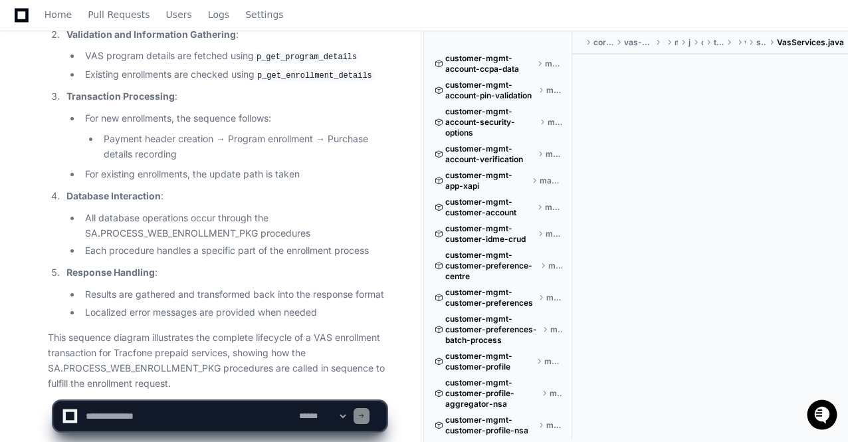
click at [214, 305] on li "Localized error messages are provided when needed" at bounding box center [233, 312] width 305 height 15
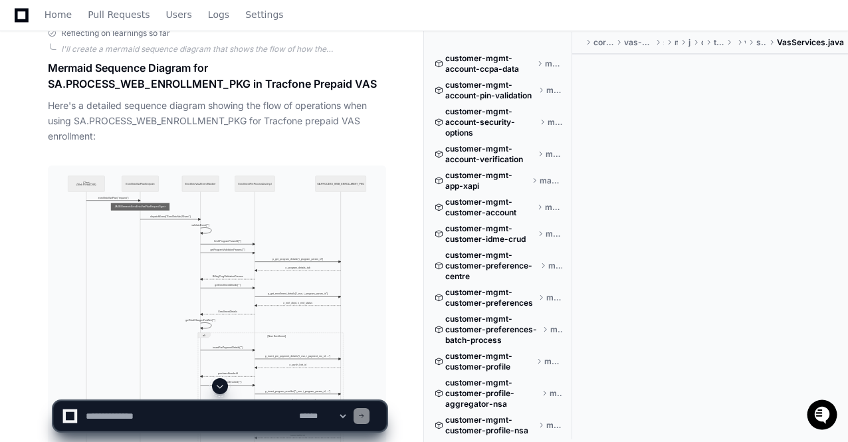
scroll to position [27312, 0]
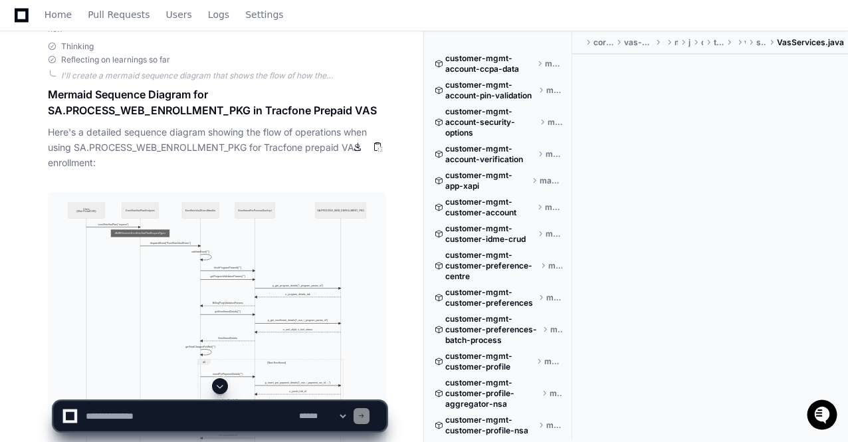
click at [246, 239] on img at bounding box center [217, 430] width 338 height 476
click at [360, 147] on button at bounding box center [358, 147] width 20 height 20
click at [377, 147] on button at bounding box center [378, 147] width 20 height 20
click at [251, 260] on img at bounding box center [217, 430] width 338 height 476
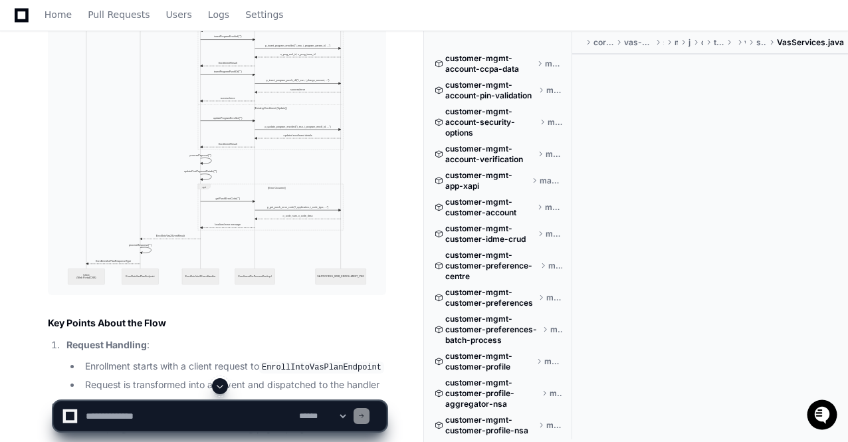
scroll to position [27710, 0]
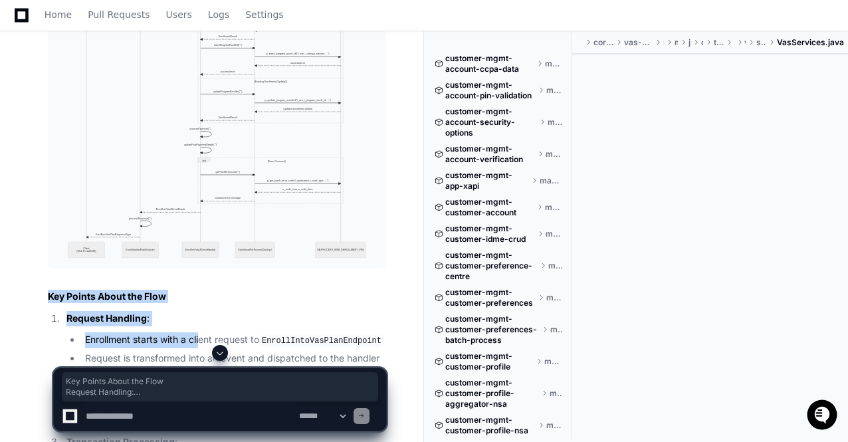
drag, startPoint x: 49, startPoint y: 243, endPoint x: 203, endPoint y: 290, distance: 160.6
click at [203, 290] on article "Mermaid Sequence Diagram for SA.PROCESS_WEB_ENROLLMENT_PKG in Tracfone Prepaid …" at bounding box center [217, 212] width 338 height 1049
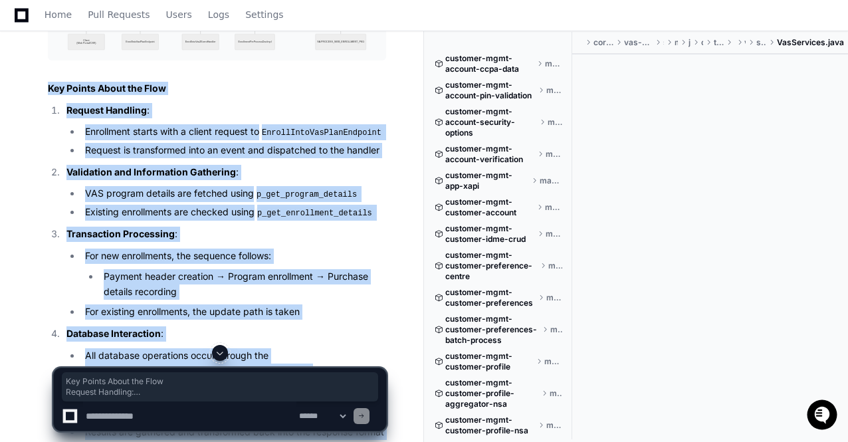
scroll to position [27948, 0]
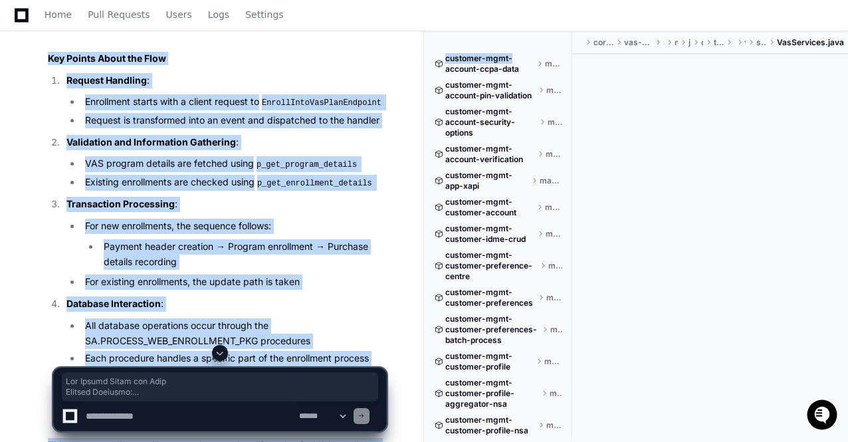
copy div "Lor Ipsumd Sitam con Adip Elitsed Doeiusmo : Temporinci utlabo etdo m aliqua en…"
